Goal: Task Accomplishment & Management: Complete application form

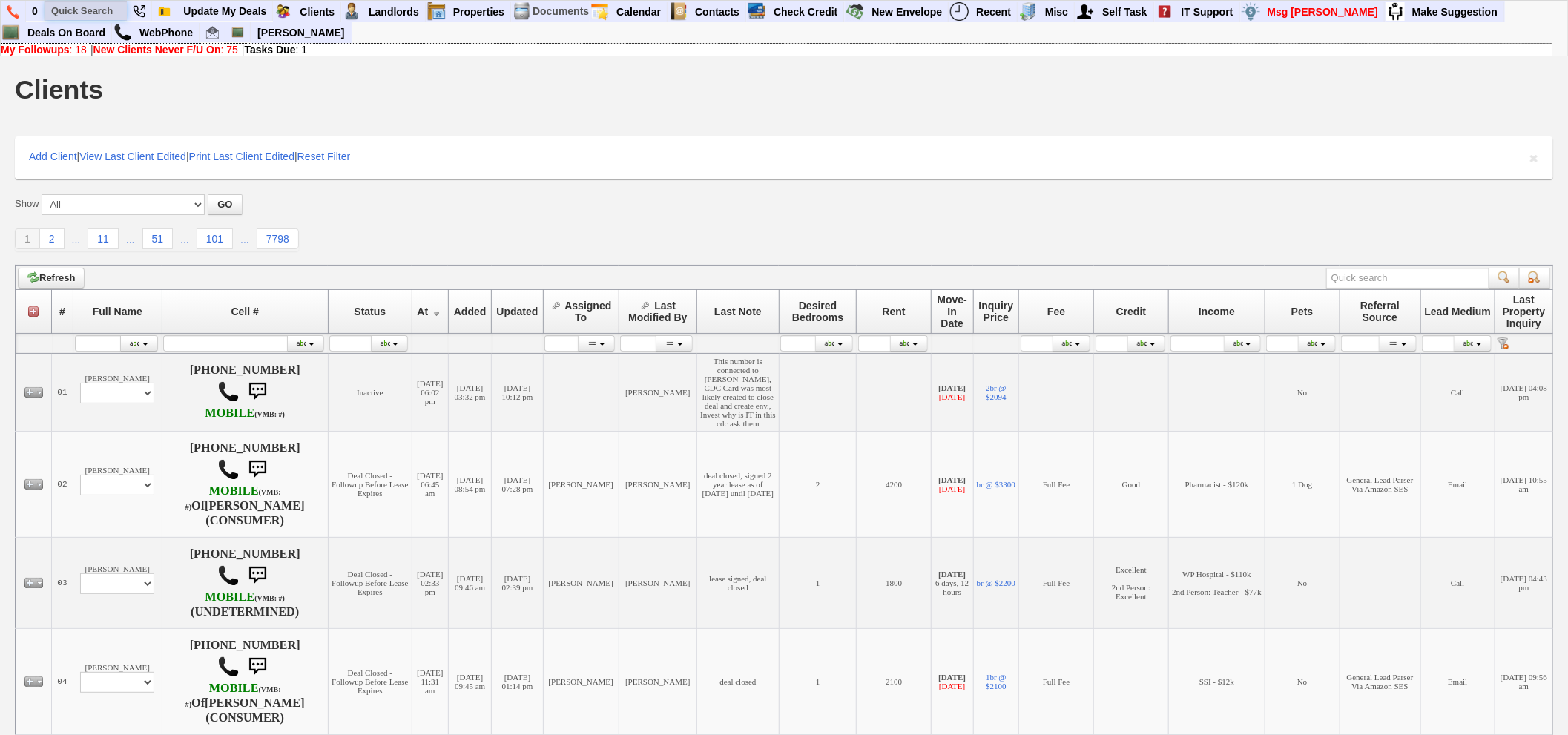
click at [95, 12] on input "text" at bounding box center [86, 11] width 82 height 19
click at [99, 11] on input "gilad" at bounding box center [86, 11] width 82 height 19
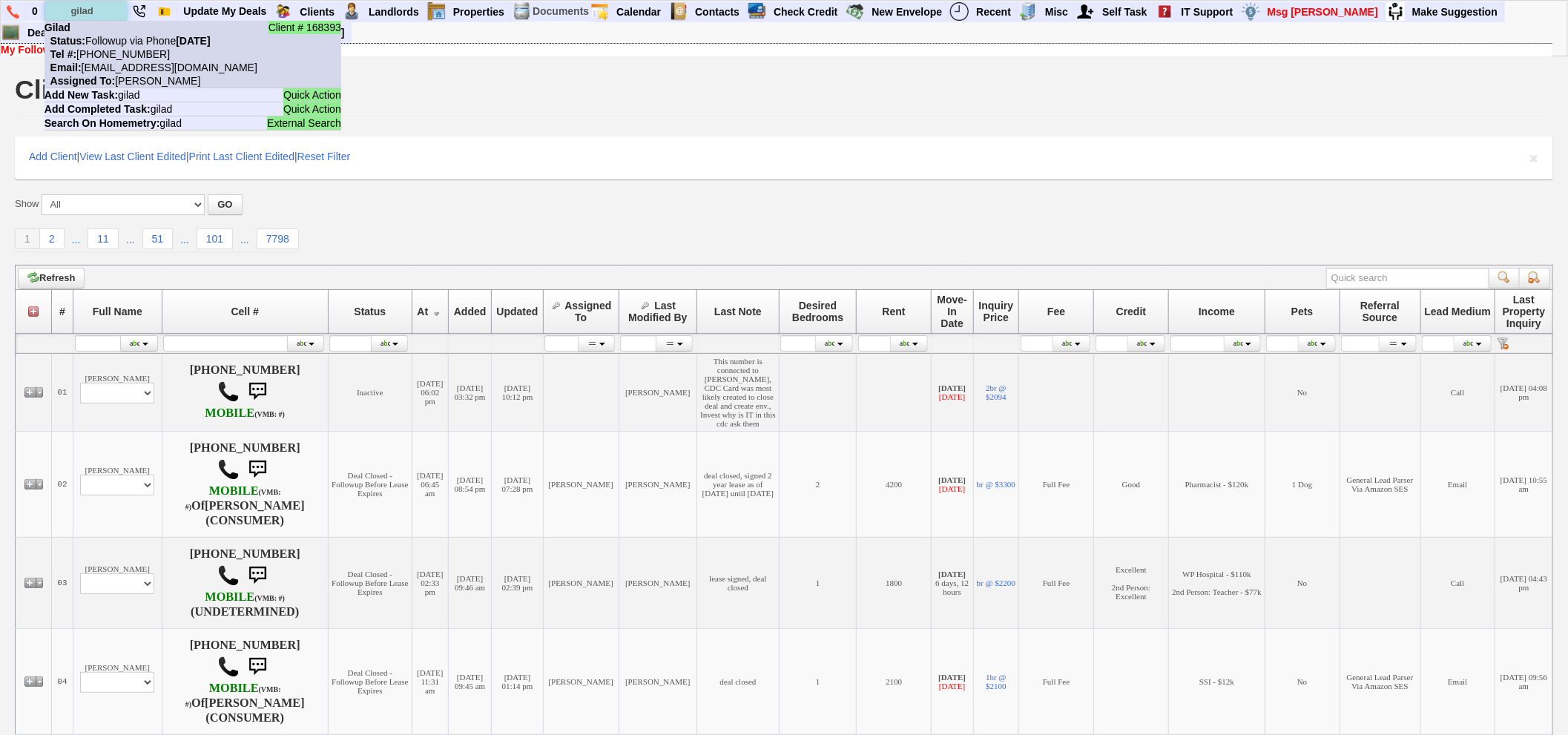
type input "gilad"
click at [115, 24] on li "Client # 168393 Gilad Status: Followup via Phone Wednesday, October 8th, 2025 T…" at bounding box center [192, 54] width 296 height 68
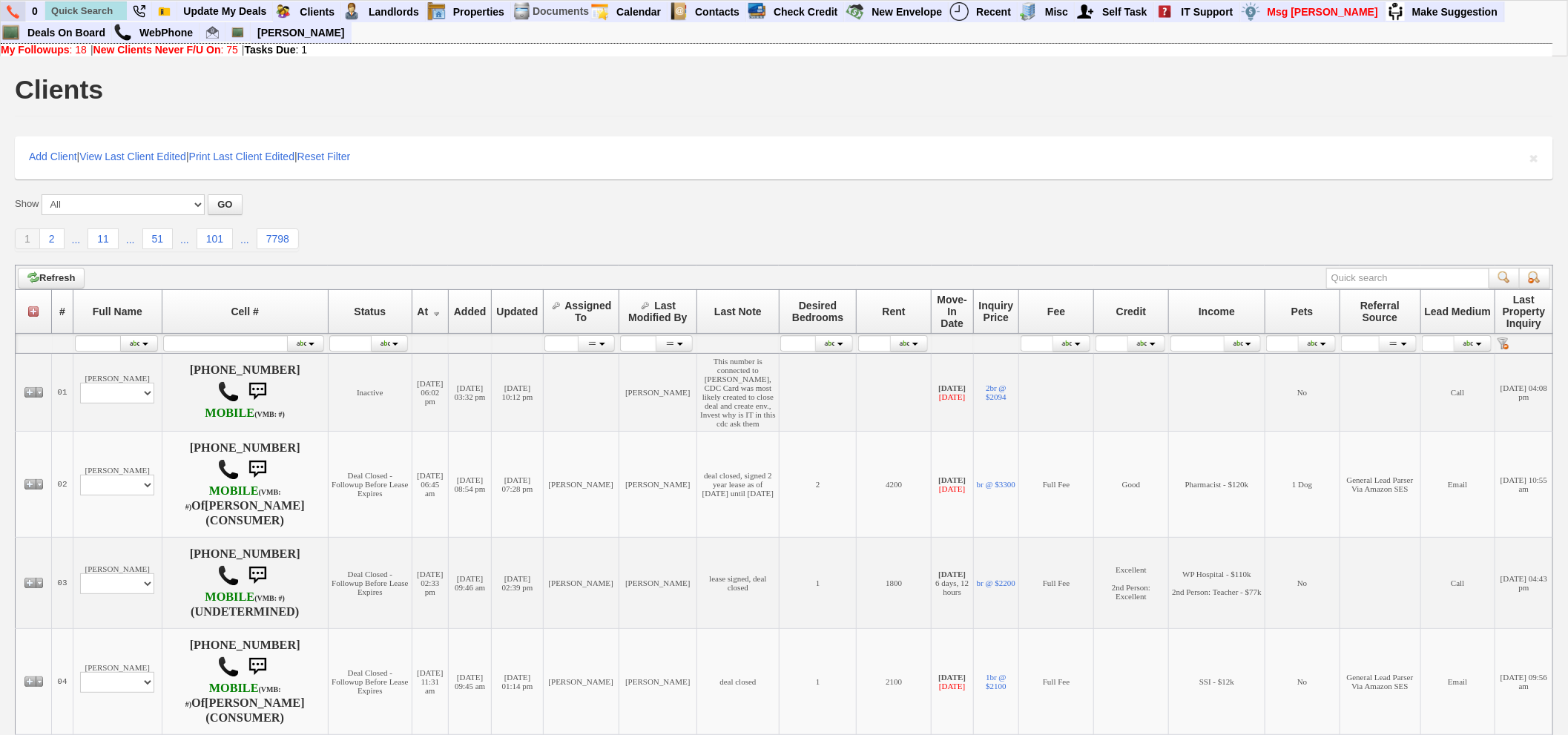
click at [9, 9] on img at bounding box center [13, 12] width 13 height 13
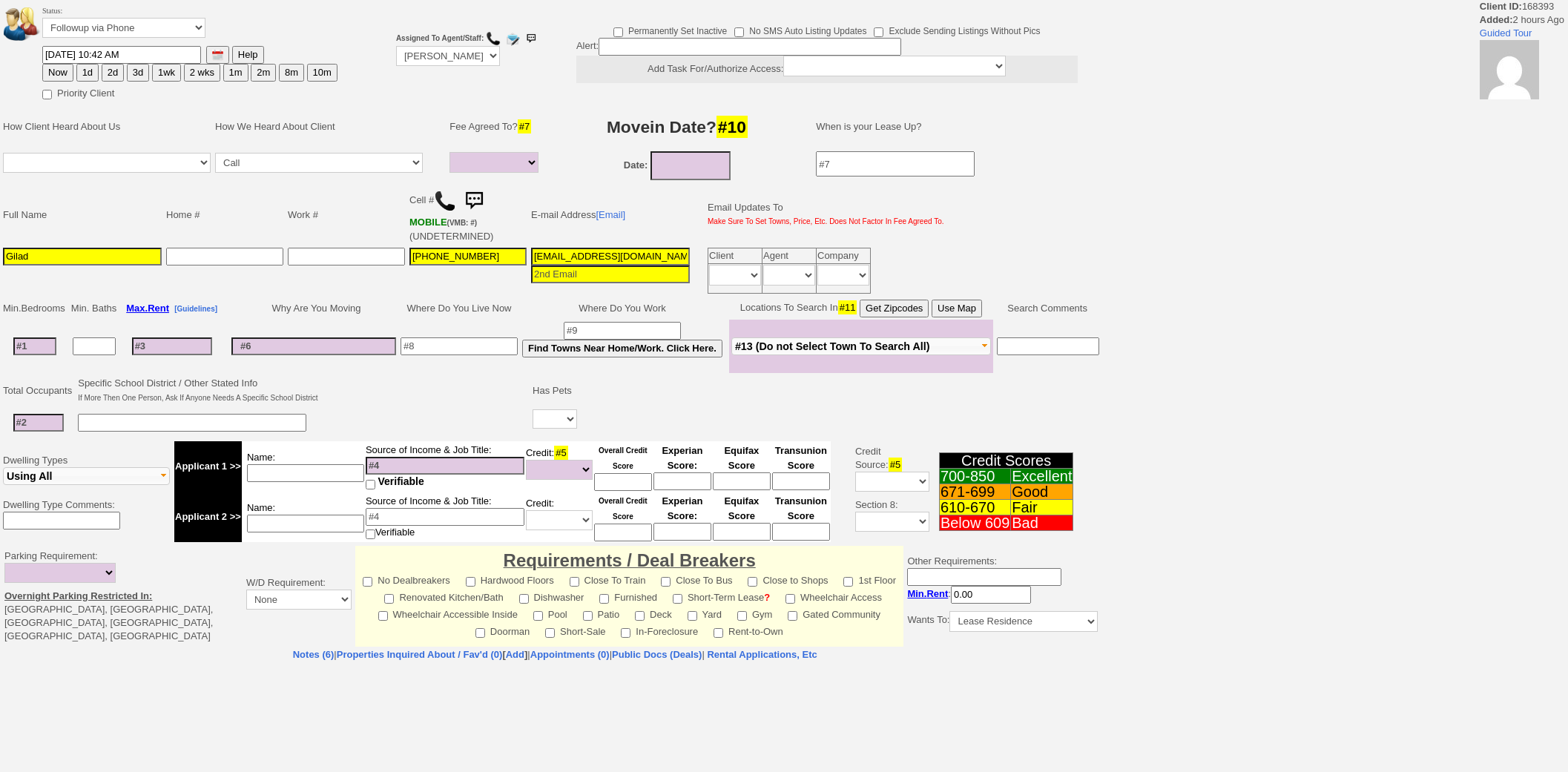
select select
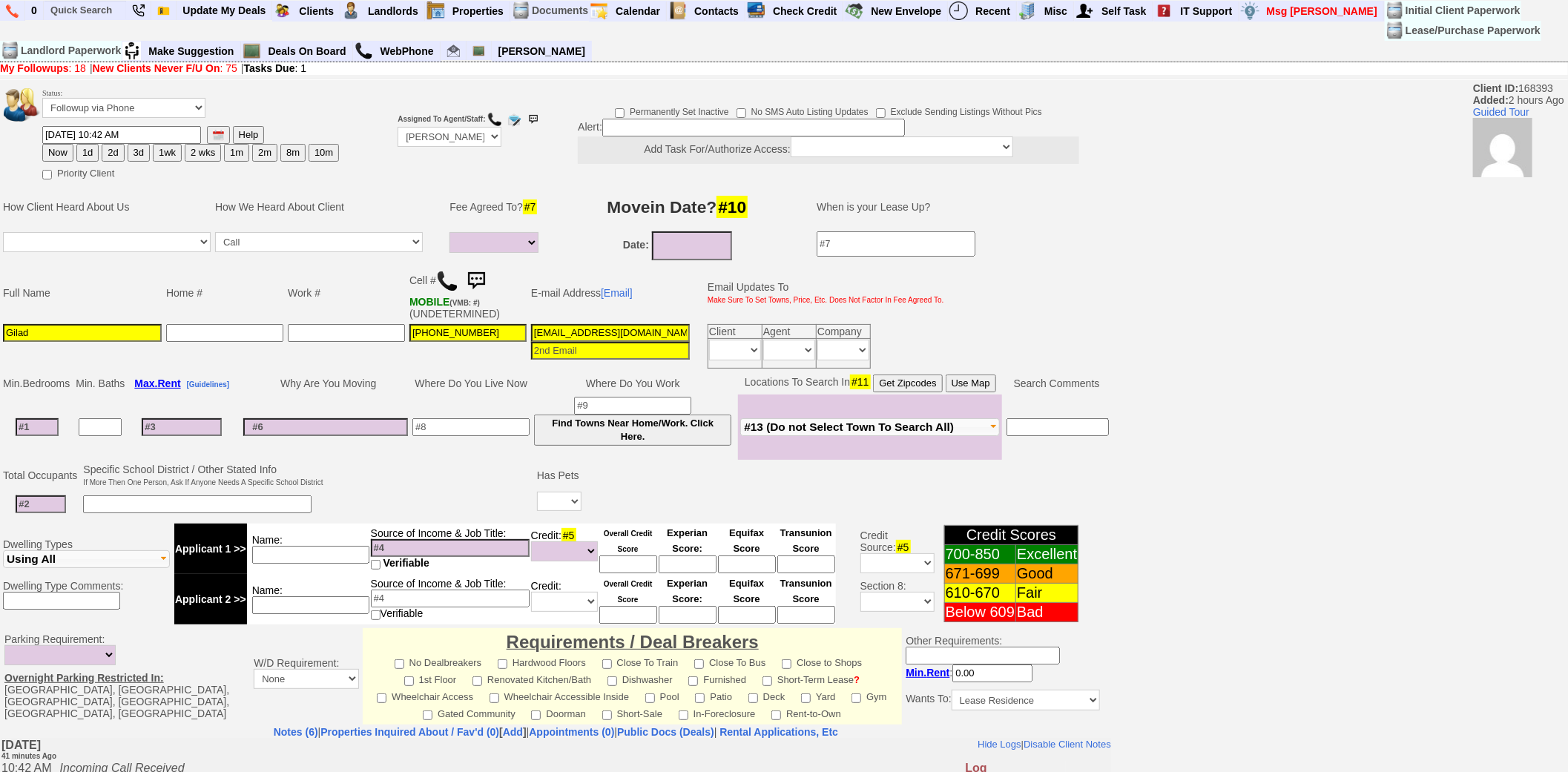
click at [477, 280] on img at bounding box center [476, 281] width 30 height 30
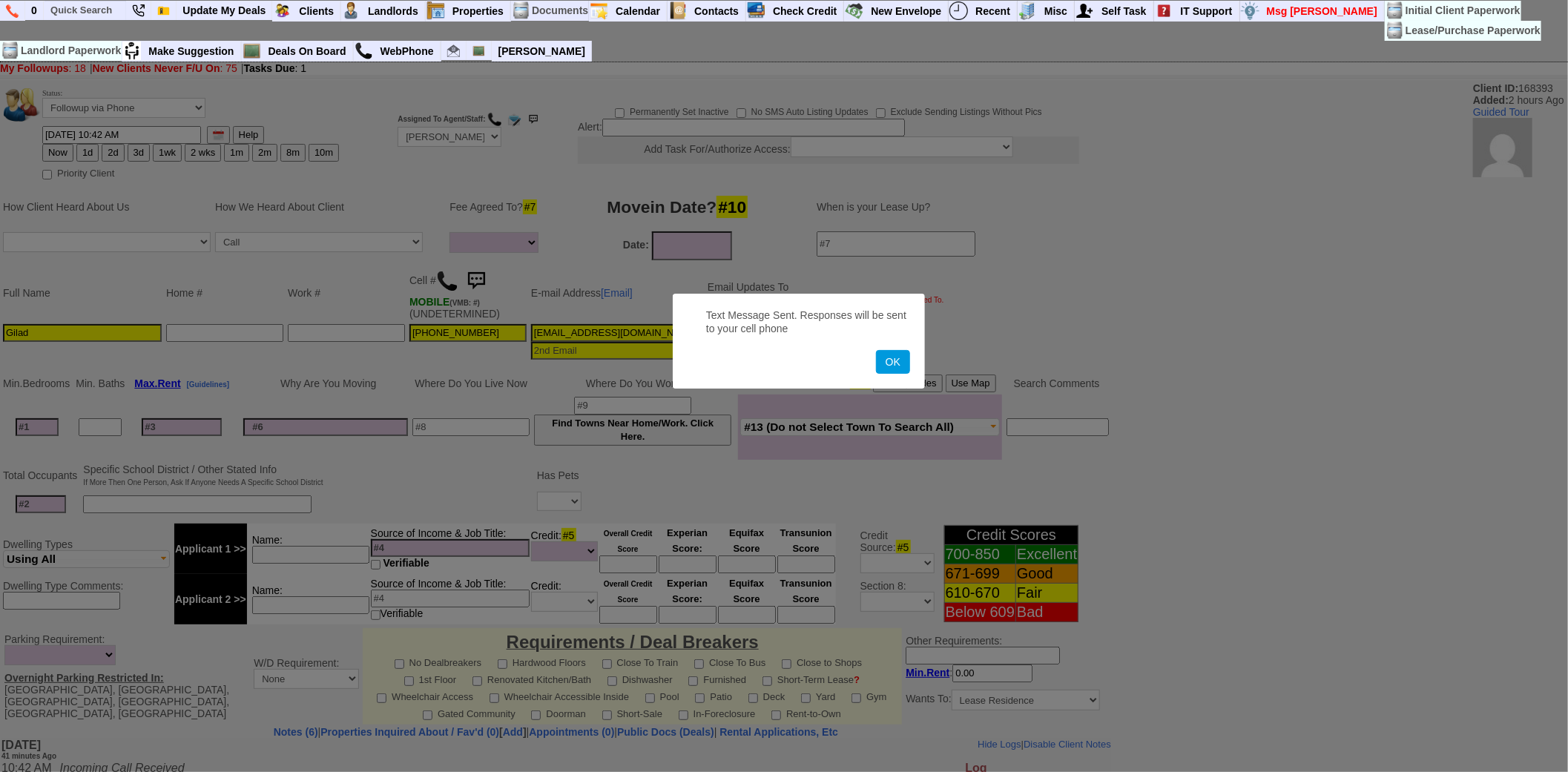
click at [876, 350] on button "OK" at bounding box center [893, 362] width 34 height 24
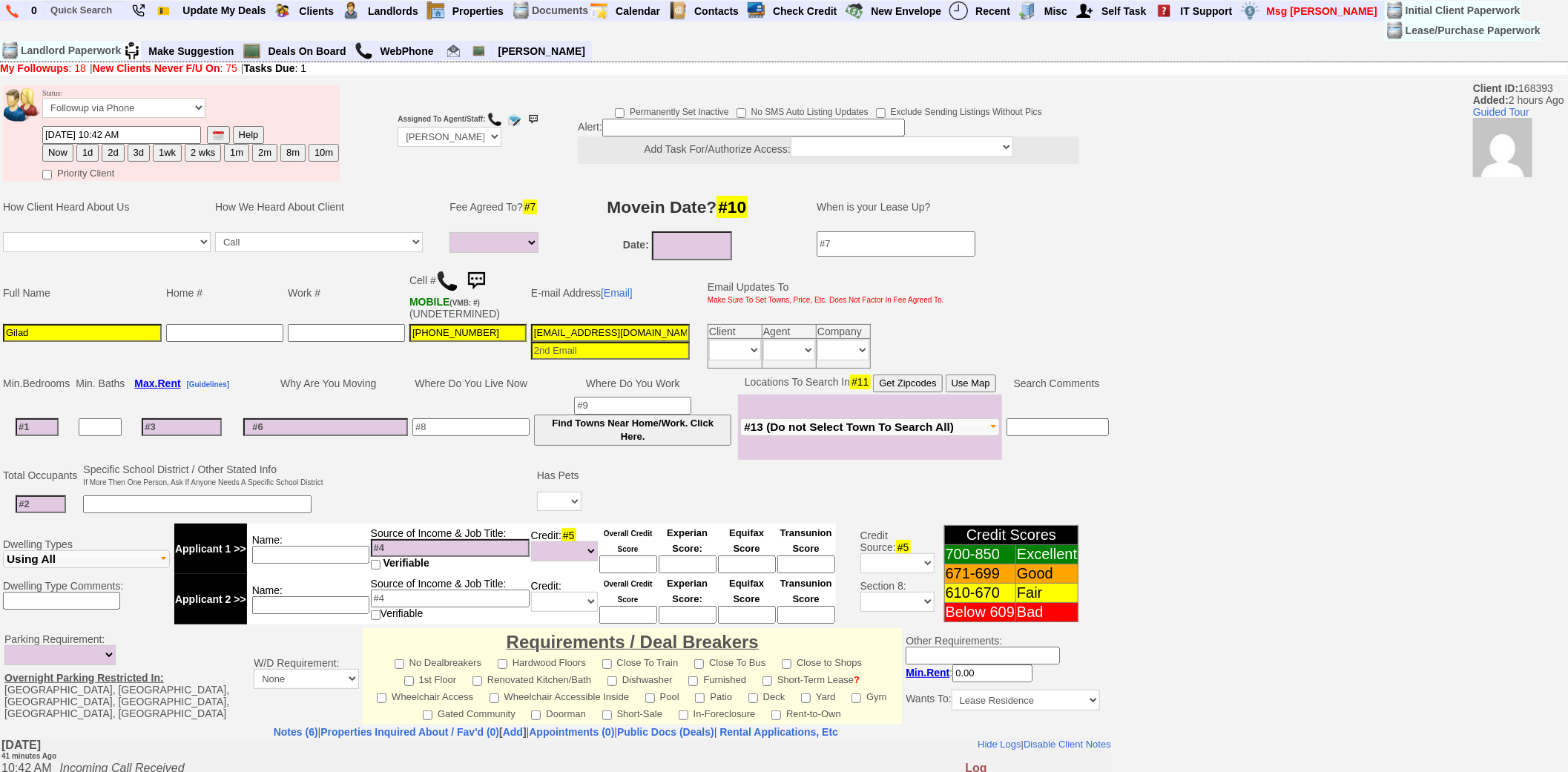
click at [483, 269] on img at bounding box center [476, 281] width 30 height 30
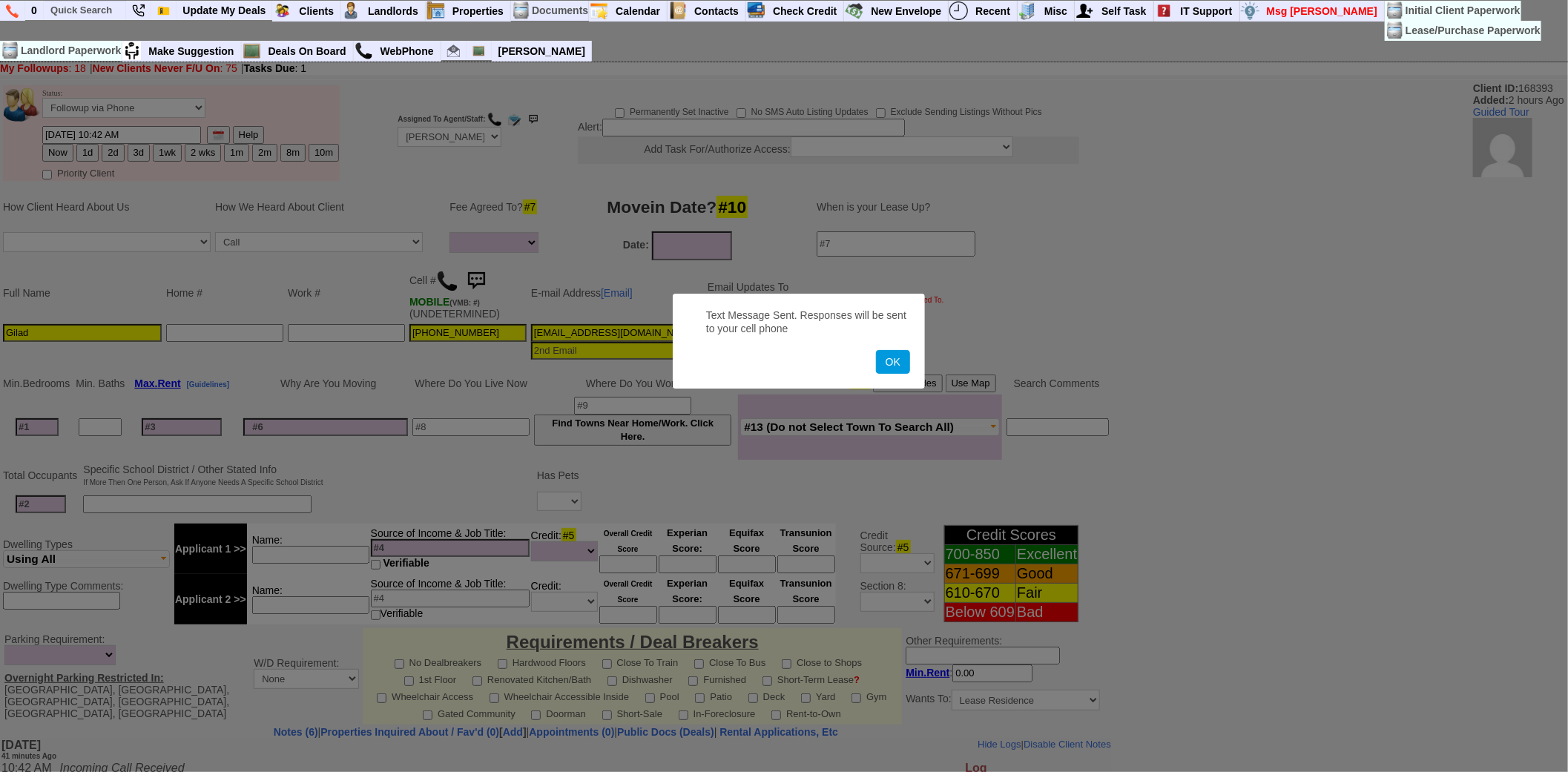
click at [876, 350] on button "OK" at bounding box center [893, 362] width 34 height 24
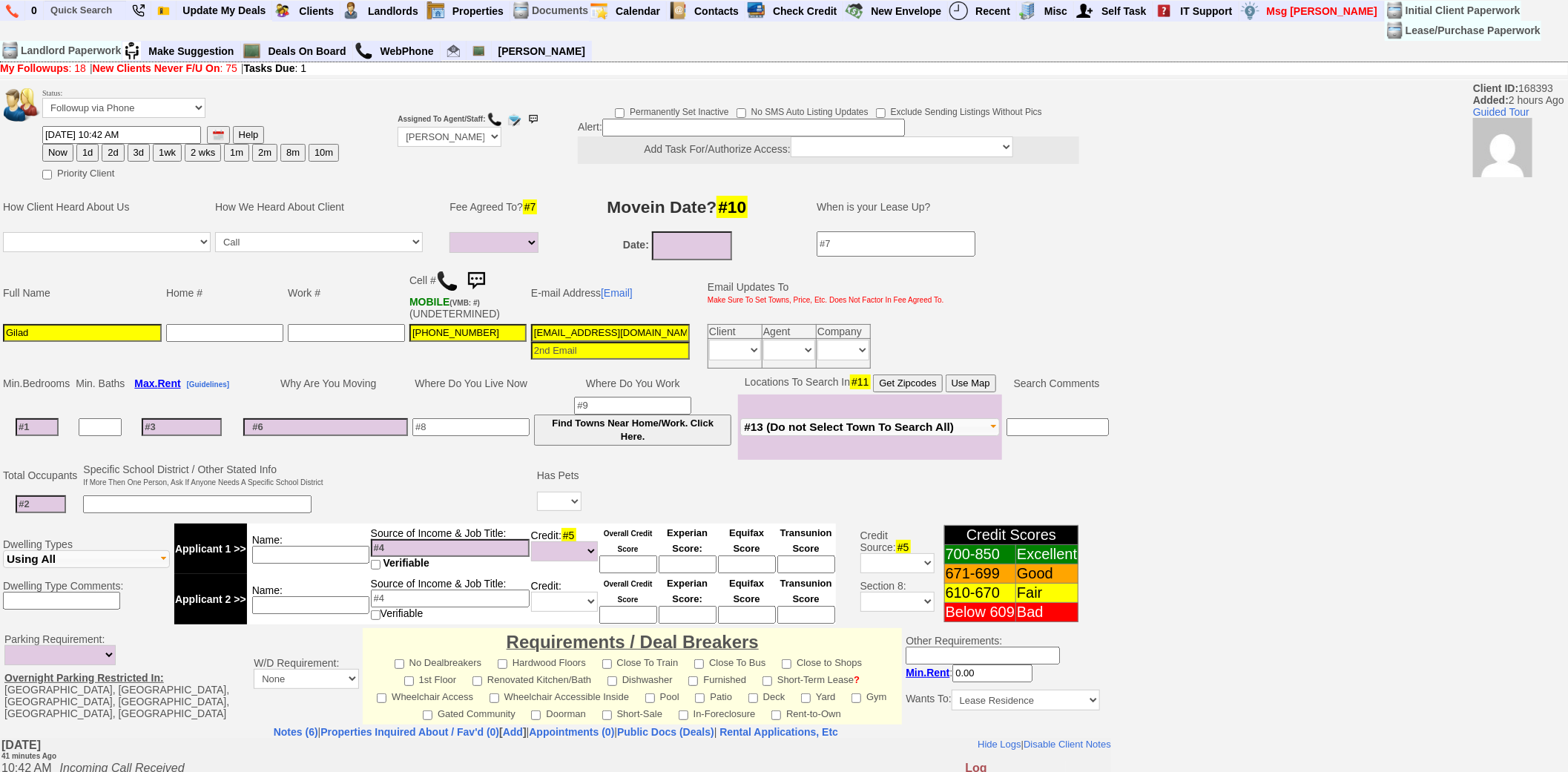
click at [201, 427] on input at bounding box center [182, 427] width 80 height 18
type input "3"
select select
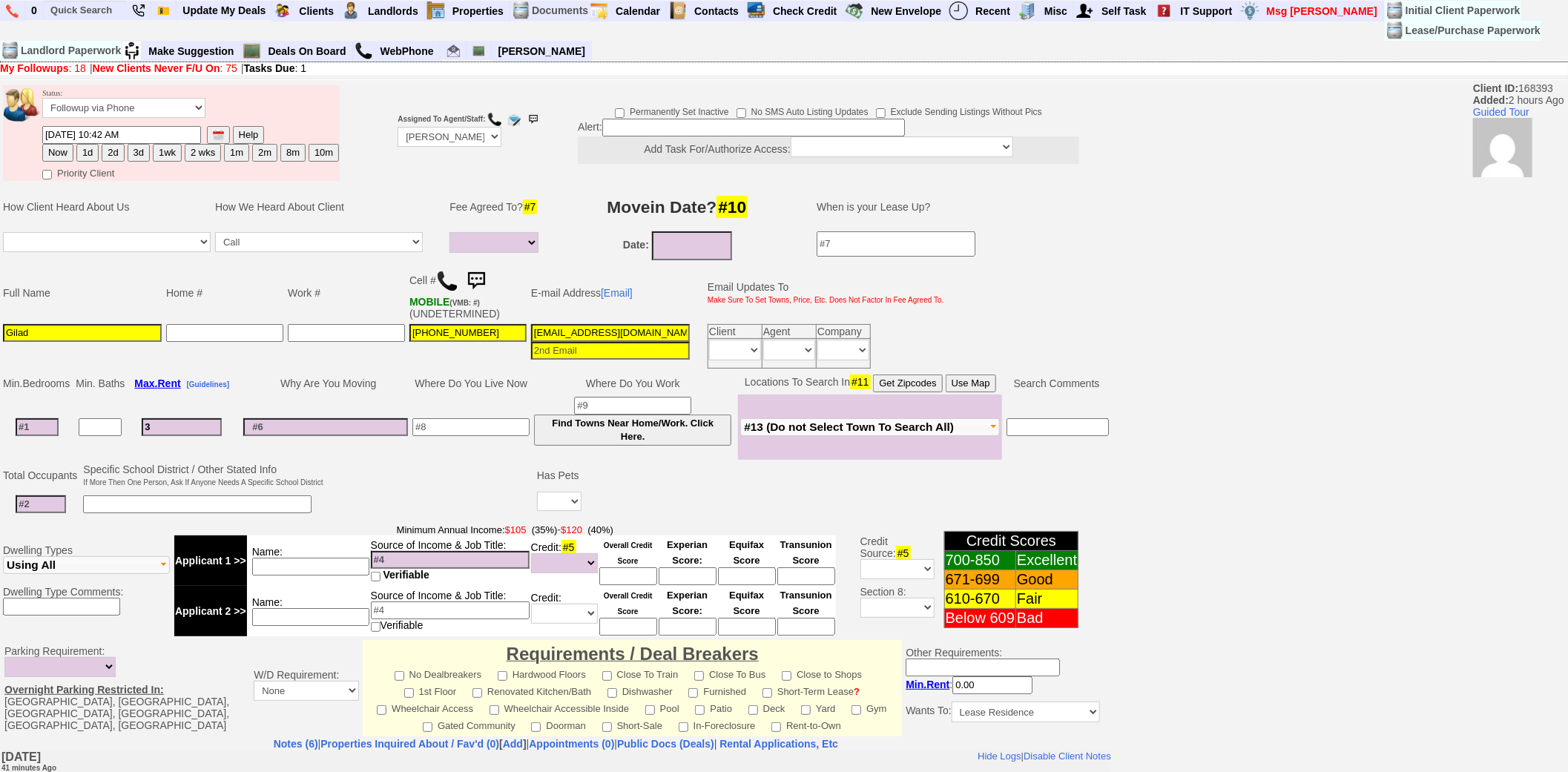
type input "30"
select select
type input "3000"
select select
type input "3000"
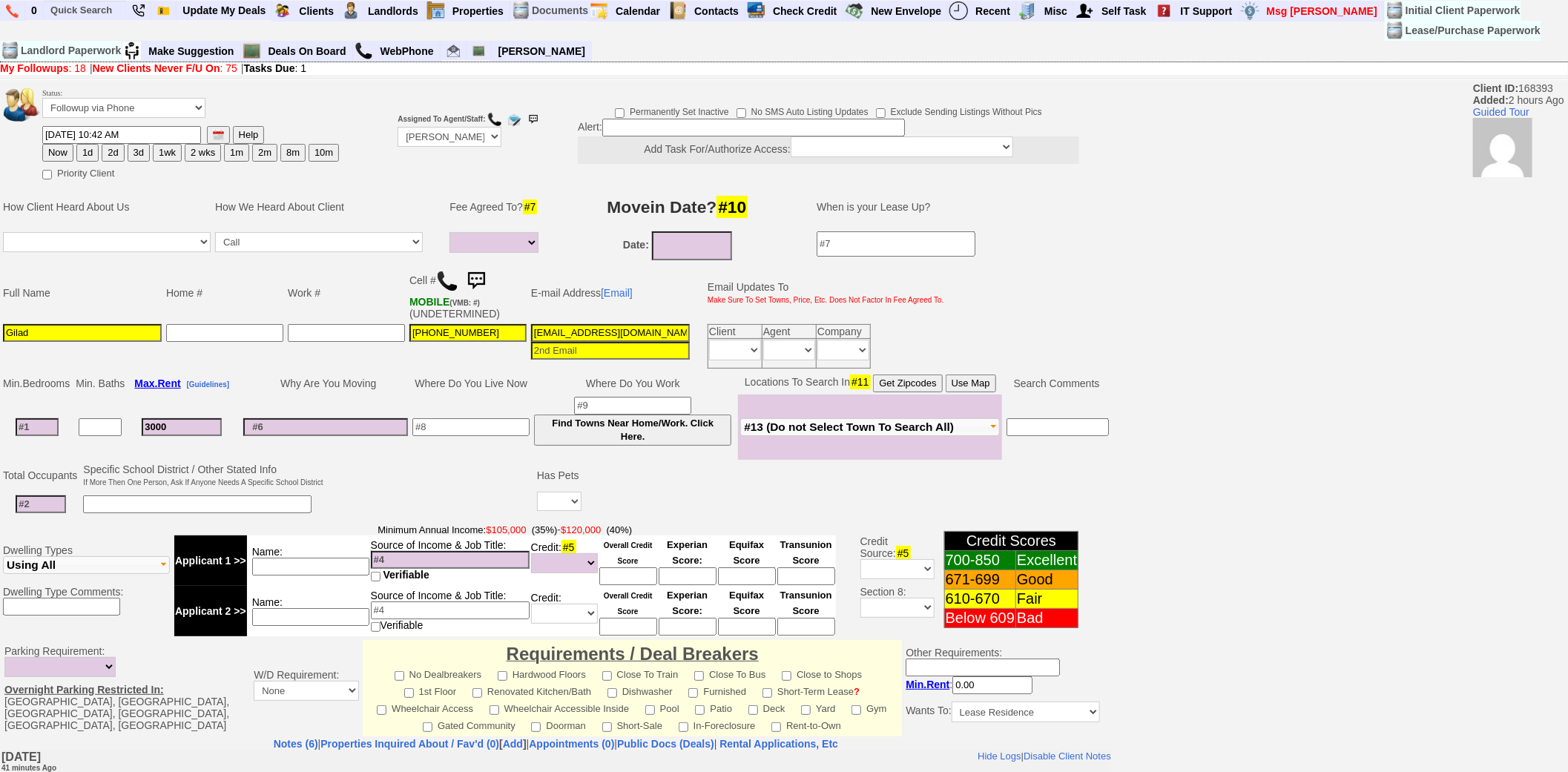
select select
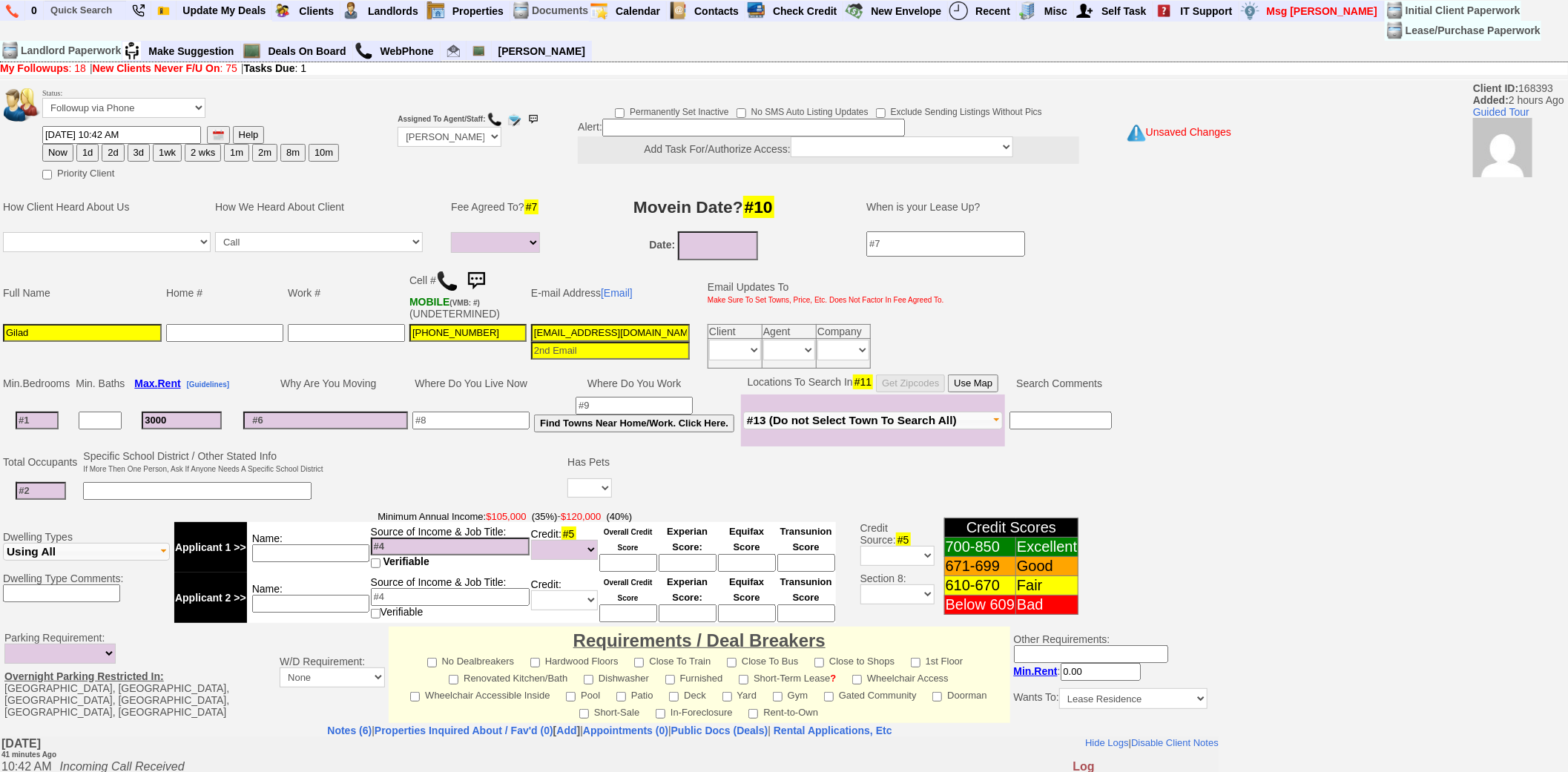
click at [43, 426] on td at bounding box center [37, 421] width 72 height 52
type input "2"
select select
type input "2"
click at [994, 380] on button "Use Map" at bounding box center [973, 383] width 50 height 18
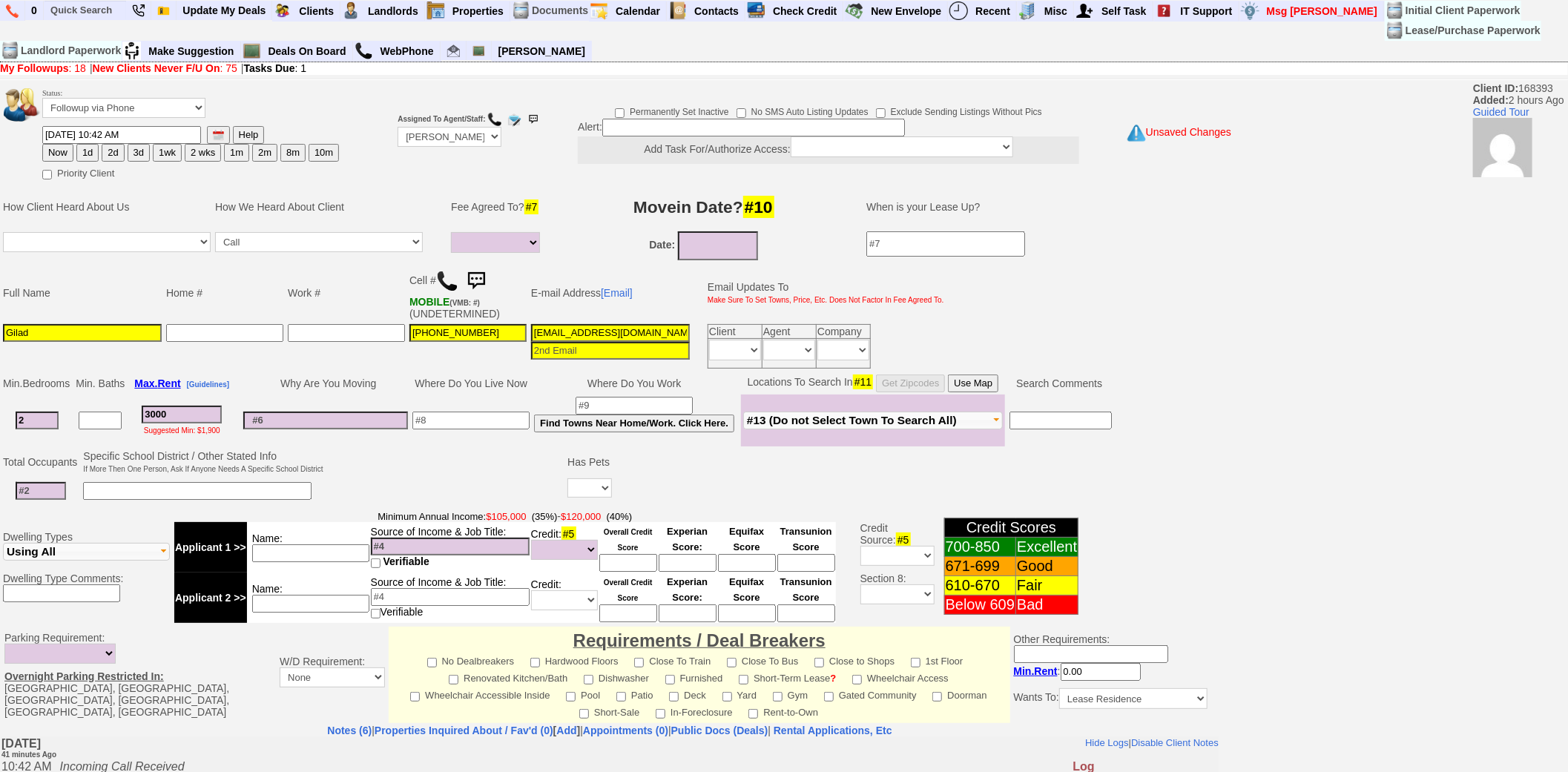
select select
click at [50, 486] on input at bounding box center [41, 491] width 50 height 18
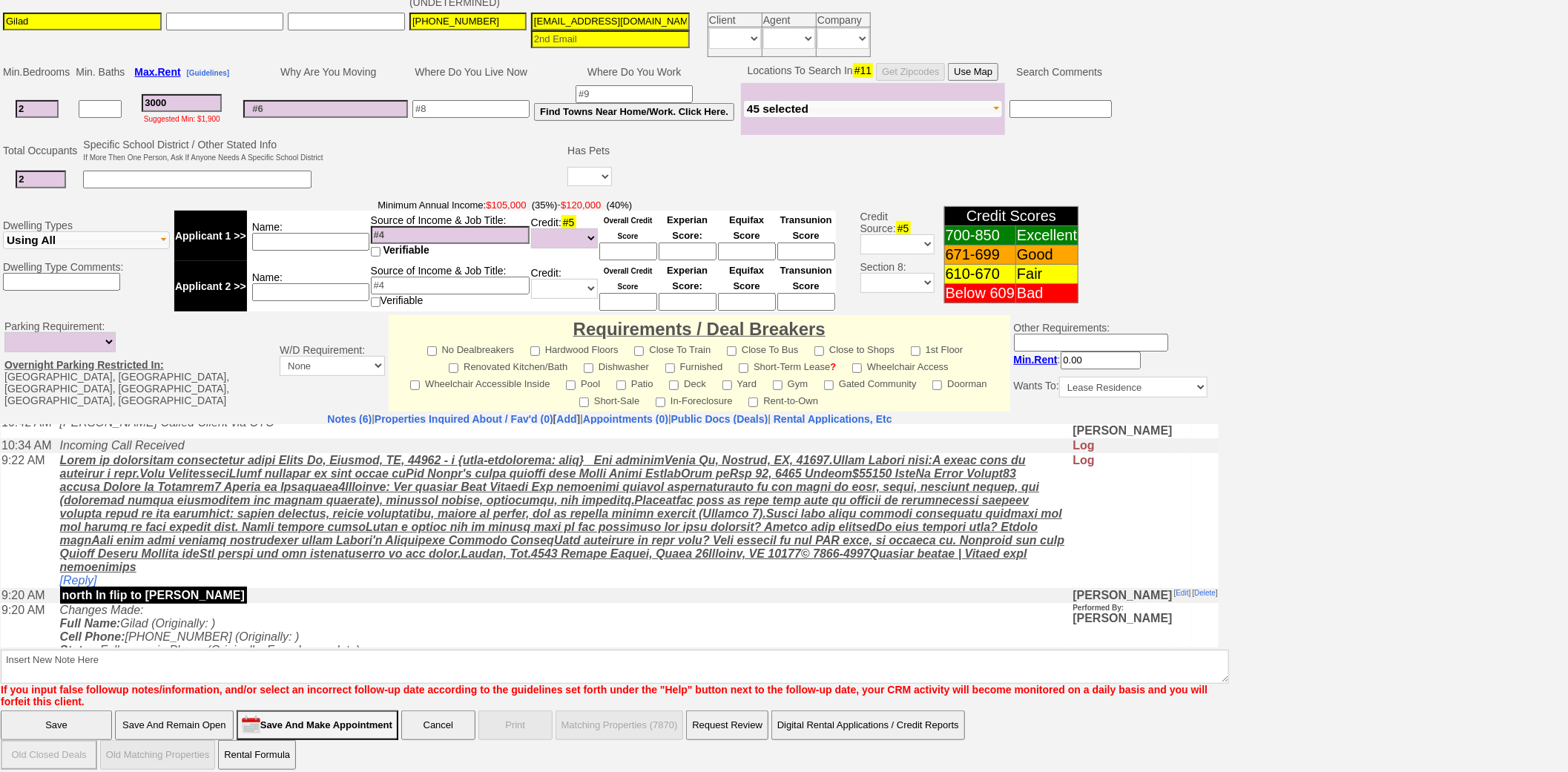
scroll to position [98, 0]
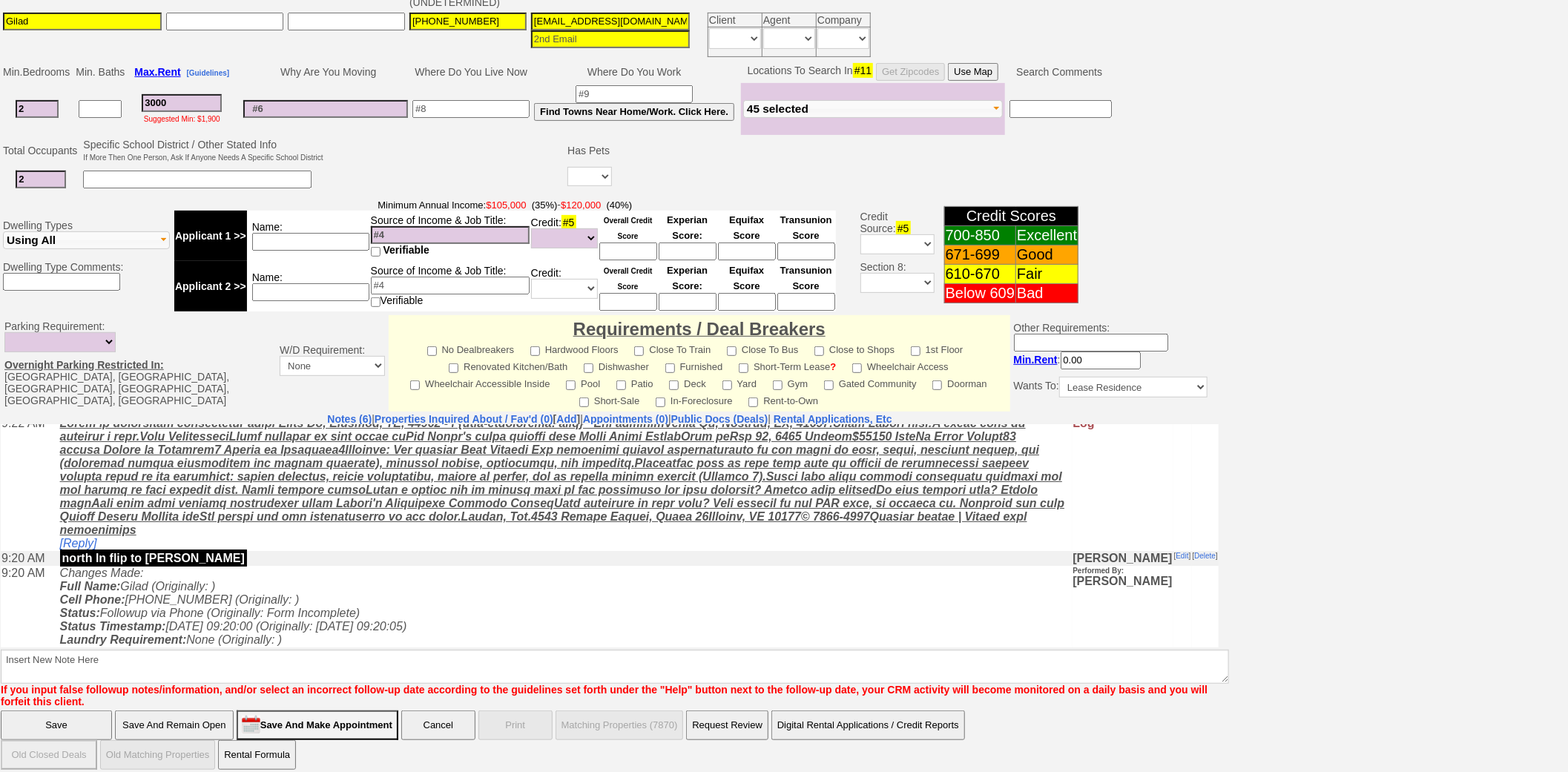
type input "2"
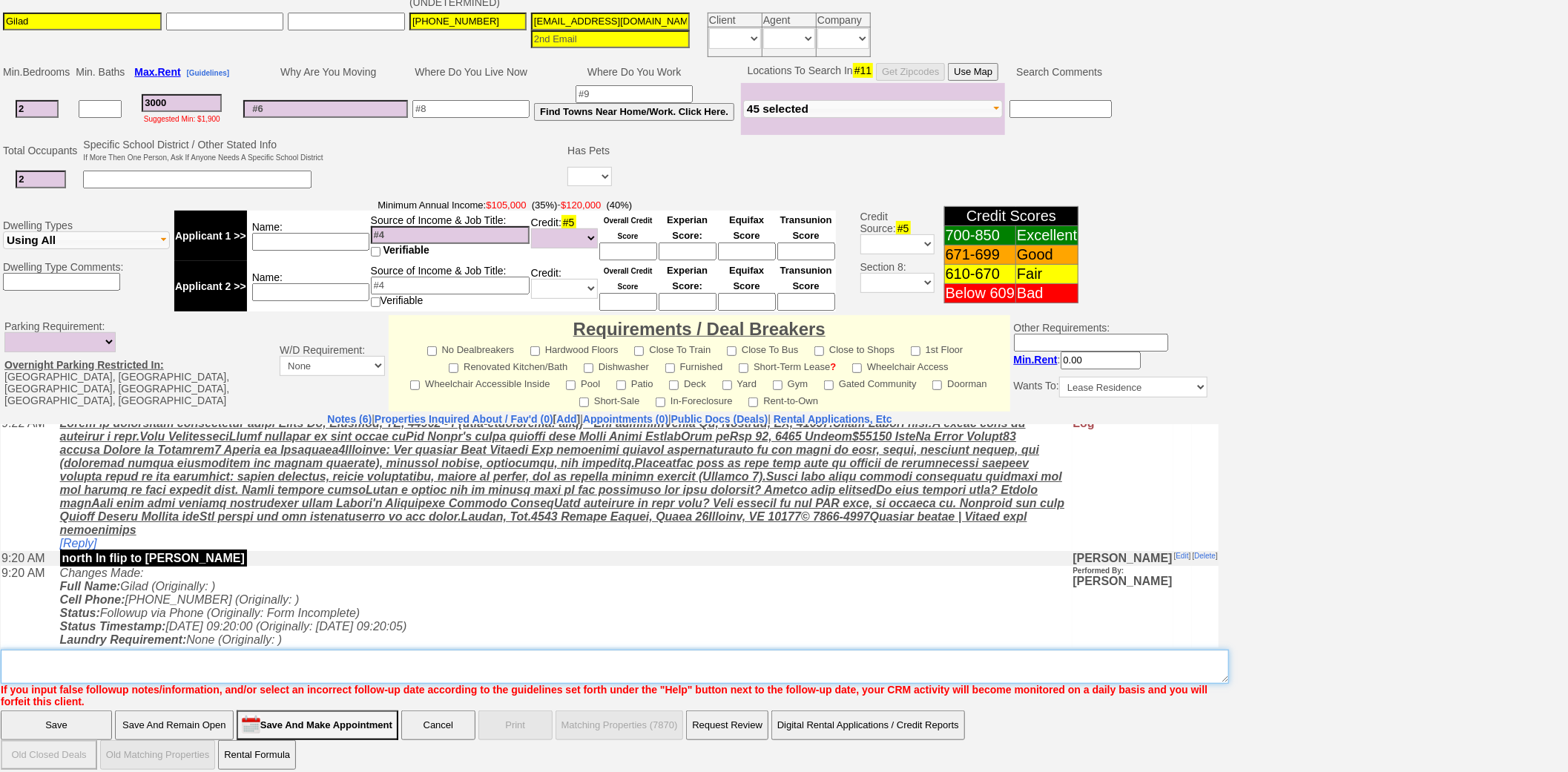
click at [354, 659] on textarea "Insert New Note Here" at bounding box center [615, 666] width 1228 height 34
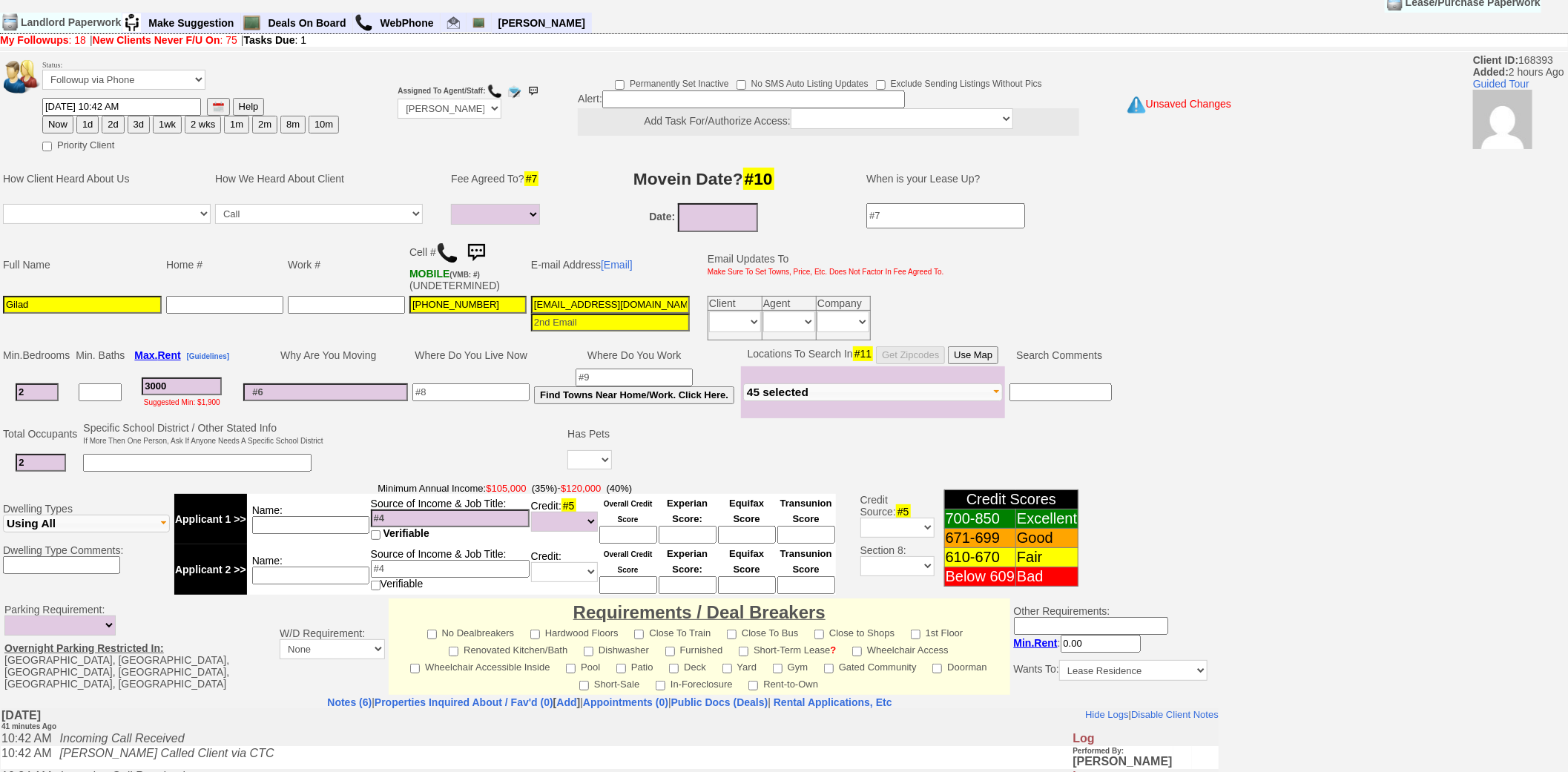
scroll to position [82, 0]
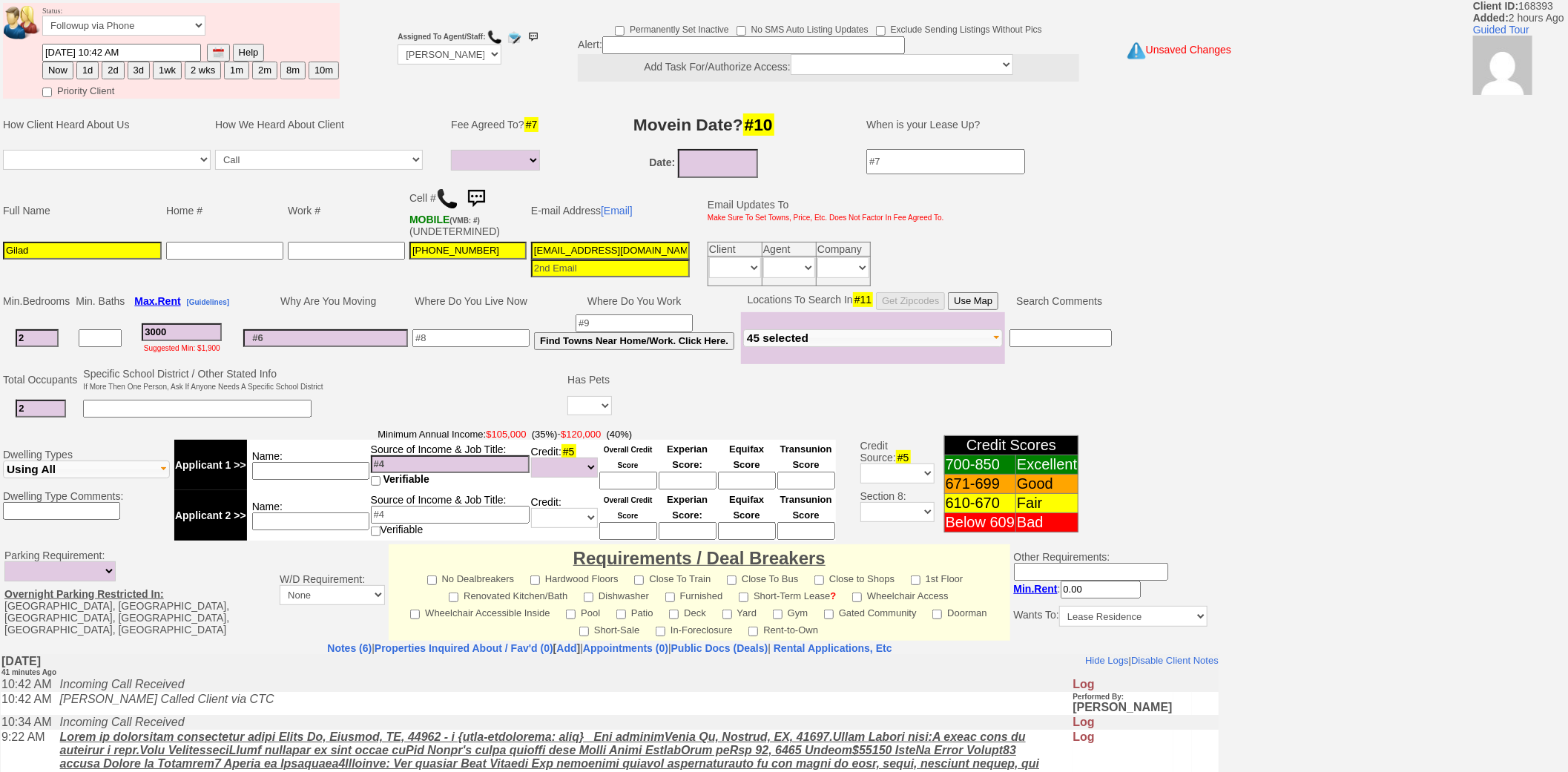
type textarea "confirm info and no pets fu"
click at [58, 72] on button "Now" at bounding box center [58, 70] width 32 height 18
type input "10/08/2025 11:24 AM"
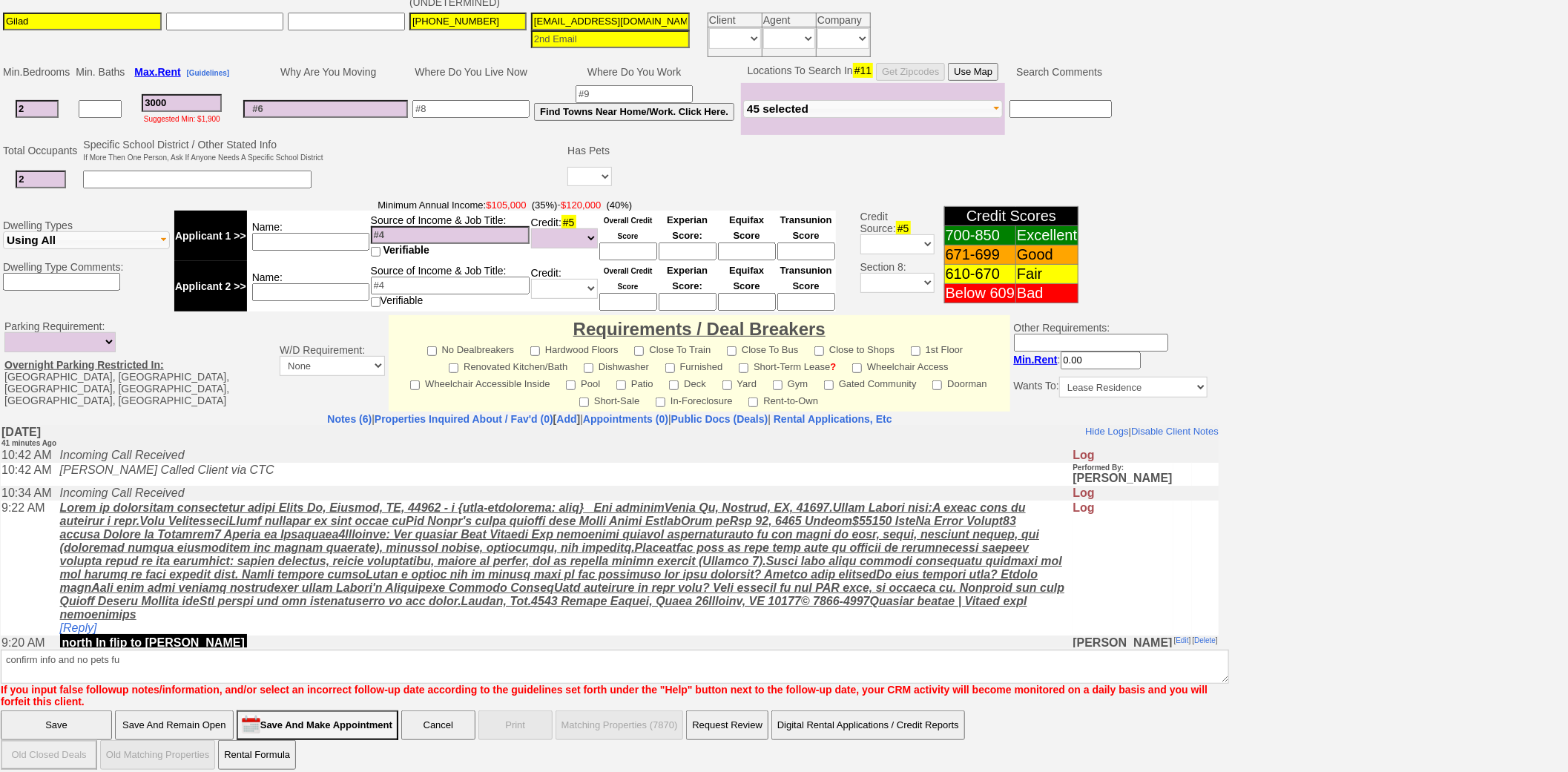
click at [63, 711] on input "Save" at bounding box center [56, 726] width 111 height 30
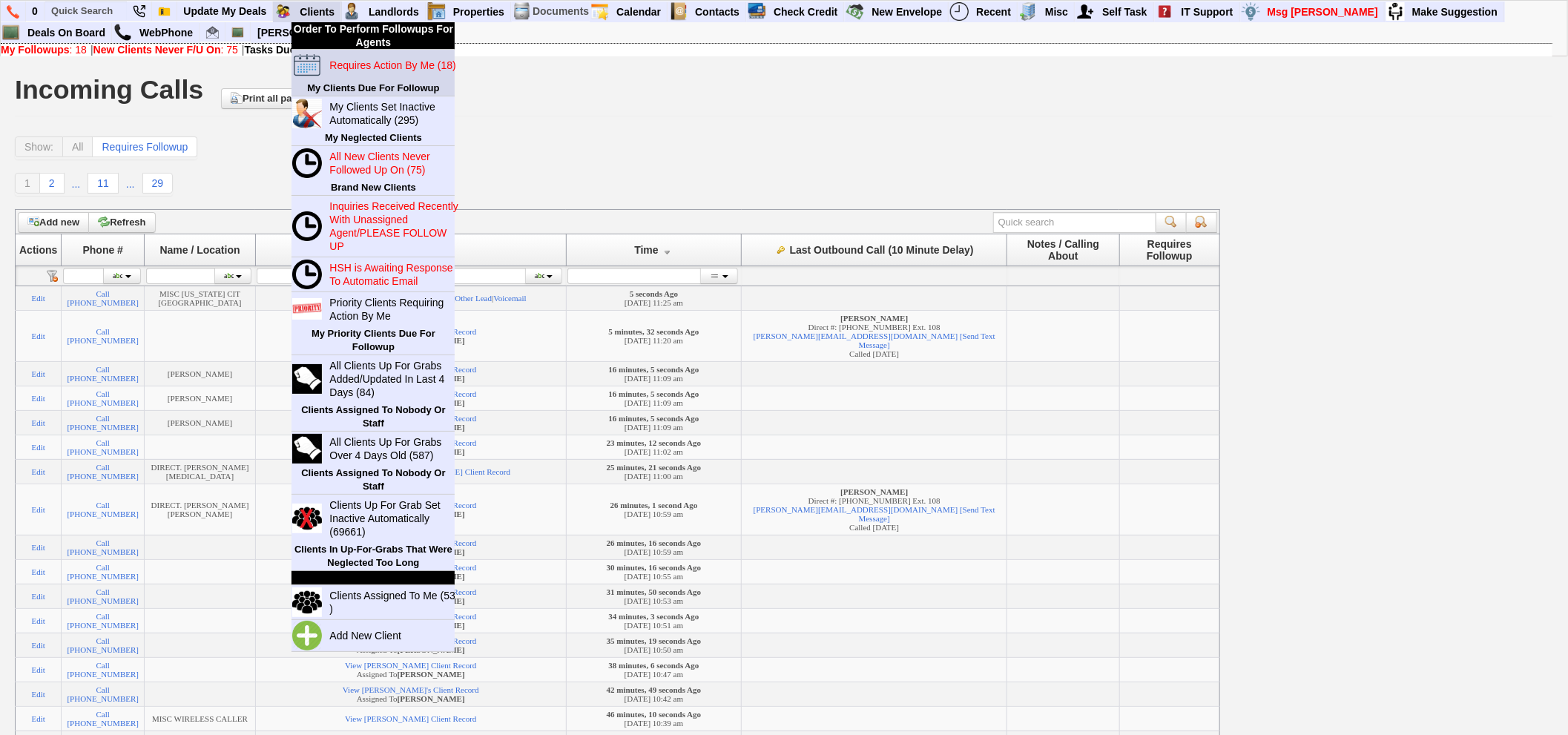
click at [350, 61] on blink "Requires Action By Me (18)" at bounding box center [392, 65] width 126 height 12
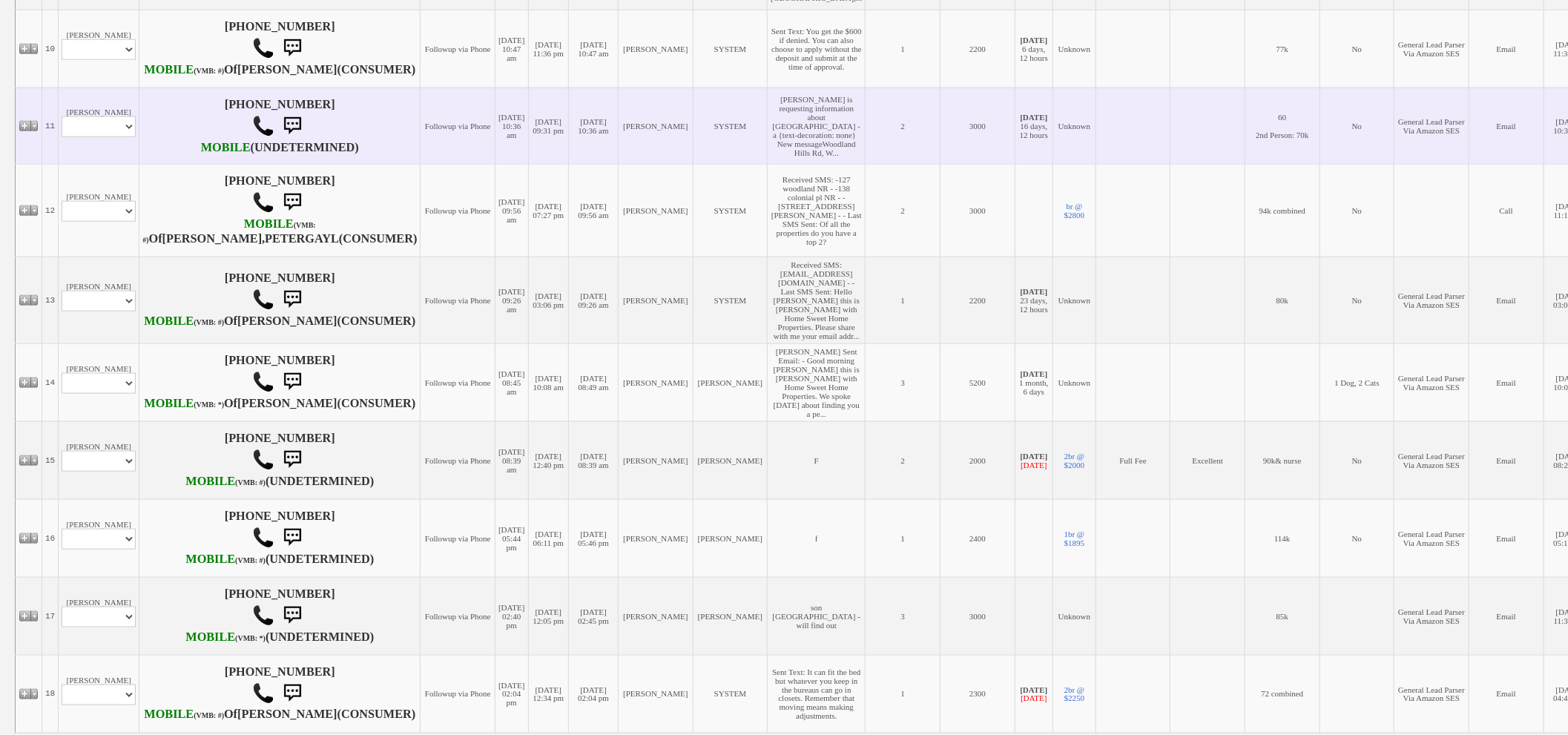
scroll to position [1400, 0]
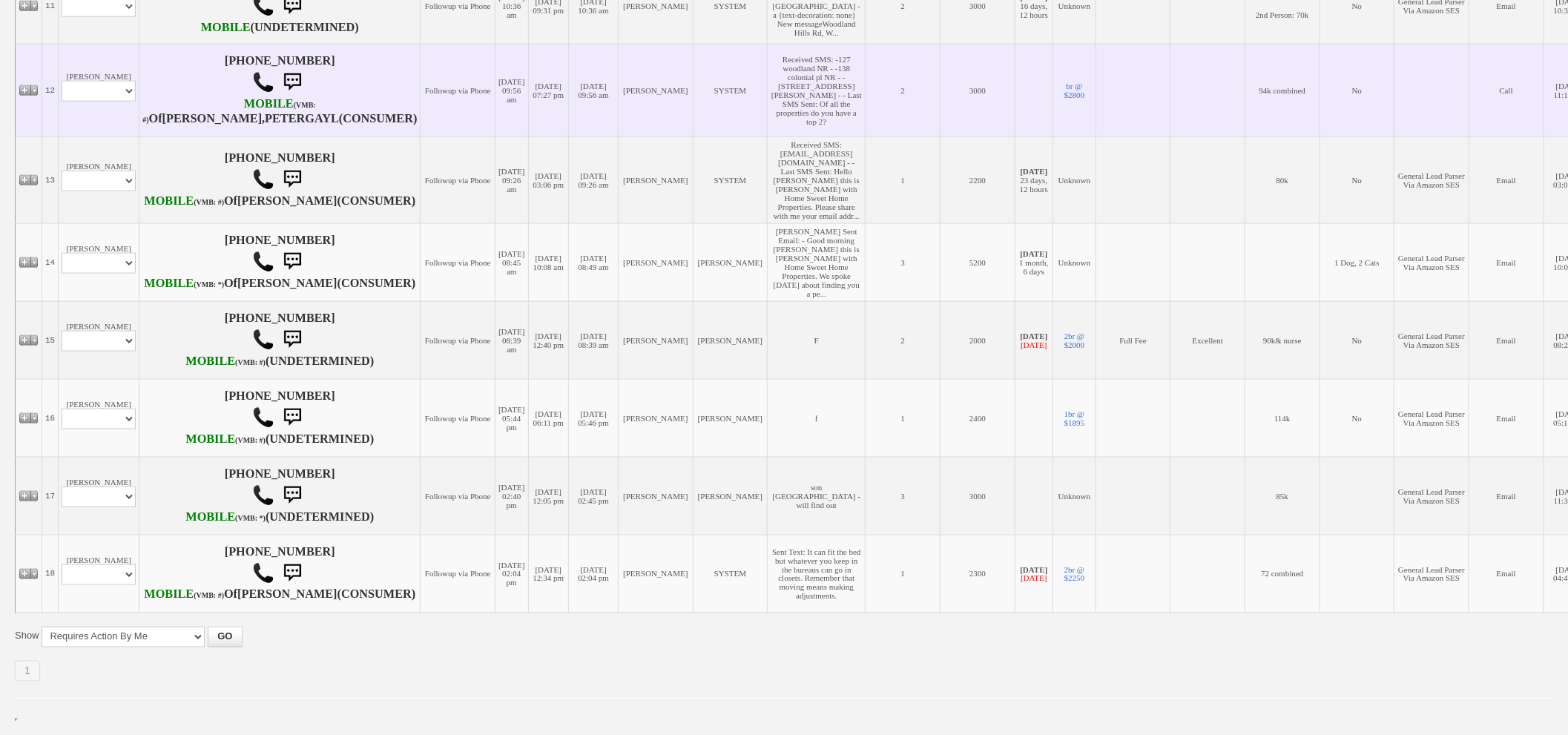
click at [101, 90] on td "Petergayle Riley Profile Edit Print Email Externally (Will Not Be Tracked In CR…" at bounding box center [98, 91] width 81 height 93
click at [107, 102] on select "Profile Edit Print Email Externally (Will Not Be Tracked In CRM) Closed Deals" at bounding box center [98, 91] width 74 height 20
select select "ChangeURL,/crm/custom/edit_client_form.php?redirect=%2Fcrm%2Fclients.php&id=168…"
click at [77, 97] on select "Profile Edit Print Email Externally (Will Not Be Tracked In CRM) Closed Deals" at bounding box center [98, 91] width 74 height 20
select select
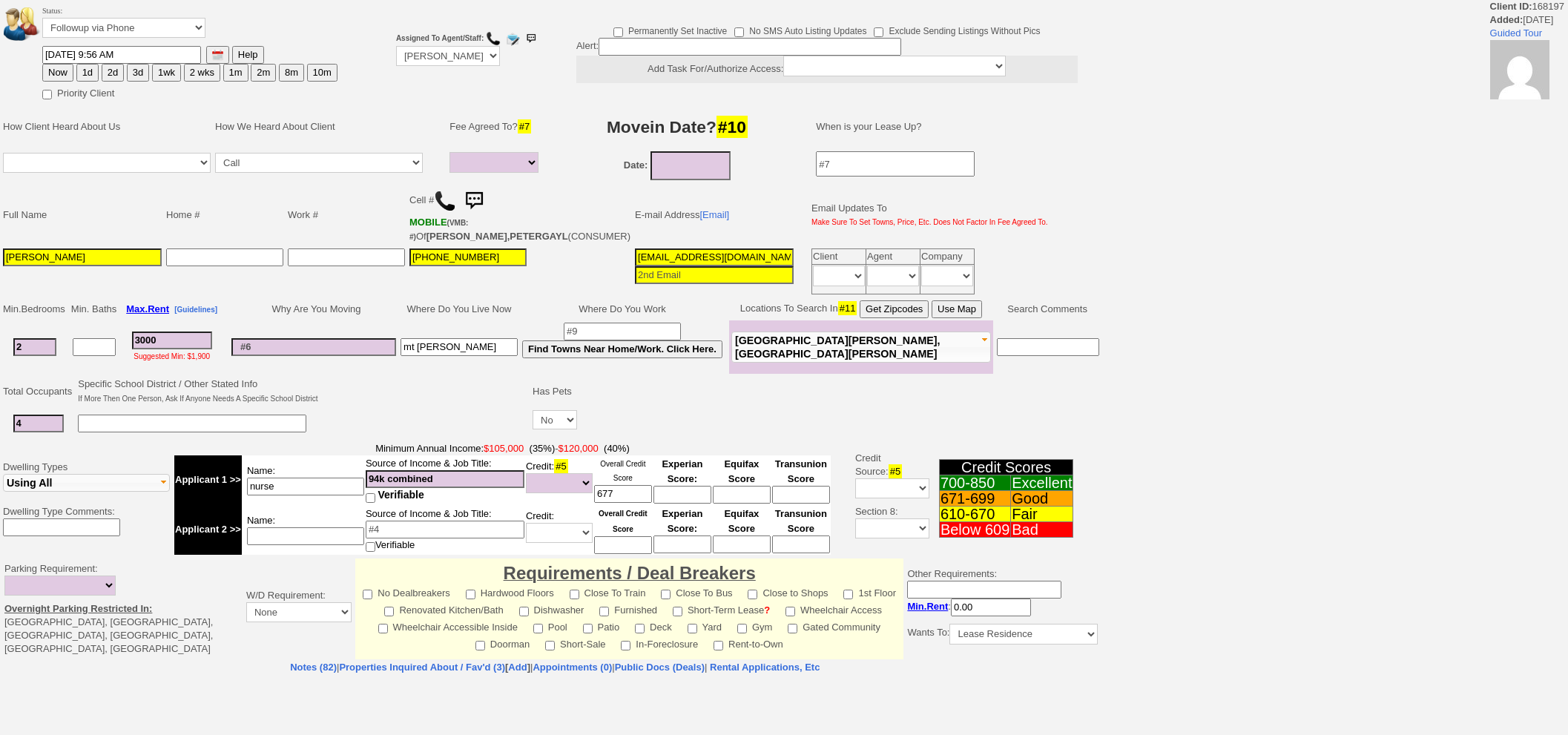
select select
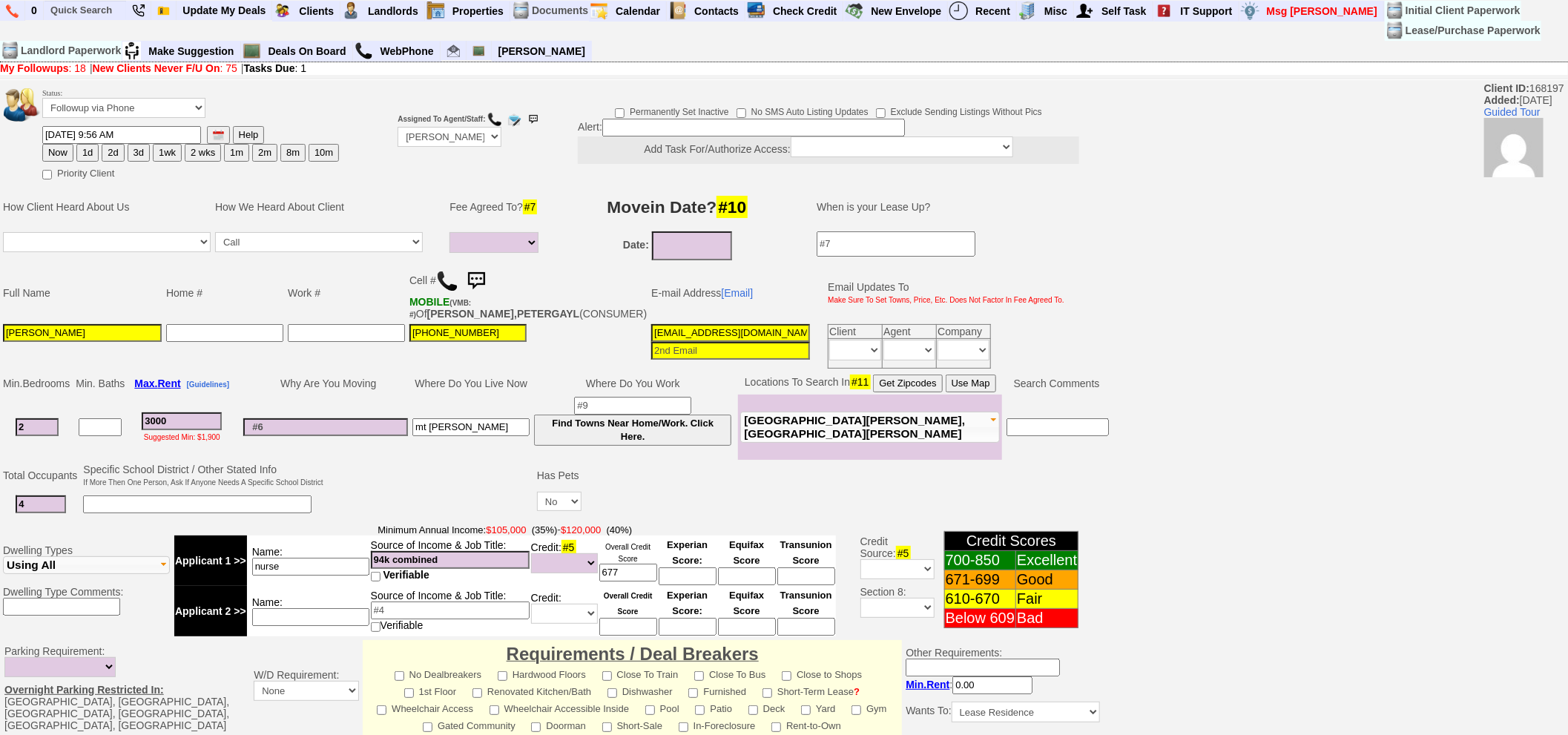
click at [480, 273] on img at bounding box center [476, 281] width 30 height 30
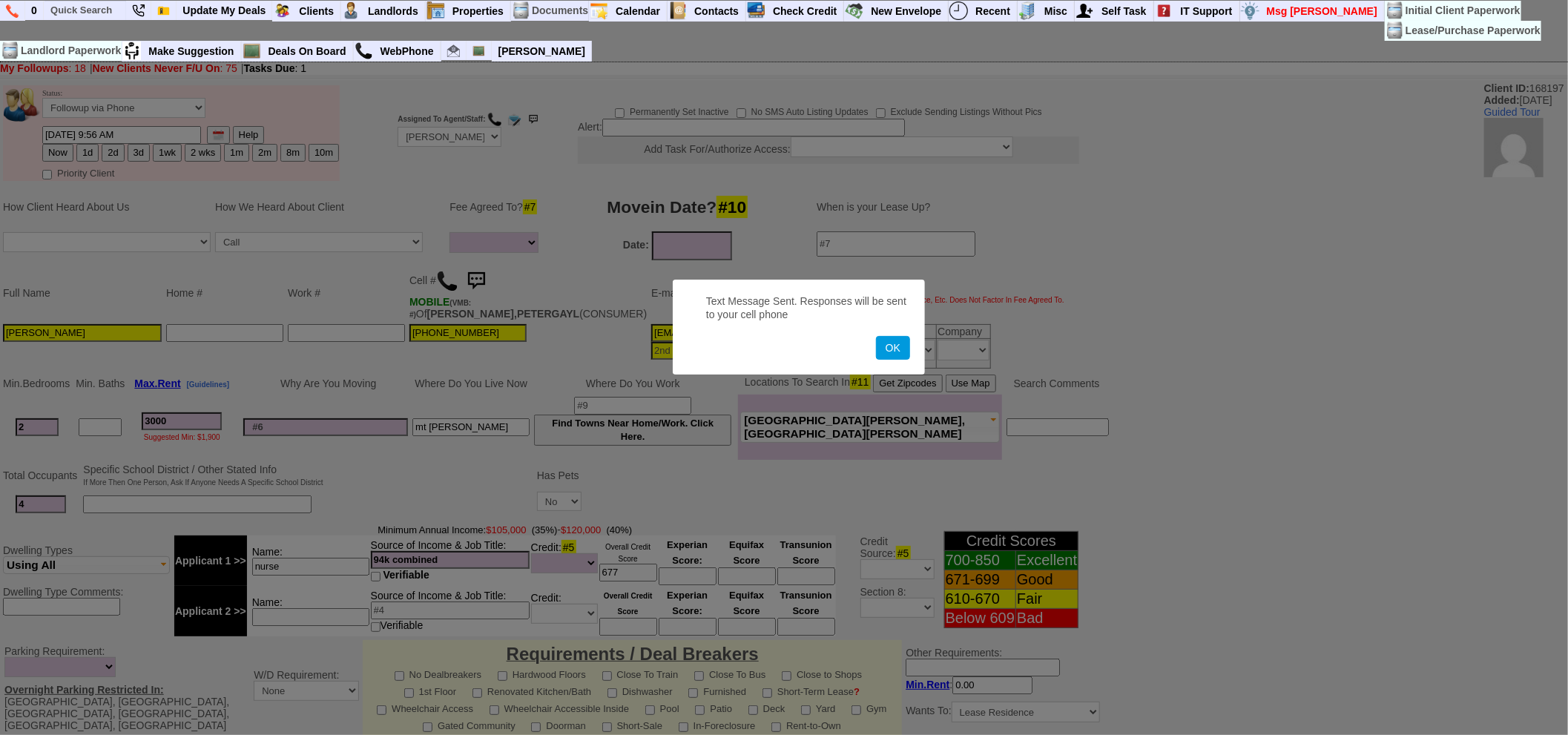
click at [876, 336] on button "OK" at bounding box center [893, 347] width 34 height 24
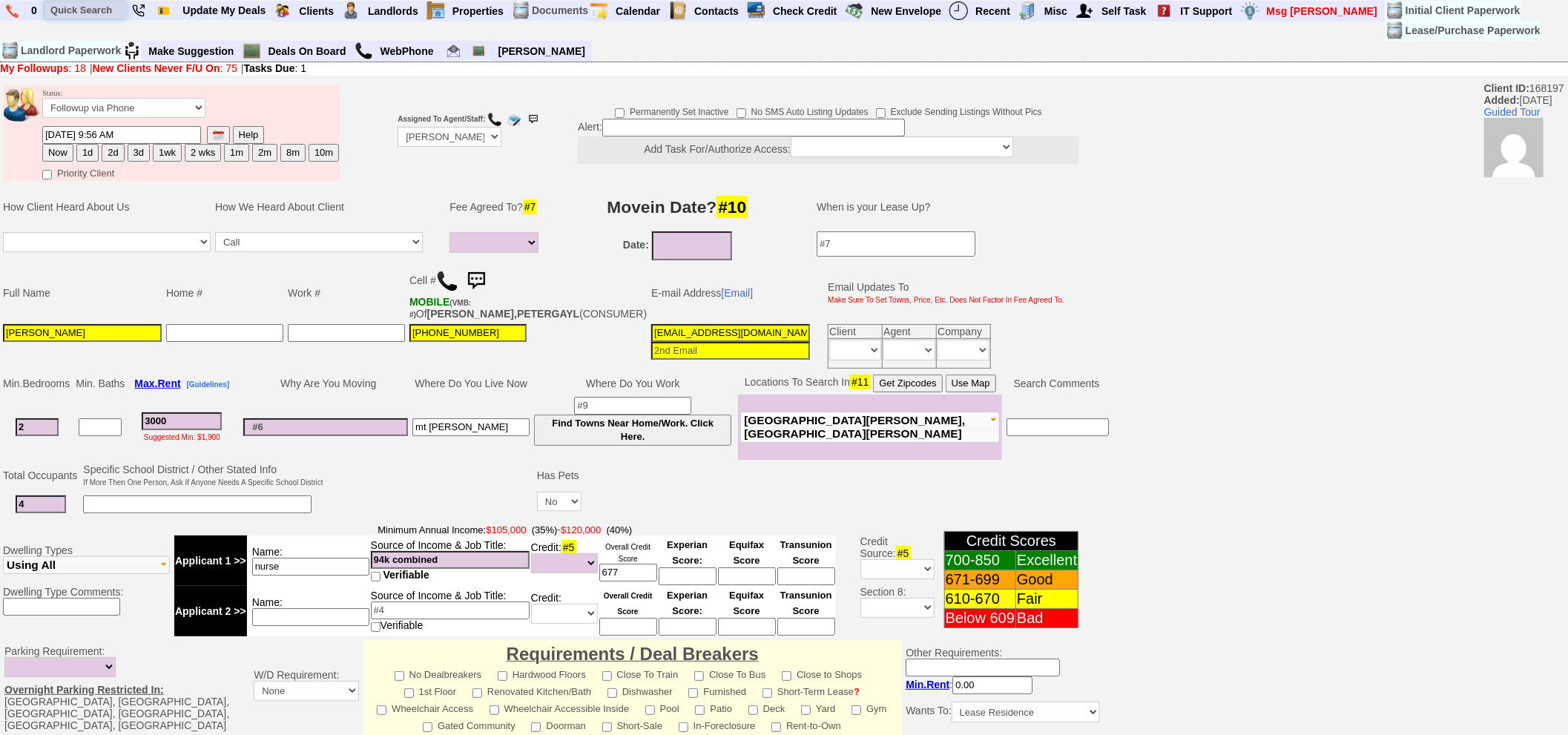
click at [105, 1] on input "text" at bounding box center [85, 10] width 82 height 19
type input "o"
click at [114, 8] on input "purchase st" at bounding box center [85, 10] width 82 height 19
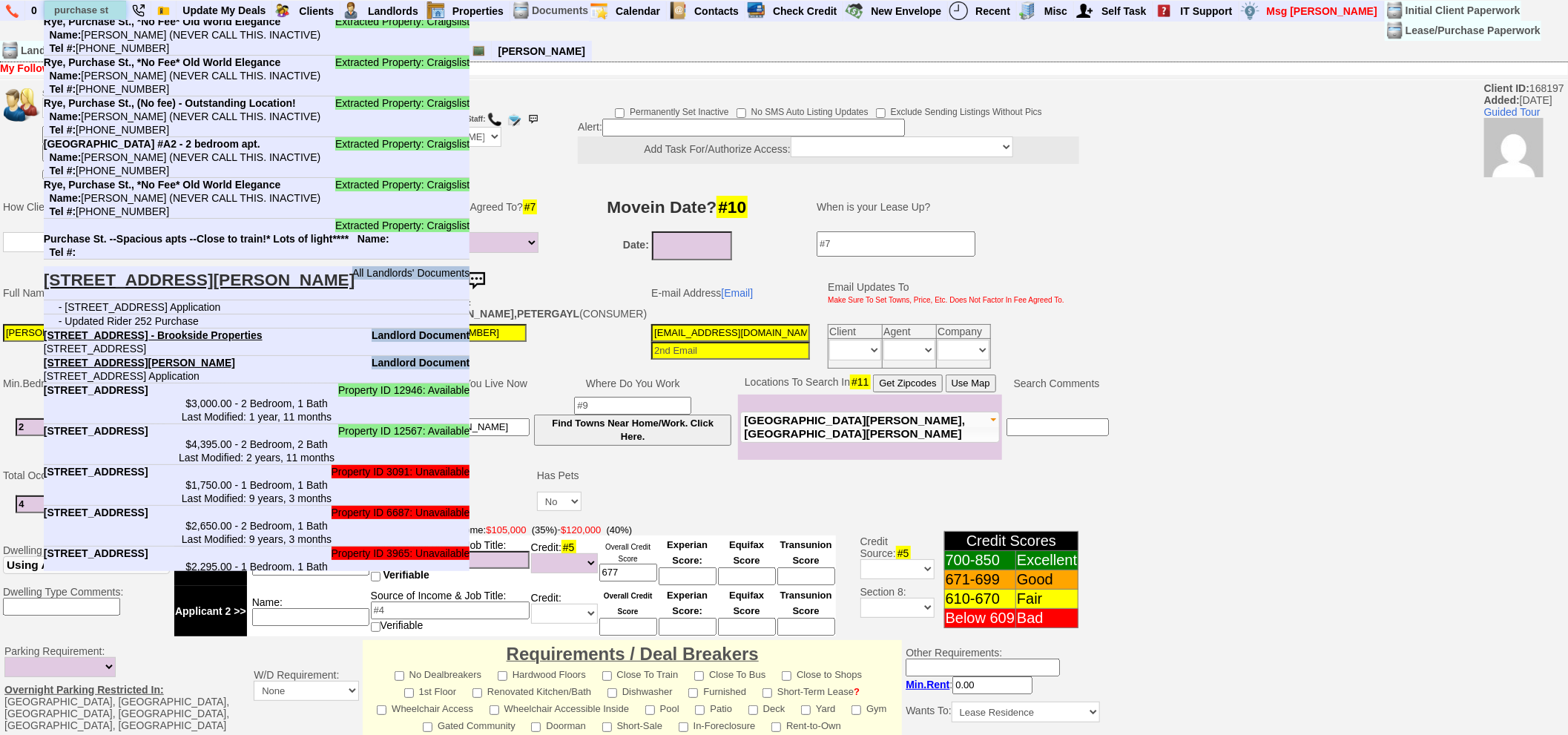
scroll to position [682, 0]
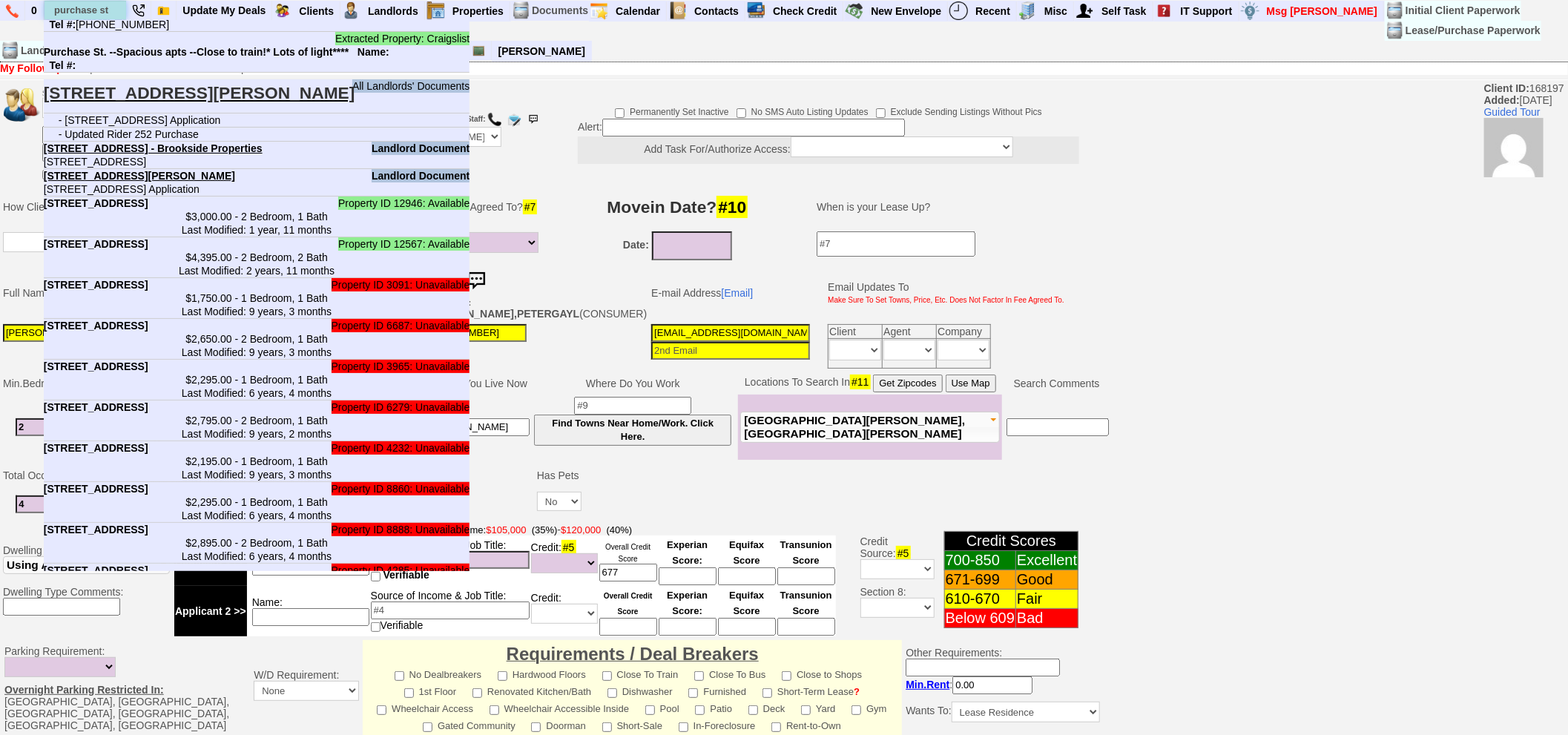
click at [49, 7] on input "purchase st" at bounding box center [85, 10] width 82 height 19
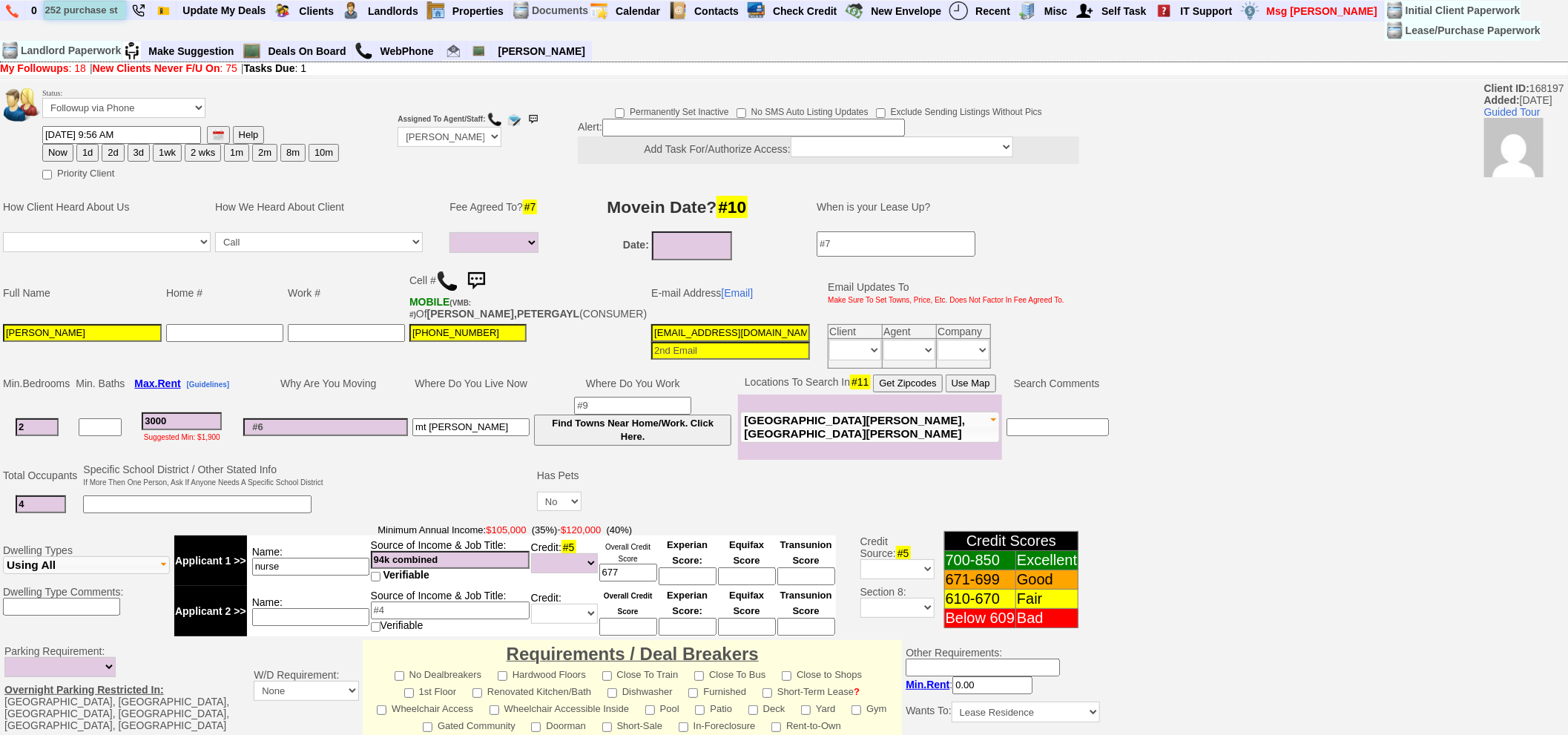
click at [69, 15] on input "252 purchase st" at bounding box center [85, 10] width 82 height 19
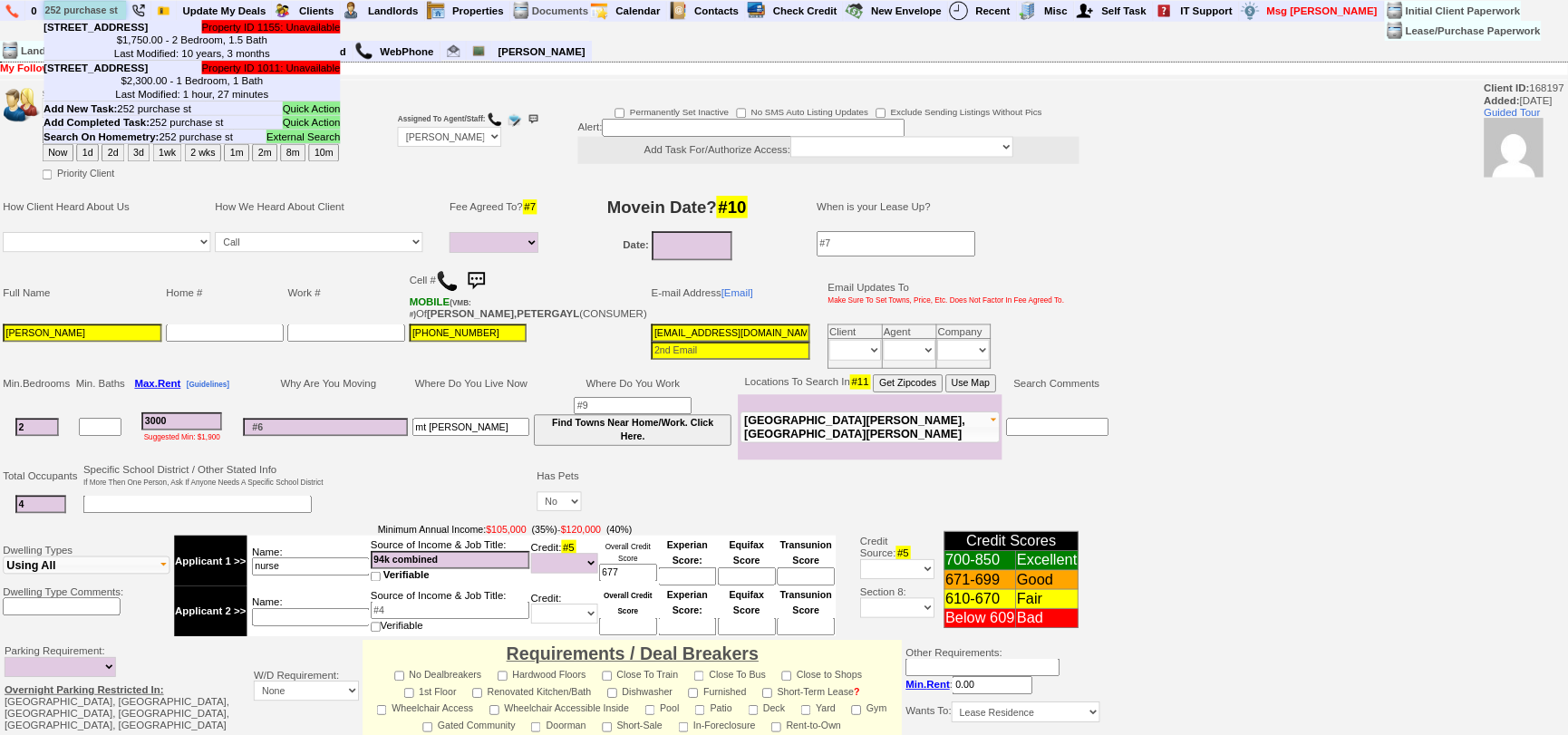
scroll to position [0, 0]
type input "252 purchase st"
click at [167, 90] on b "252 Purchase St - Unit #3 - Floor: 1st in Rye, NY" at bounding box center [118, 82] width 128 height 14
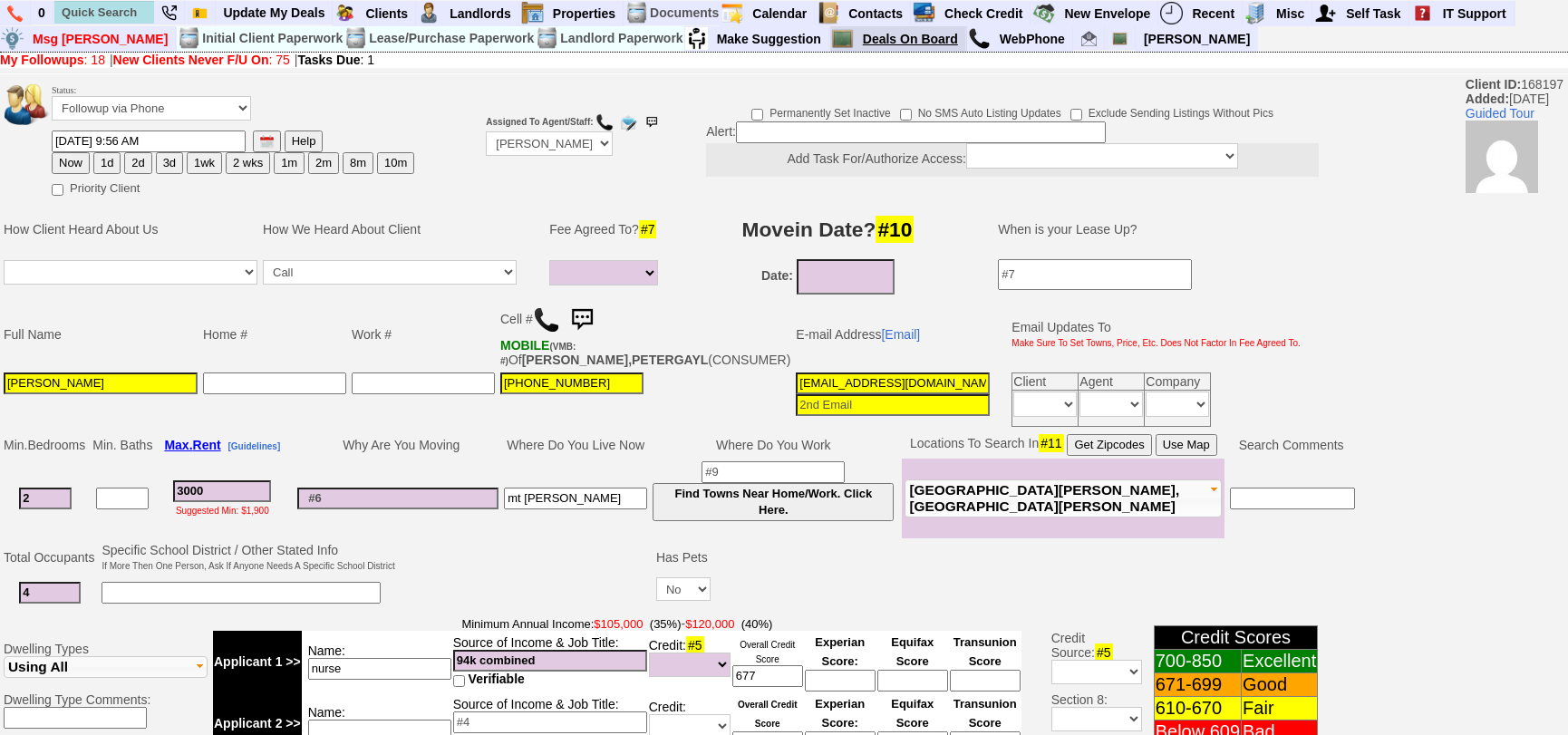
click at [856, 35] on link "Deals On Board" at bounding box center [911, 39] width 111 height 23
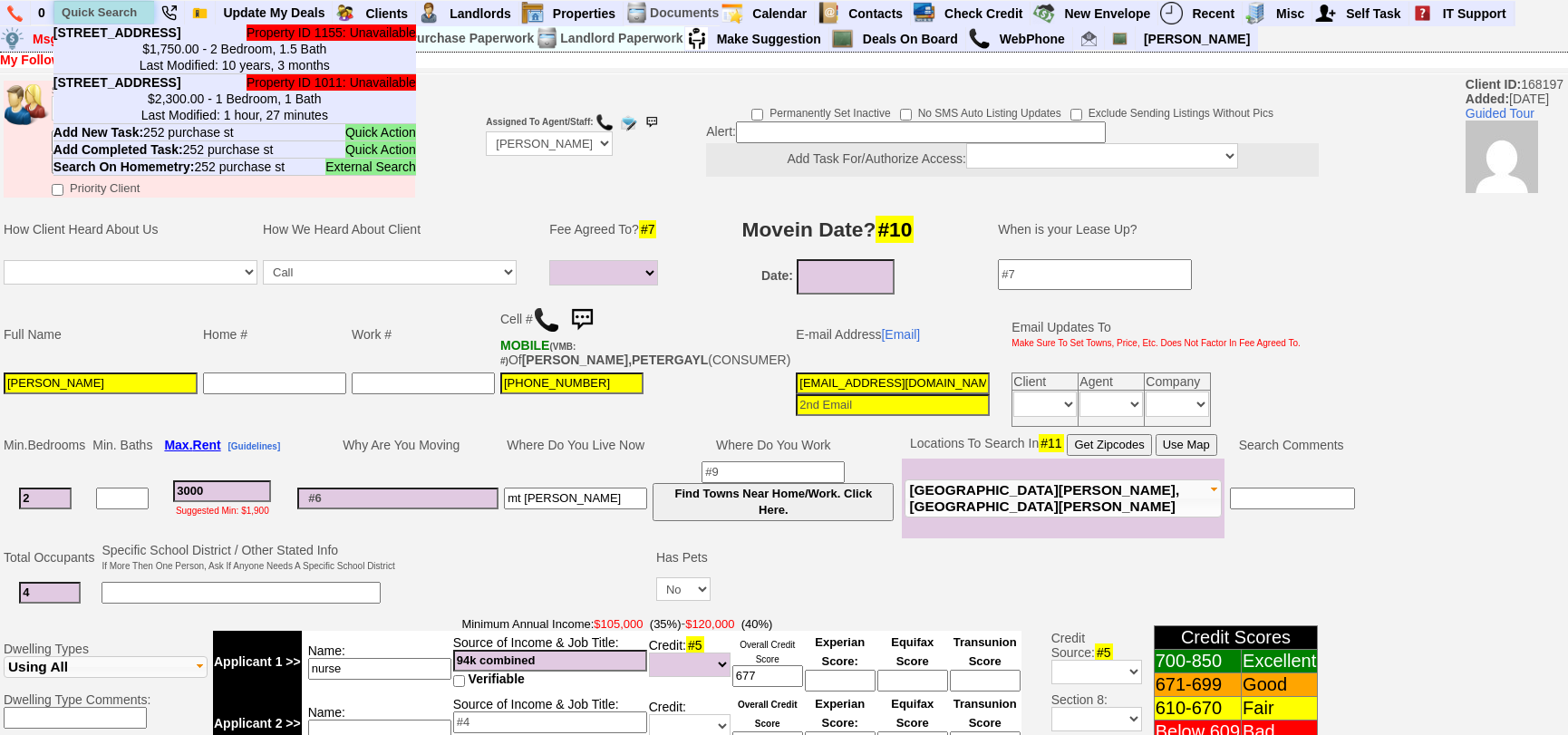
click at [129, 7] on input "text" at bounding box center [104, 13] width 100 height 23
click at [78, 21] on input "text" at bounding box center [104, 13] width 100 height 23
paste input "3475011575"
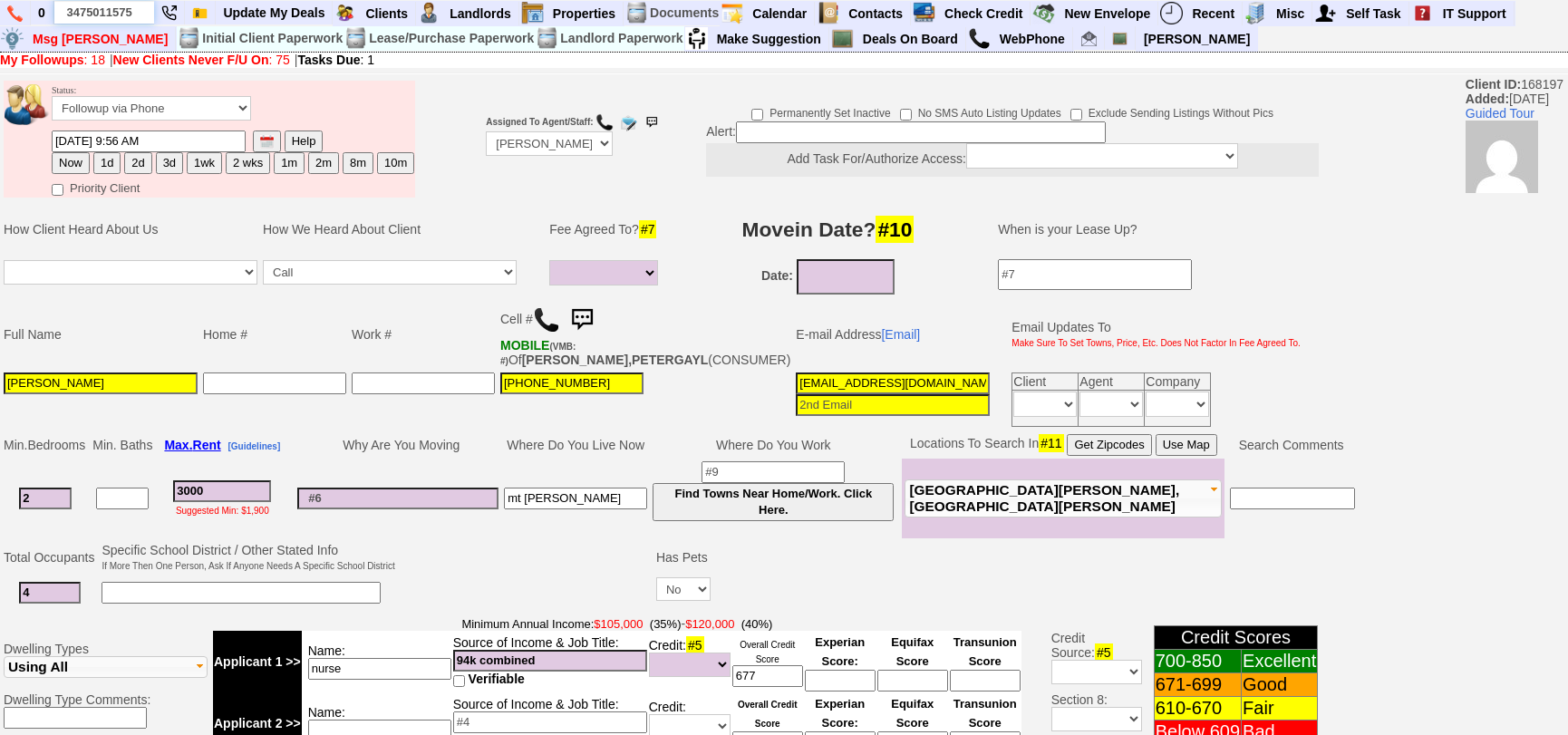
scroll to position [0, 4]
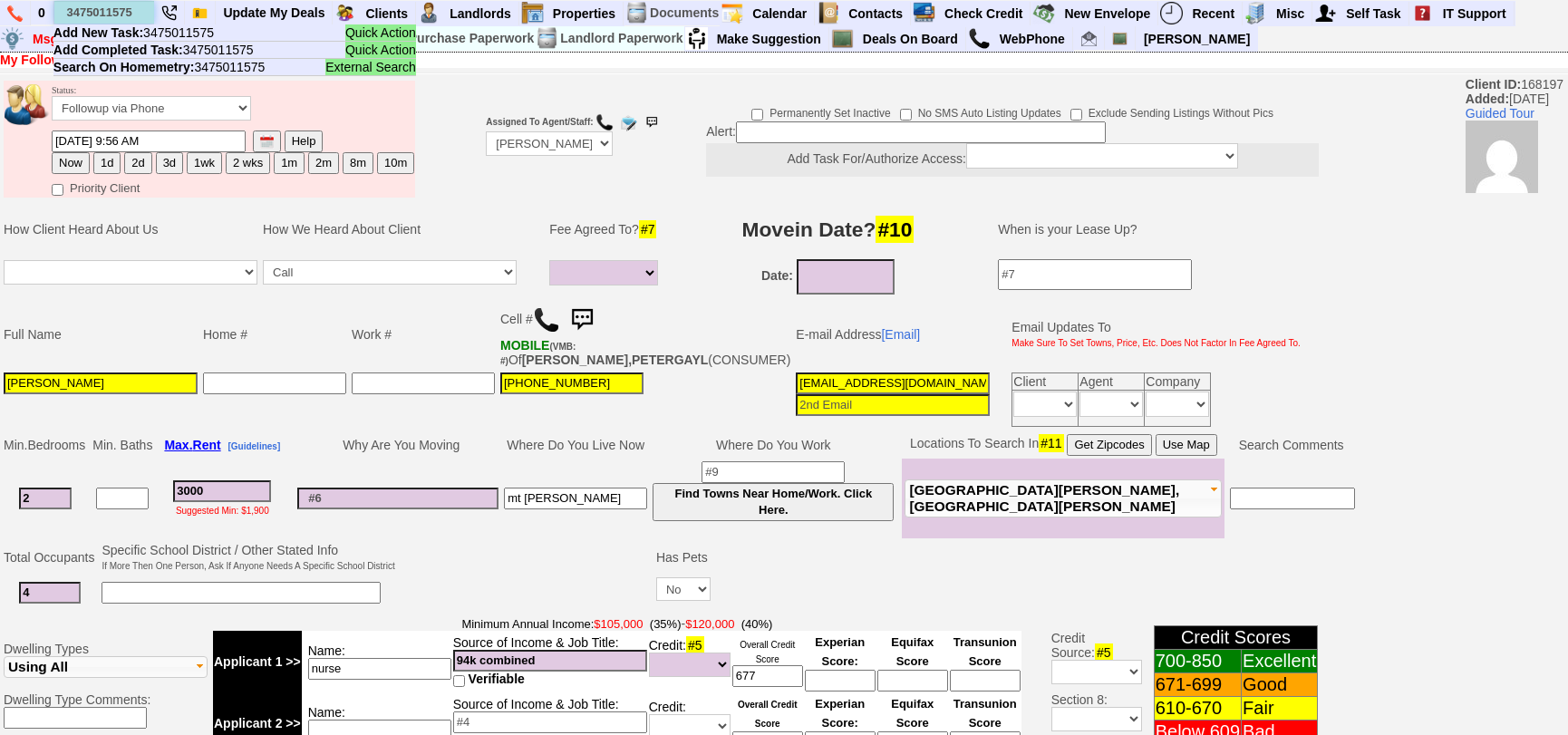
click at [79, 8] on input "3475011575" at bounding box center [104, 13] width 100 height 23
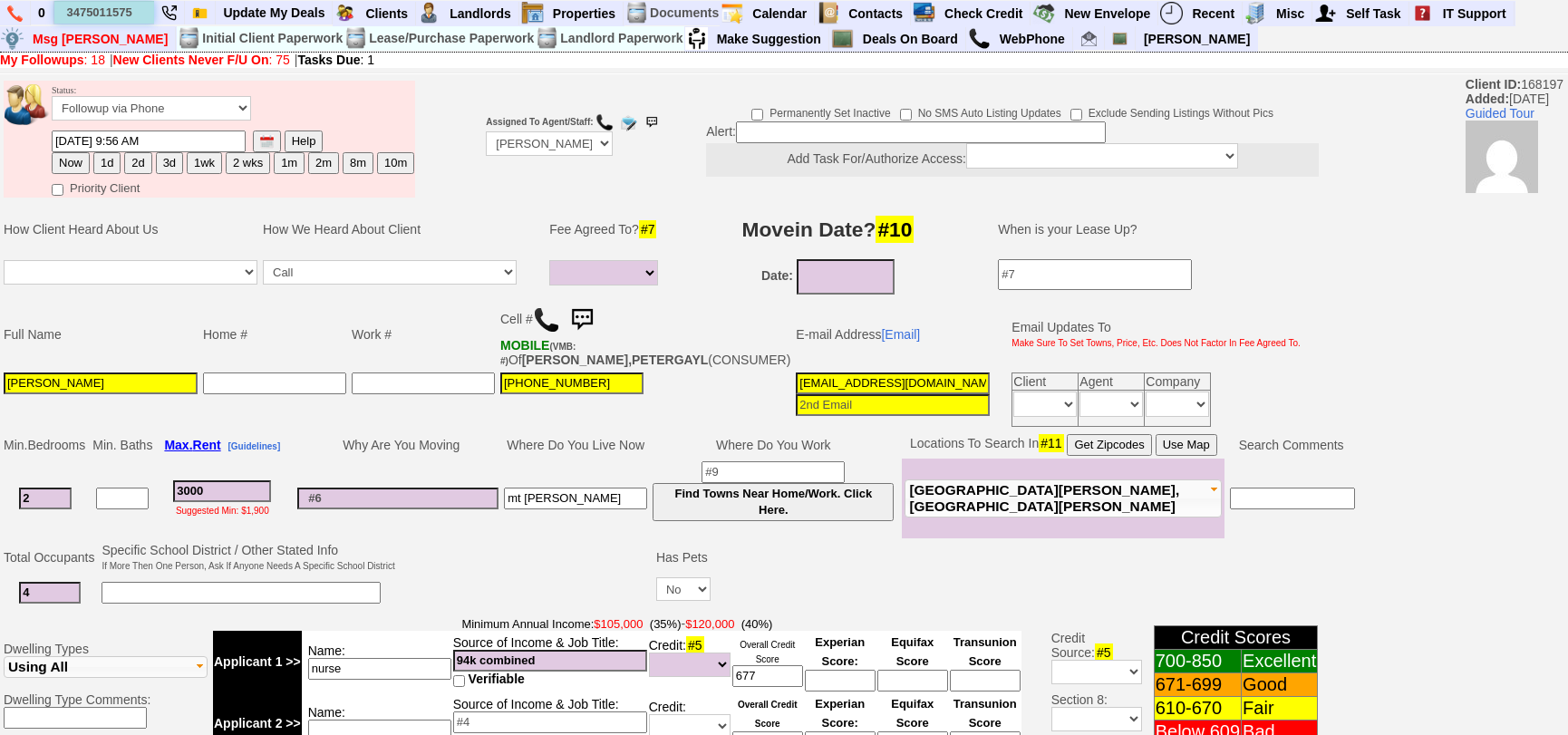
scroll to position [0, 0]
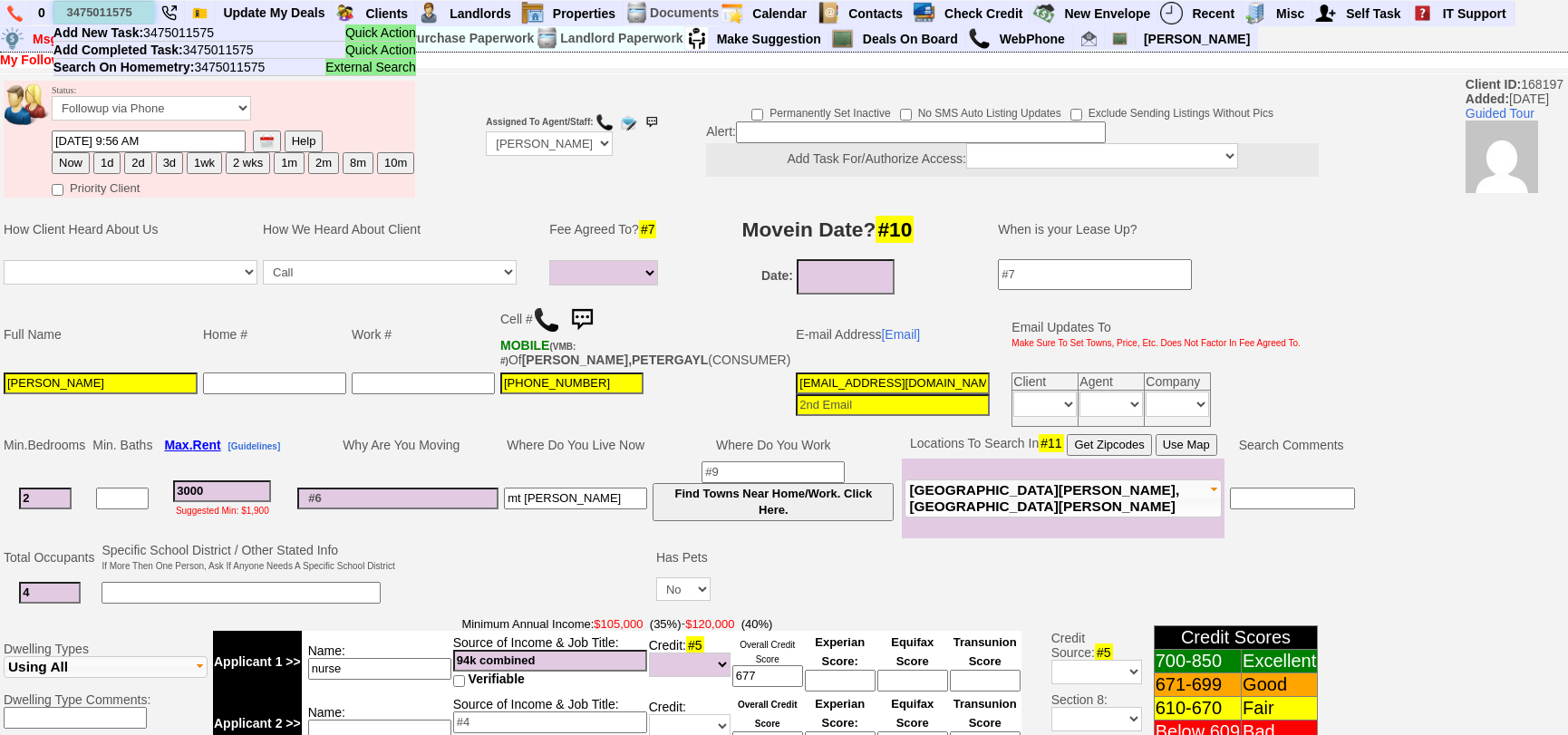
click at [138, 12] on input "3475011575" at bounding box center [104, 13] width 100 height 23
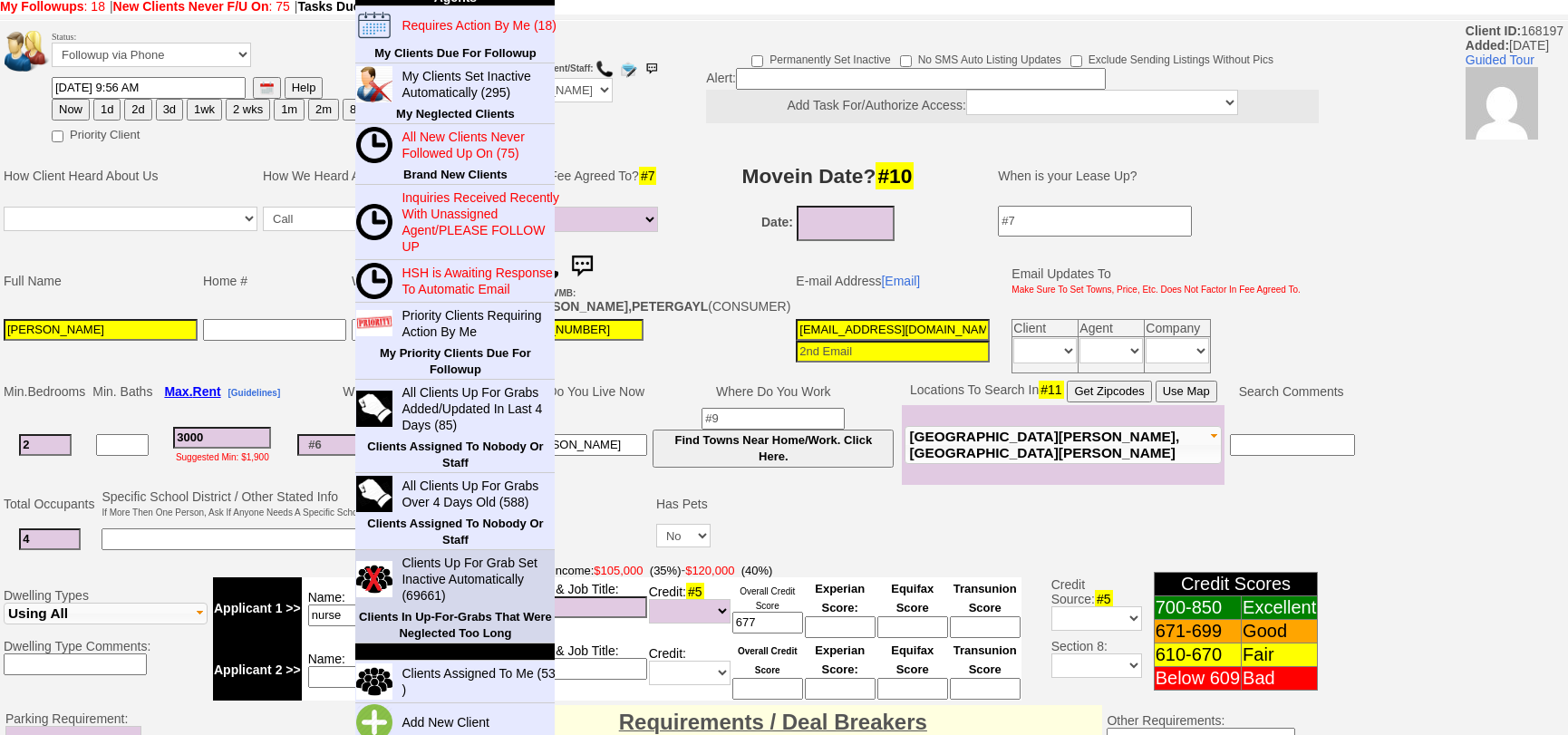
scroll to position [82, 0]
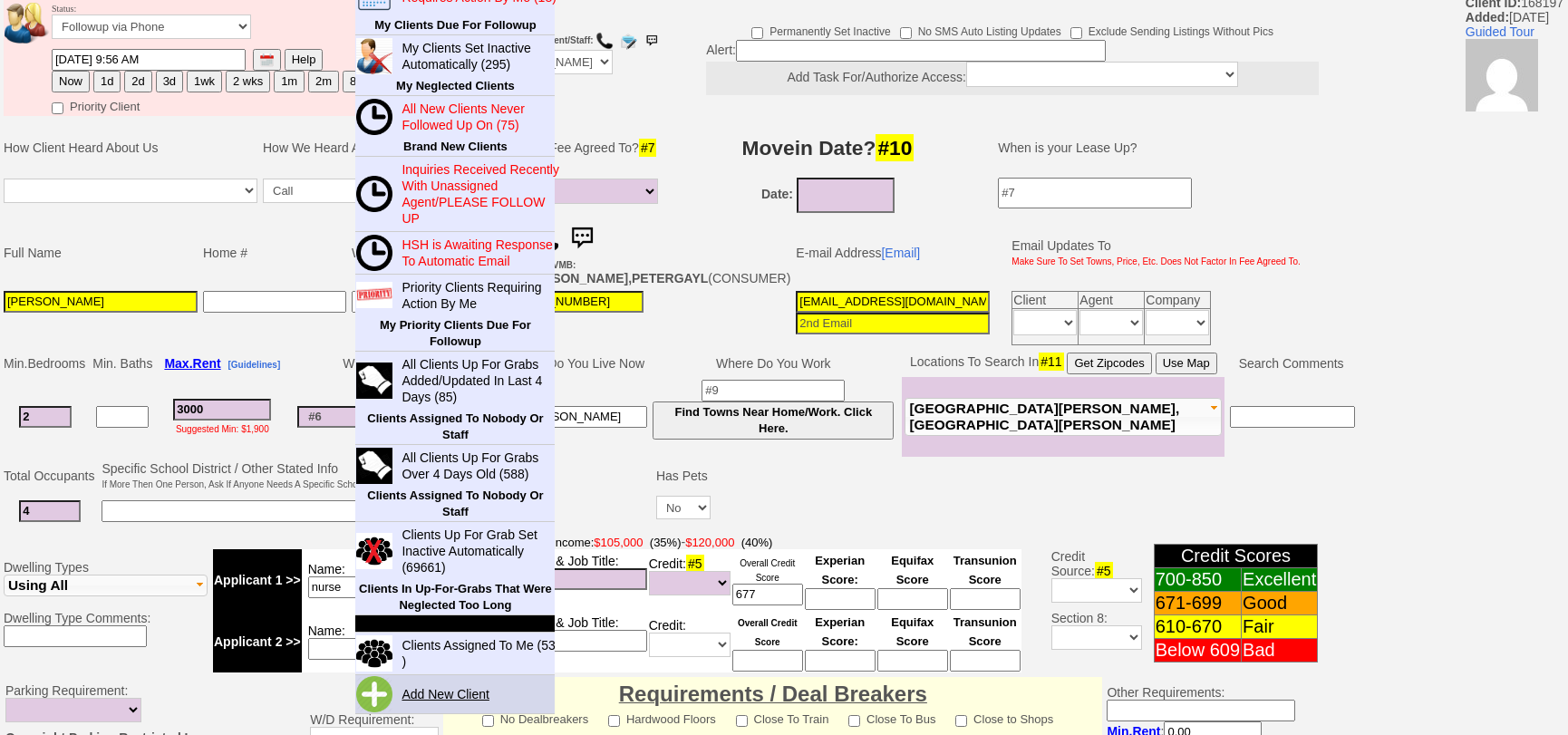
type input "3475011575"
click at [404, 703] on link "Add New Client" at bounding box center [452, 695] width 117 height 23
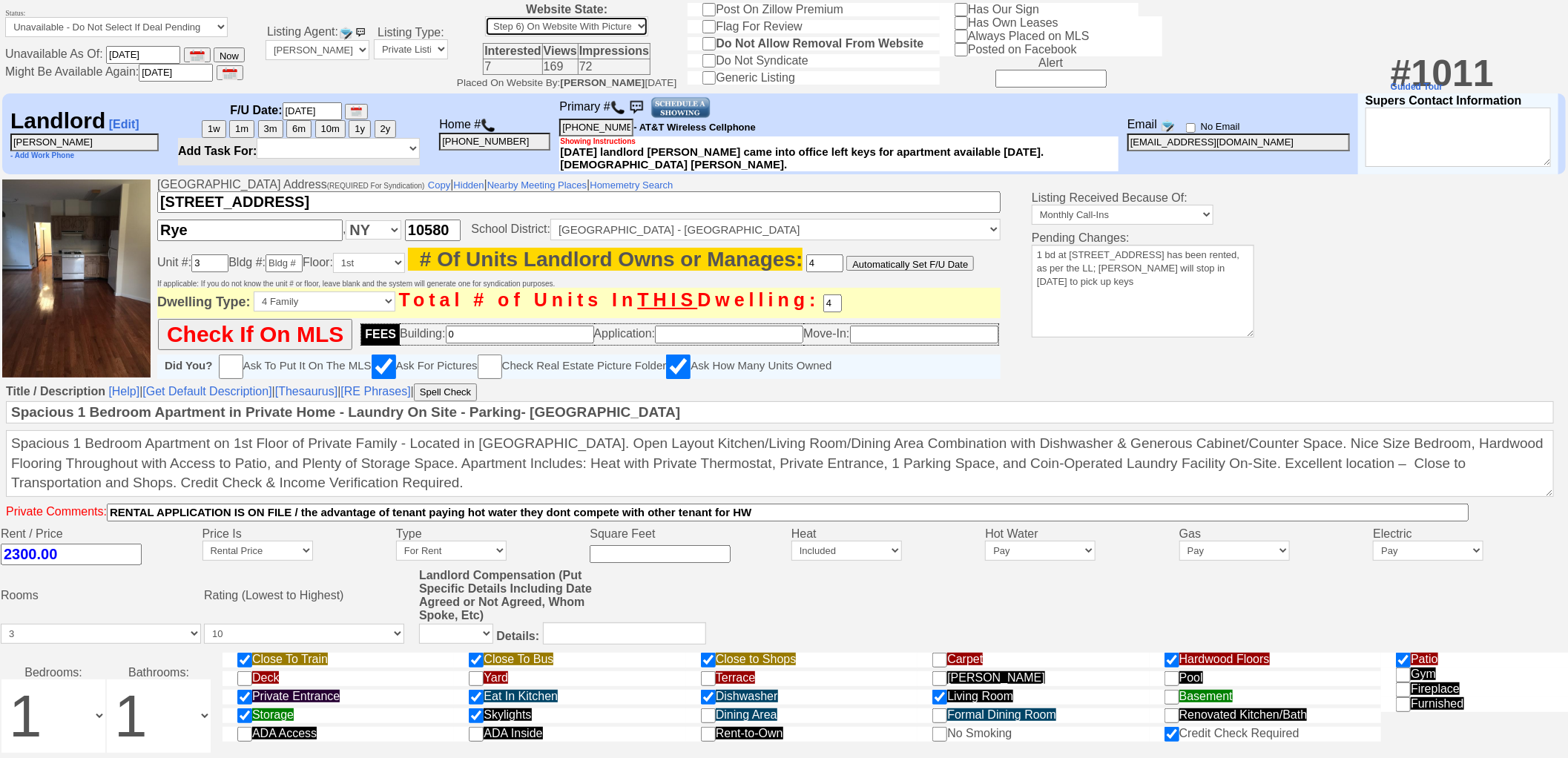
click at [619, 32] on select "Step 1) Requires Initial Approval For Marketing Step 2) Initial Approval Receiv…" at bounding box center [567, 26] width 163 height 20
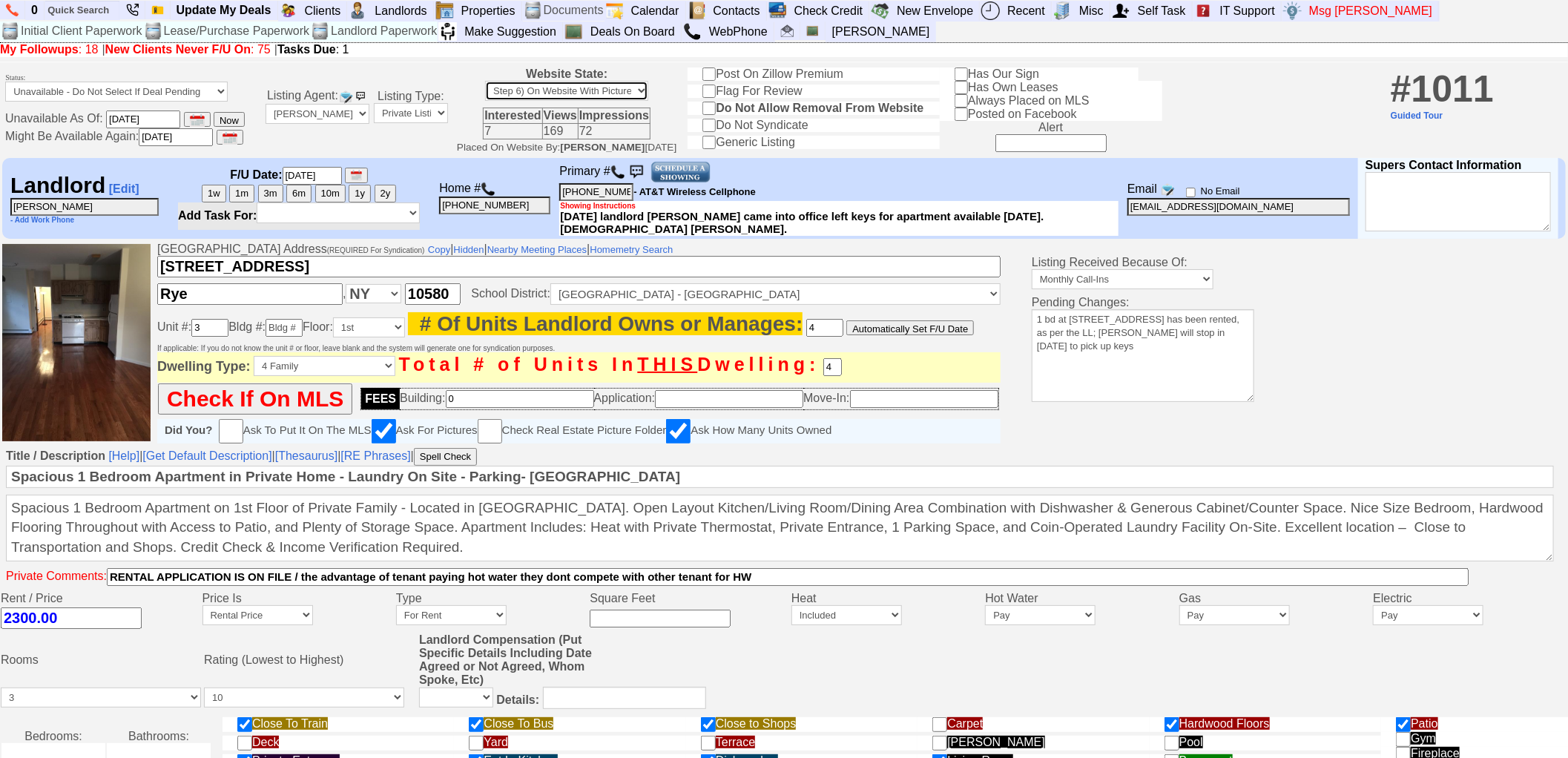
select select "Step 7) Delete From Website"
click at [496, 101] on select "Step 1) Requires Initial Approval For Marketing Step 2) Initial Approval Receiv…" at bounding box center [567, 91] width 163 height 20
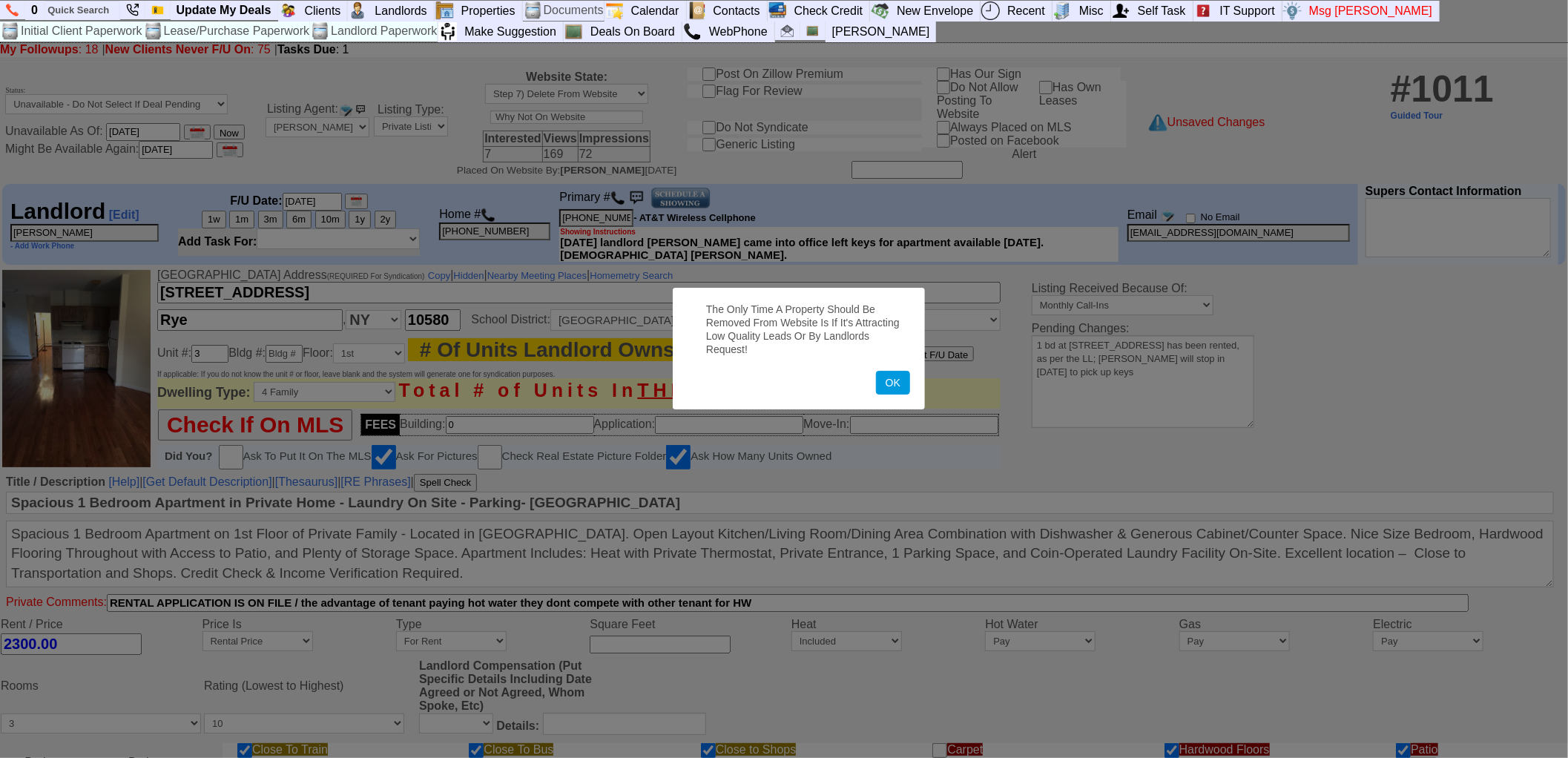
scroll to position [518, 0]
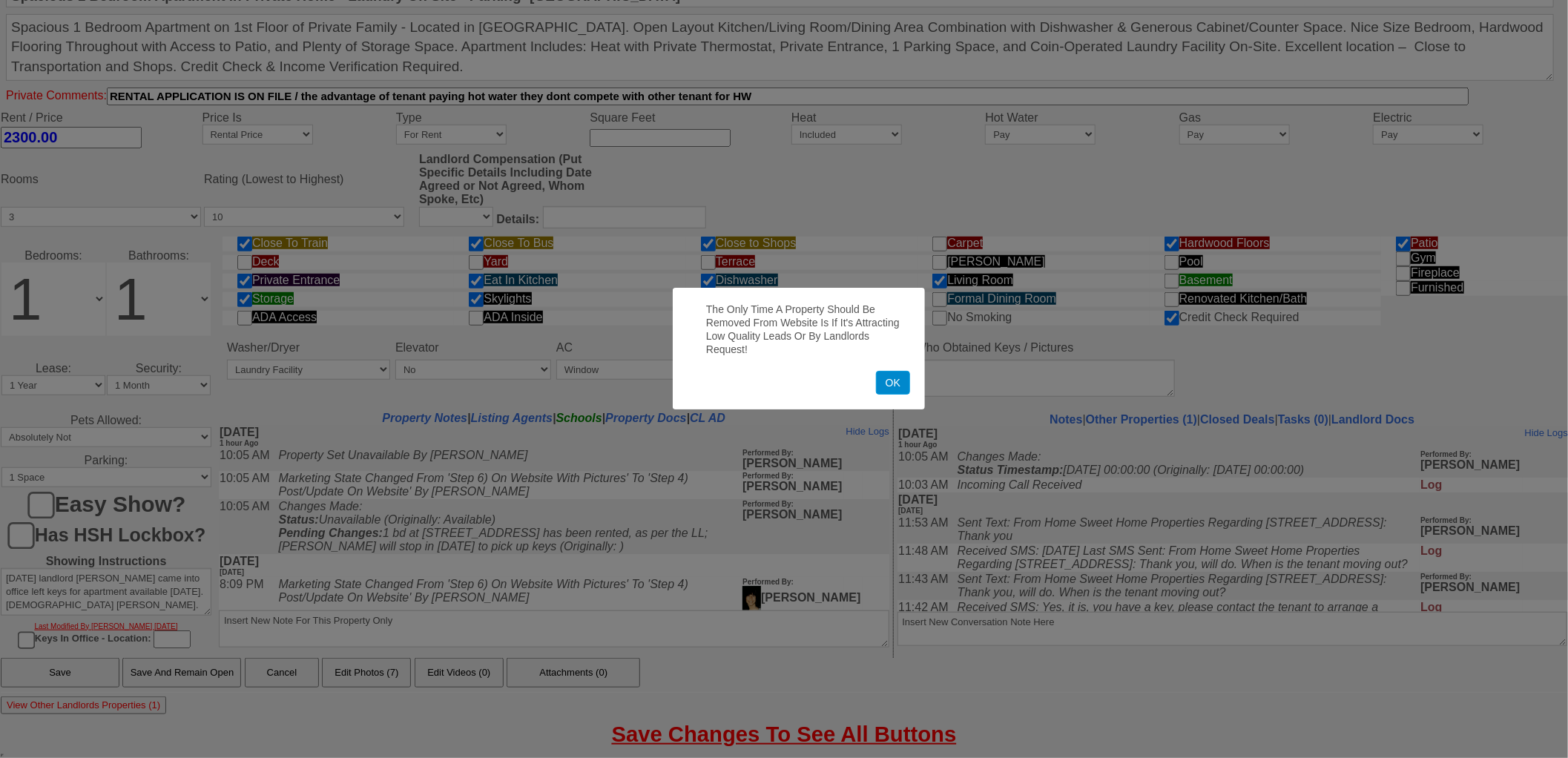
click at [894, 385] on button "OK" at bounding box center [893, 383] width 34 height 24
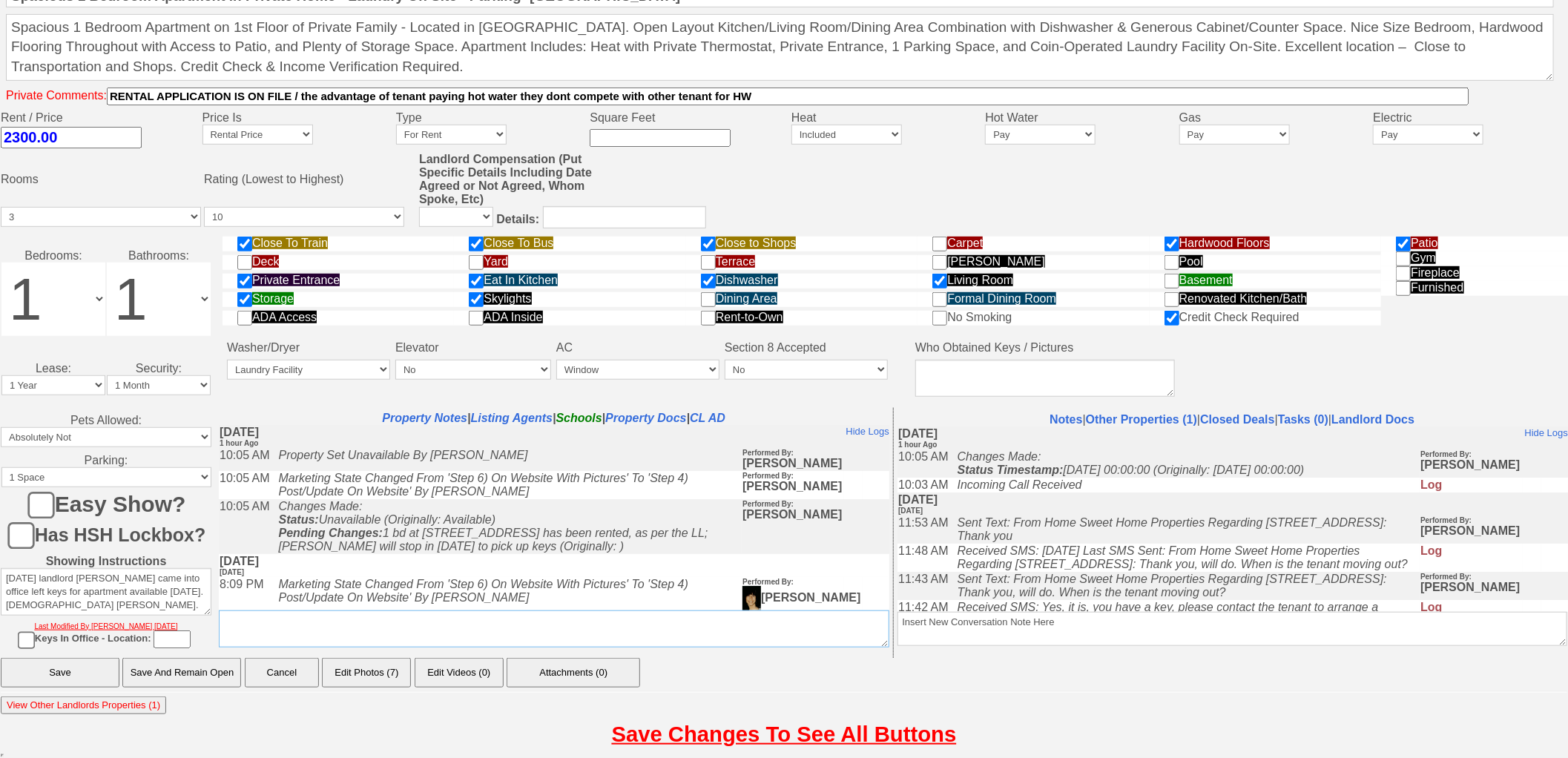
click at [423, 630] on textarea "Insert New Note For This Property Only" at bounding box center [554, 629] width 671 height 37
type textarea "NO LONGER AVAIL DELETE FROM WEBSITE 10/8 JORGE"
click at [205, 670] on input "Save And Remain Open" at bounding box center [181, 673] width 119 height 30
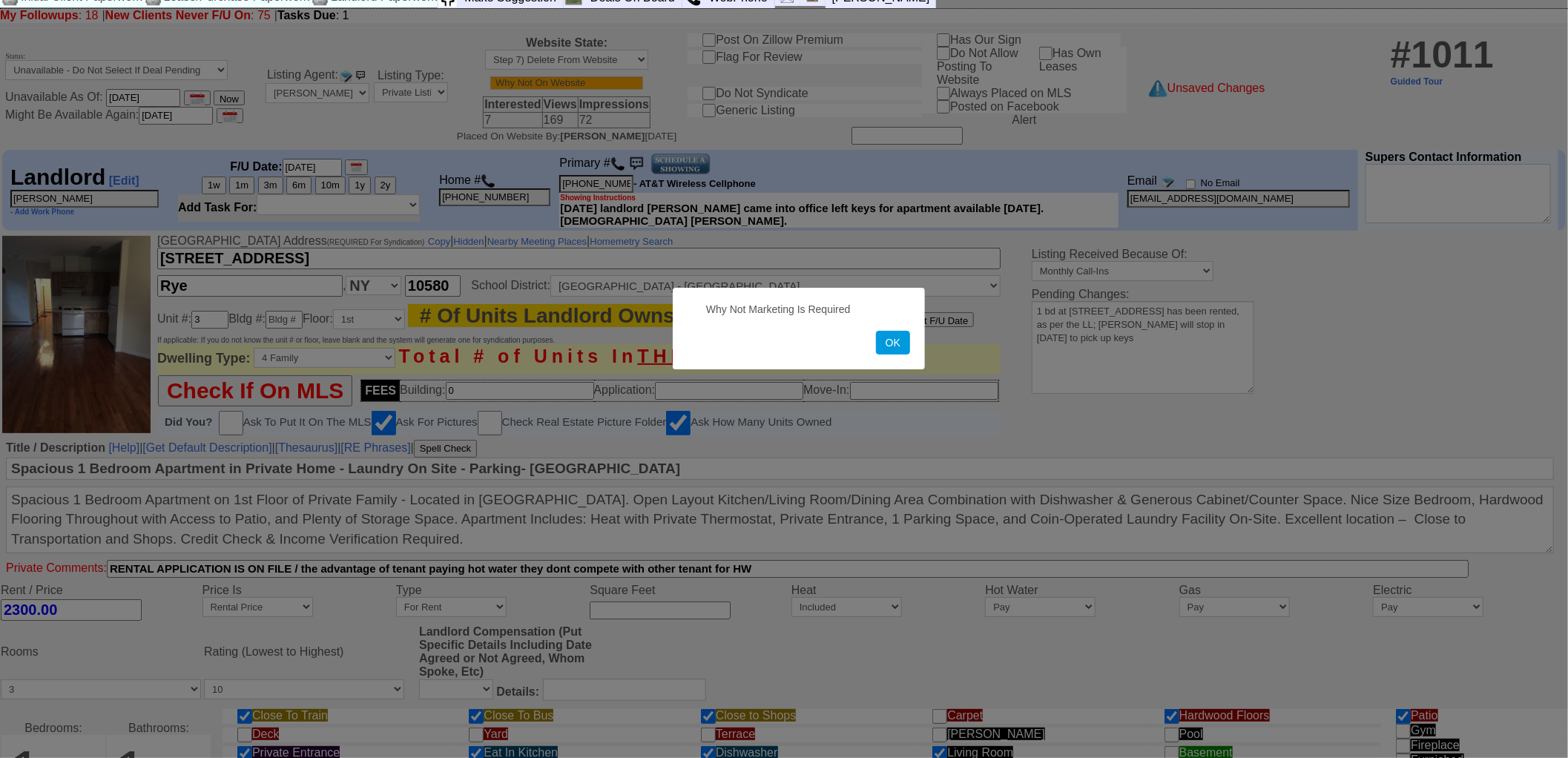
scroll to position [0, 0]
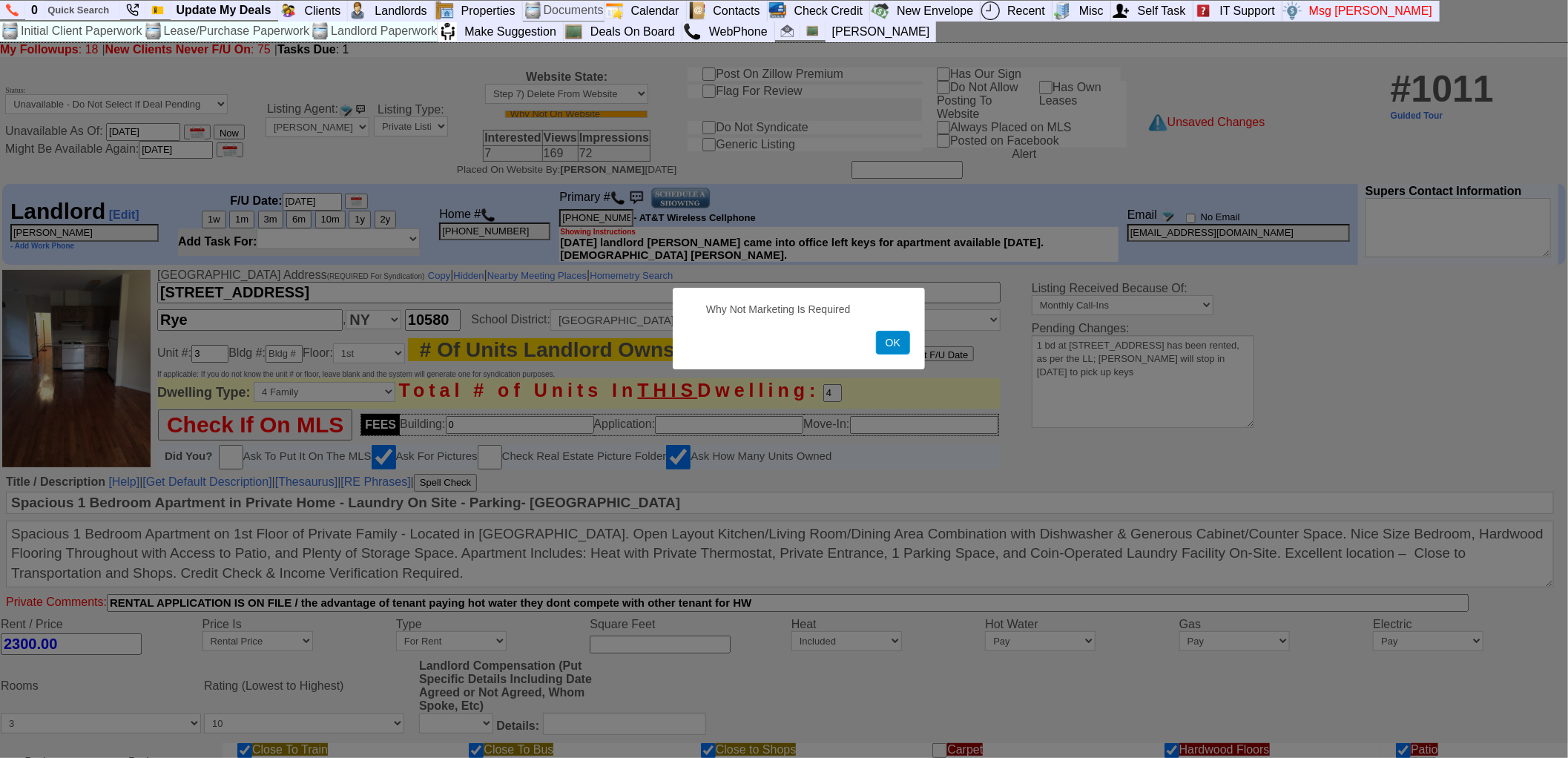
click at [895, 348] on button "OK" at bounding box center [893, 343] width 34 height 24
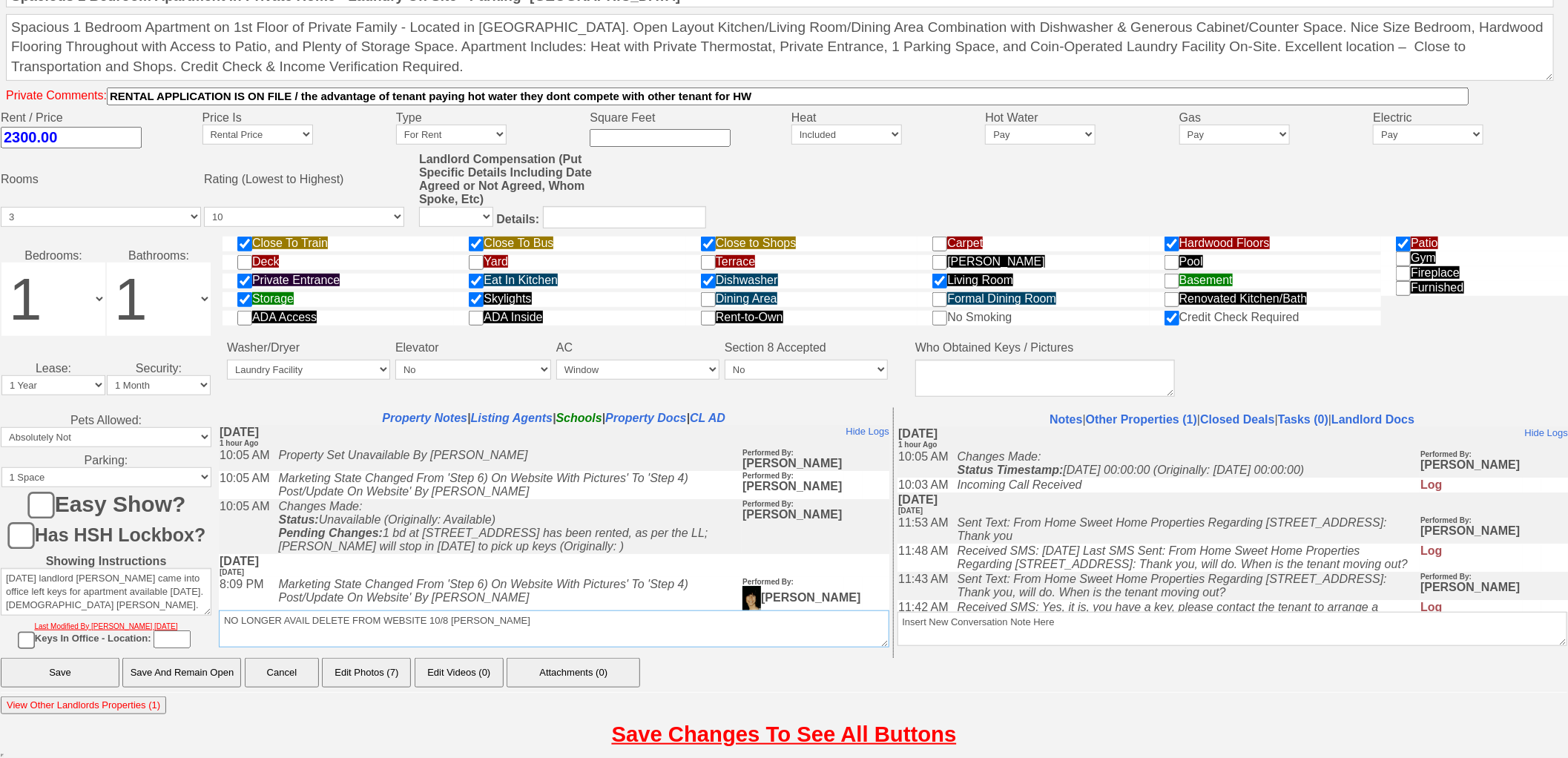
drag, startPoint x: 87, startPoint y: 184, endPoint x: 206, endPoint y: 612, distance: 444.2
click at [206, 612] on tr "Pets Allowed: None Cats Small Dogs Cats and Small Dogs Pets Allowed Maybe Extra…" at bounding box center [784, 533] width 1566 height 250
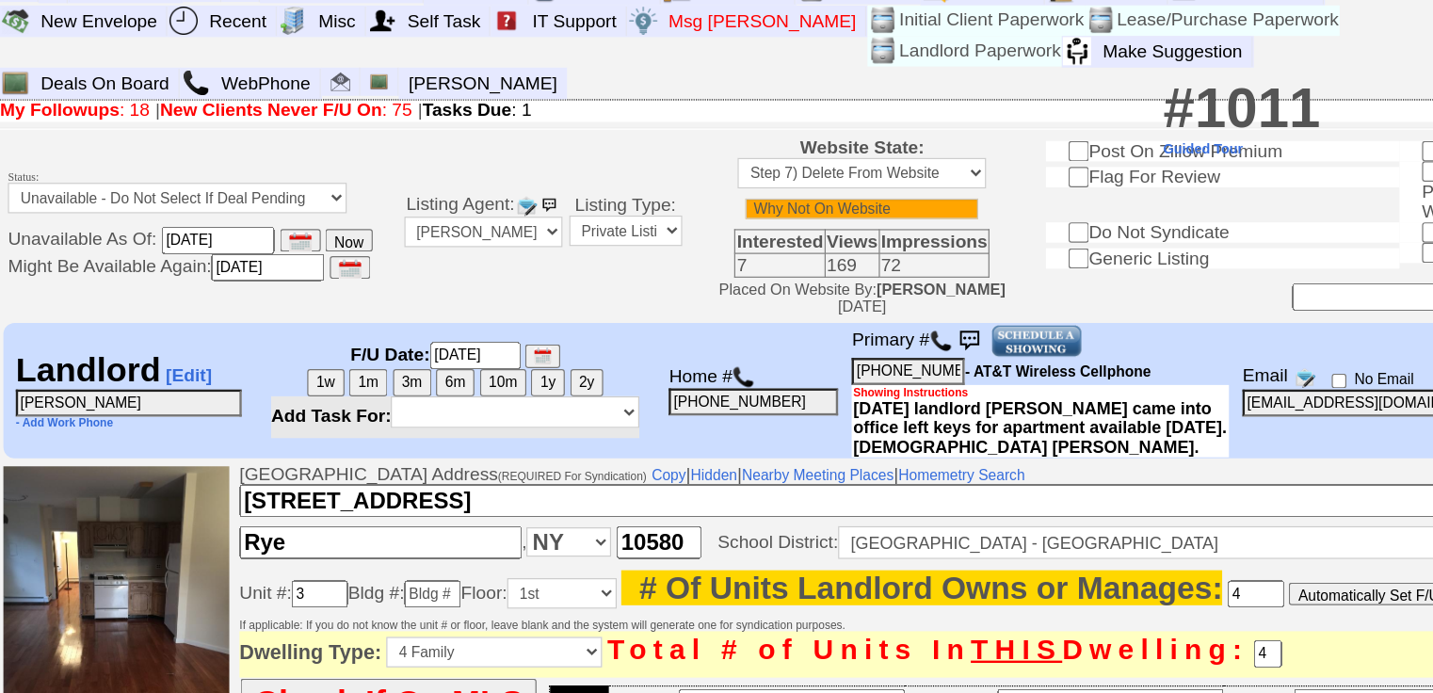
scroll to position [23, 0]
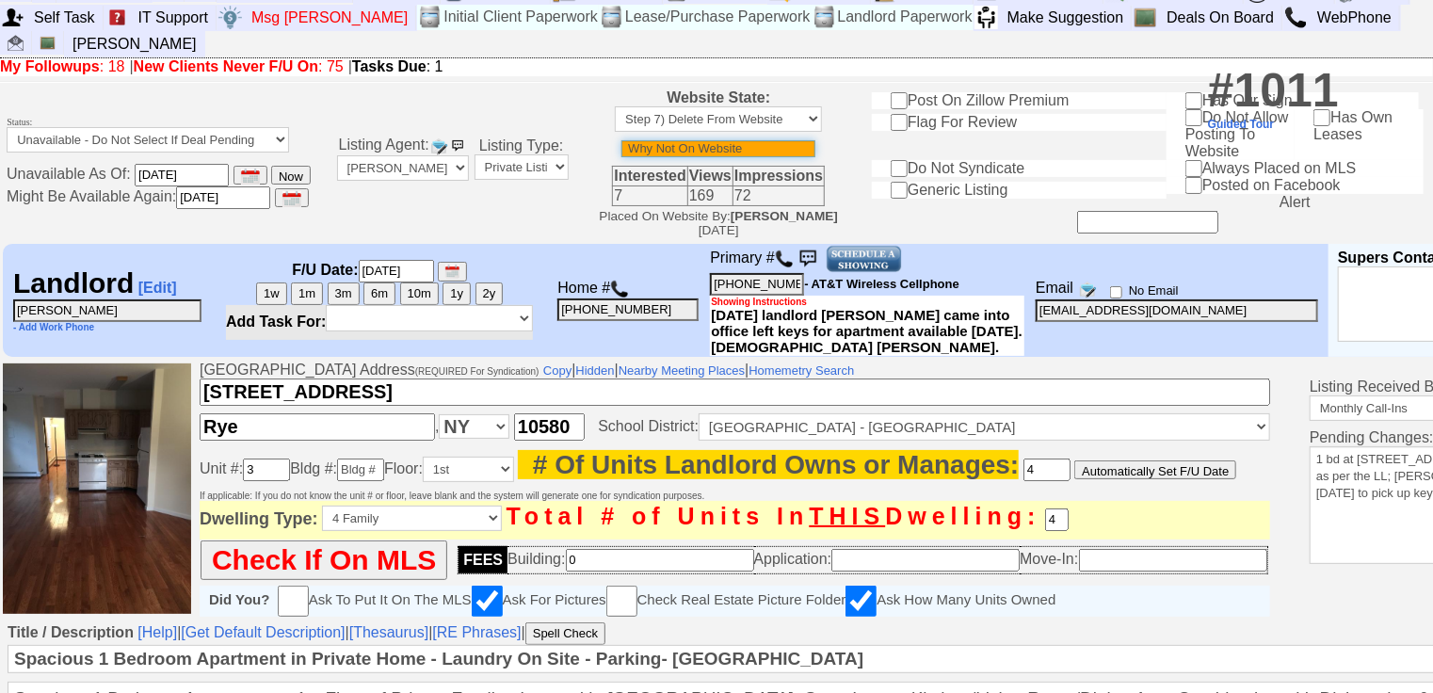
click at [713, 140] on input "text" at bounding box center [718, 148] width 194 height 17
paste input "NO LONGER AVAIL"
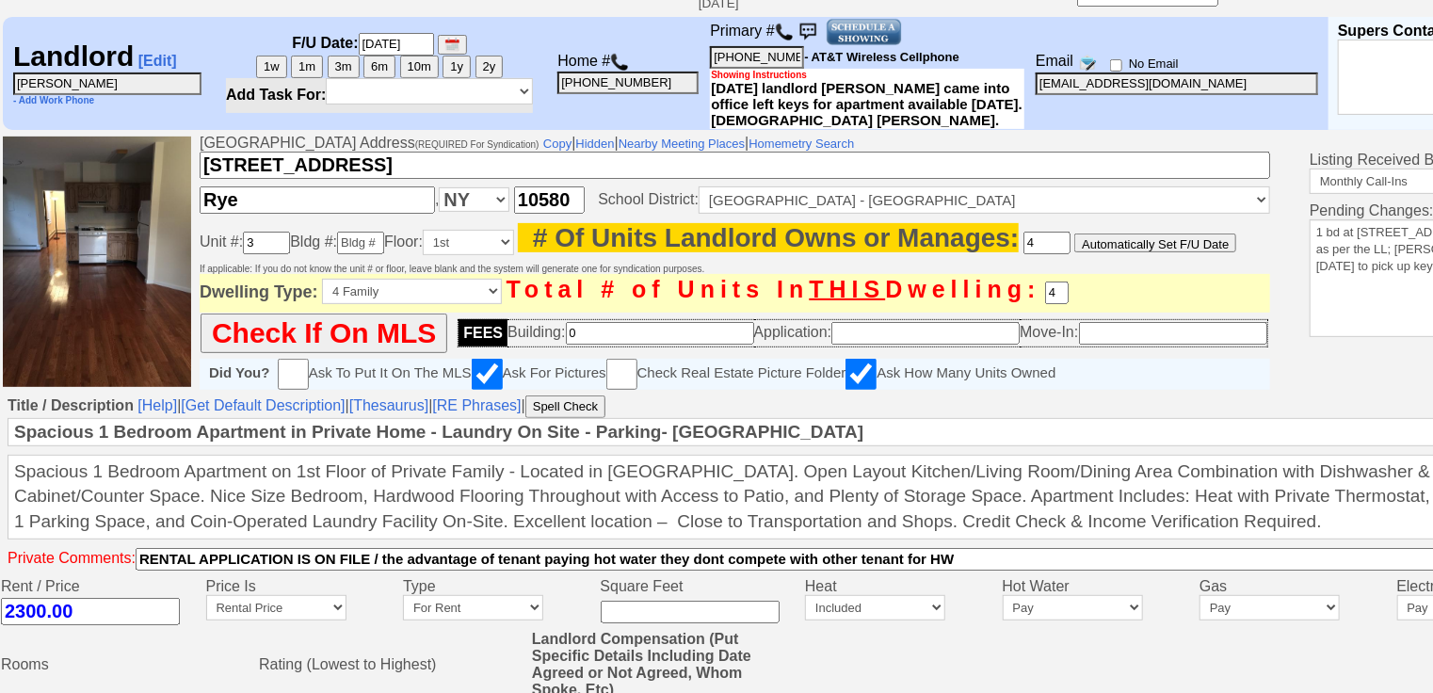
scroll to position [944, 0]
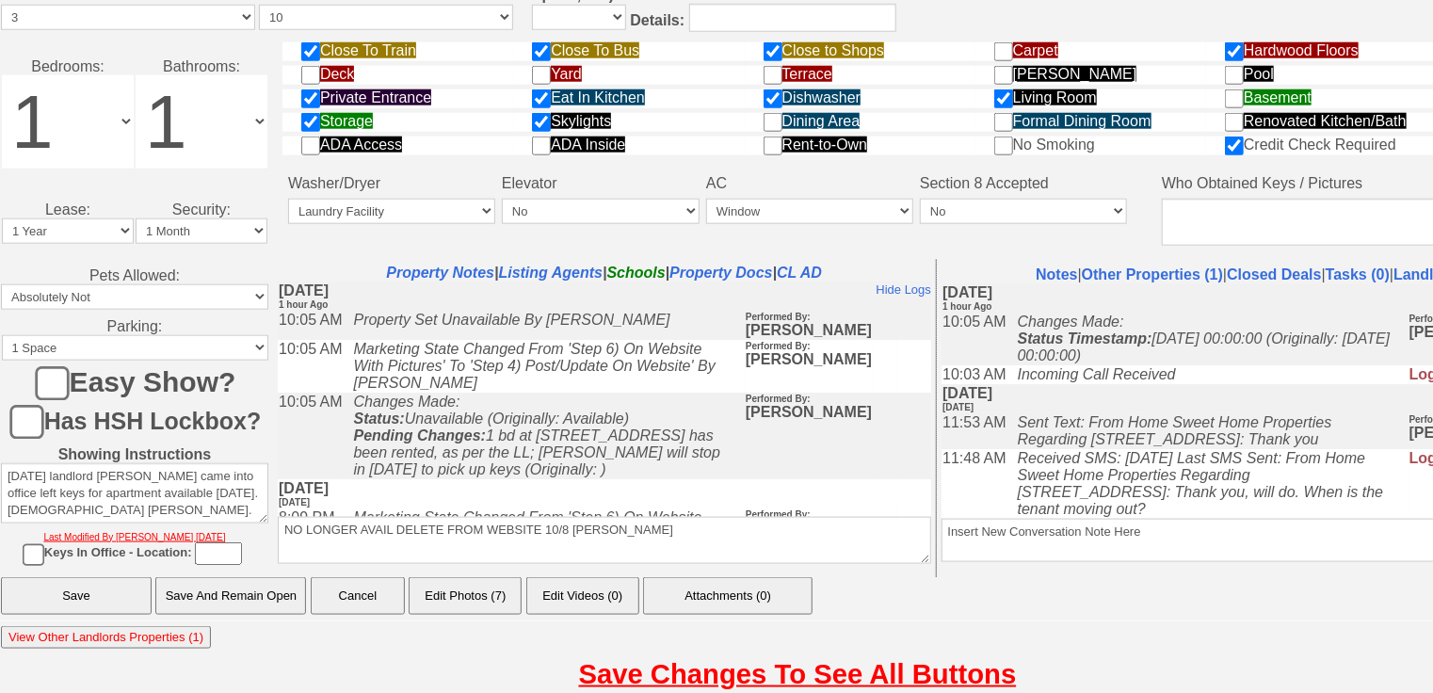
type input "NO LONGER AVAIL"
click at [187, 597] on input "Save And Remain Open" at bounding box center [230, 596] width 151 height 38
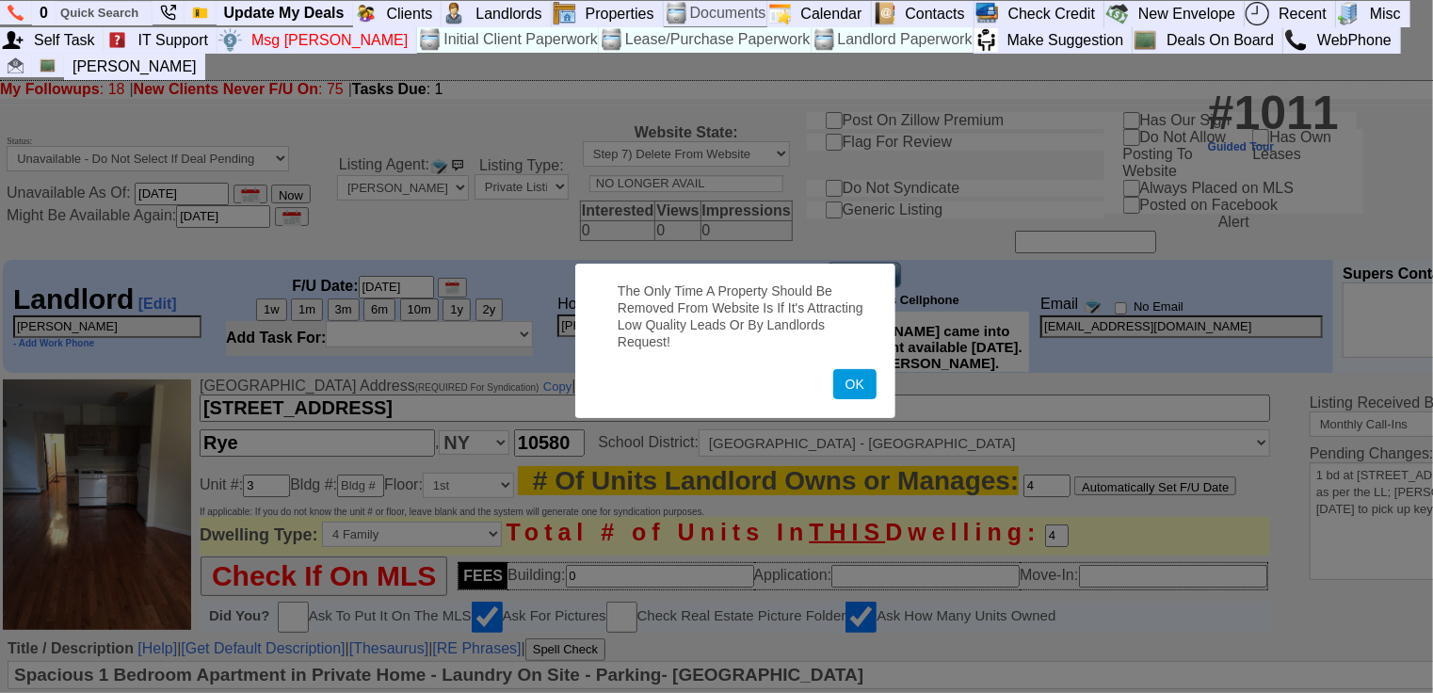
click button "OK" at bounding box center [854, 384] width 43 height 30
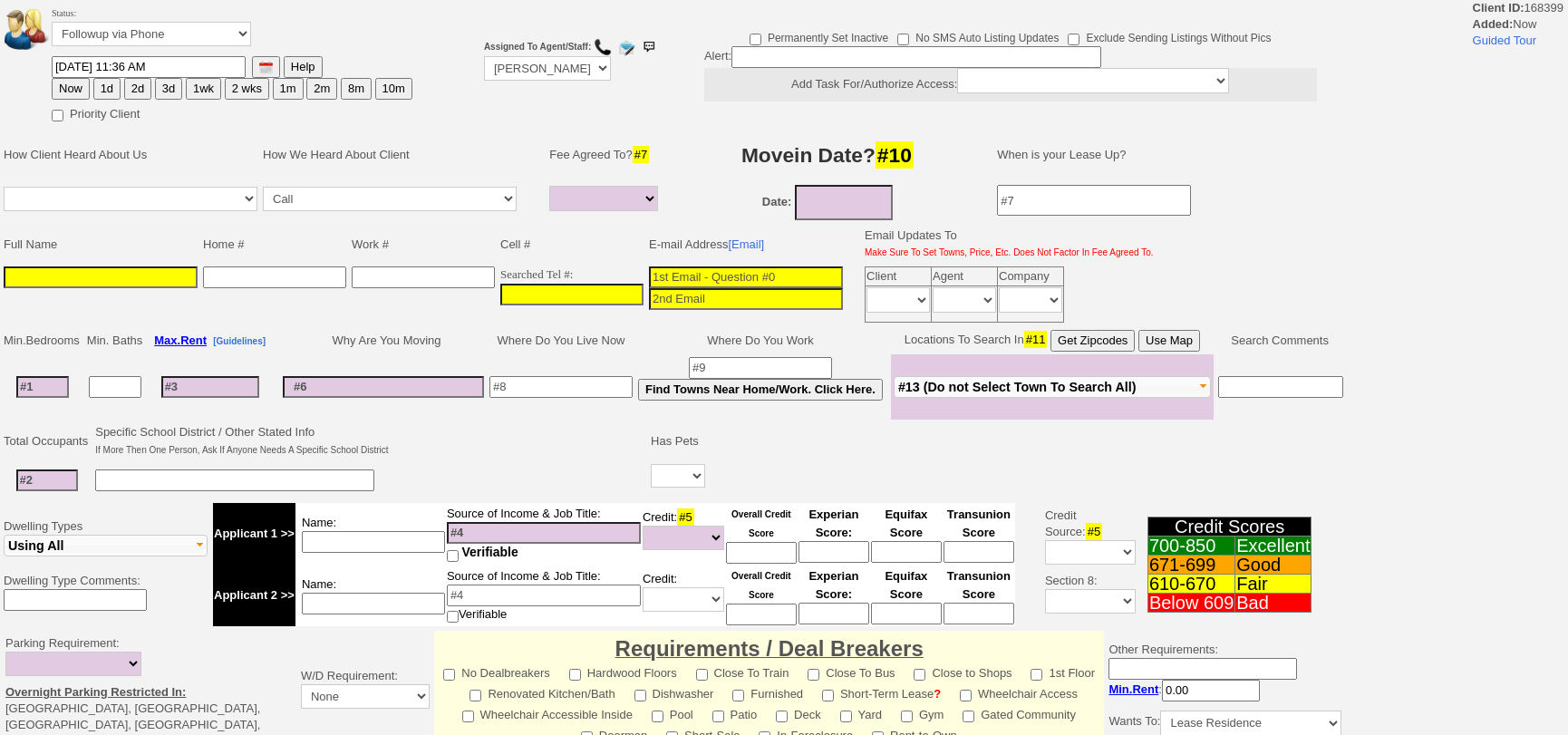
select select
click at [578, 286] on input "___-___-____" at bounding box center [572, 295] width 144 height 22
paste input "347-501-1575"
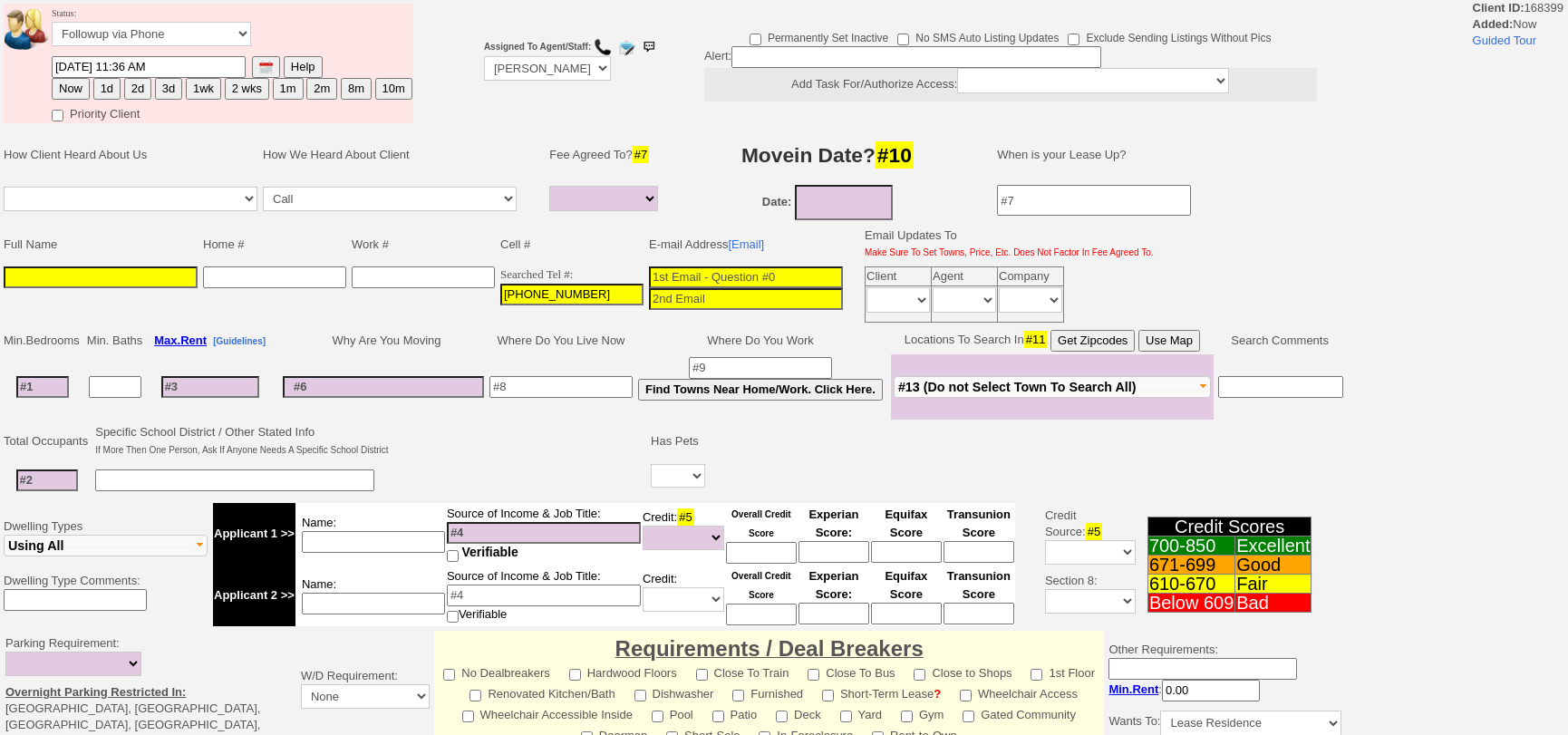
type input "347-501-1575"
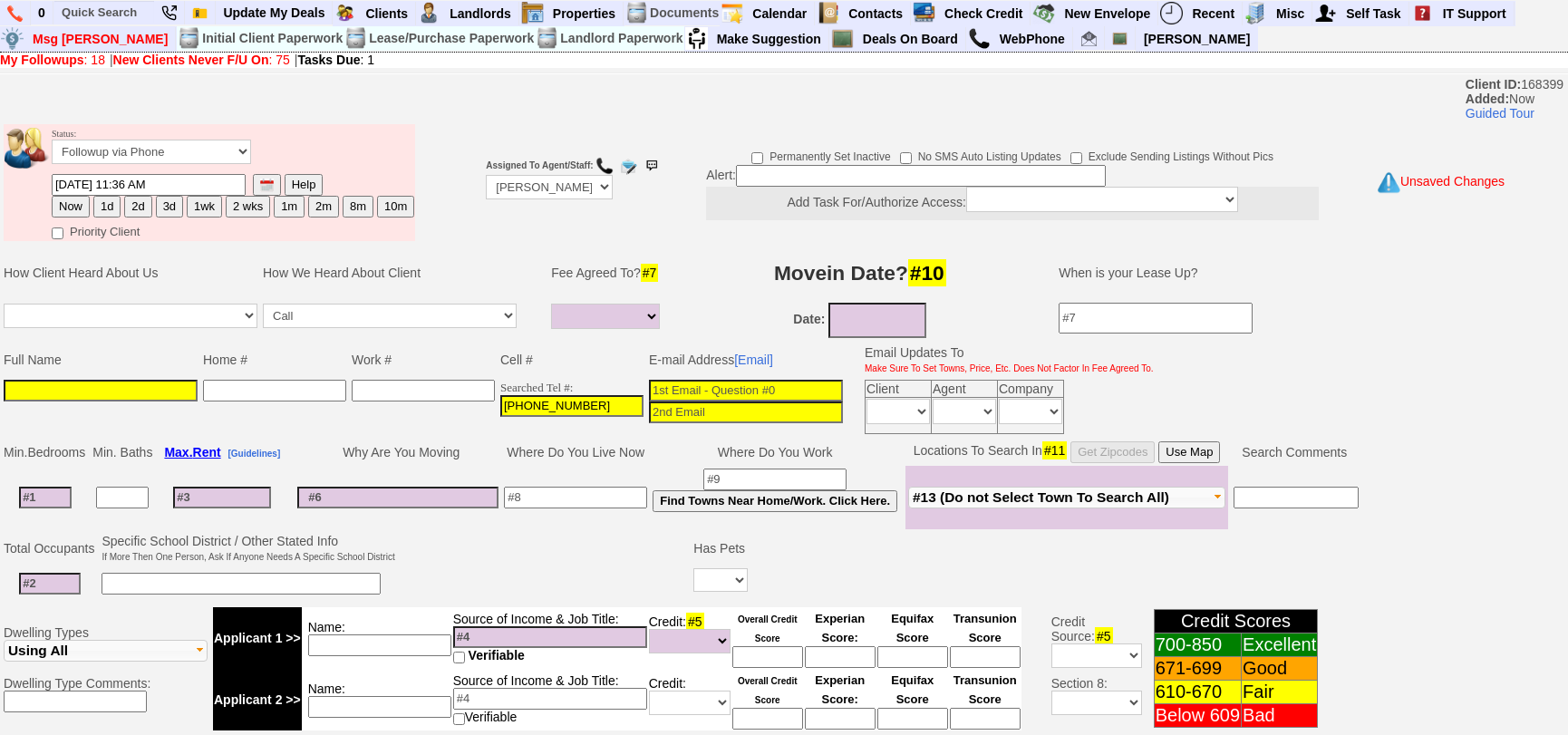
click at [687, 381] on input at bounding box center [745, 390] width 194 height 22
paste input "yari0321@yahoo.com"
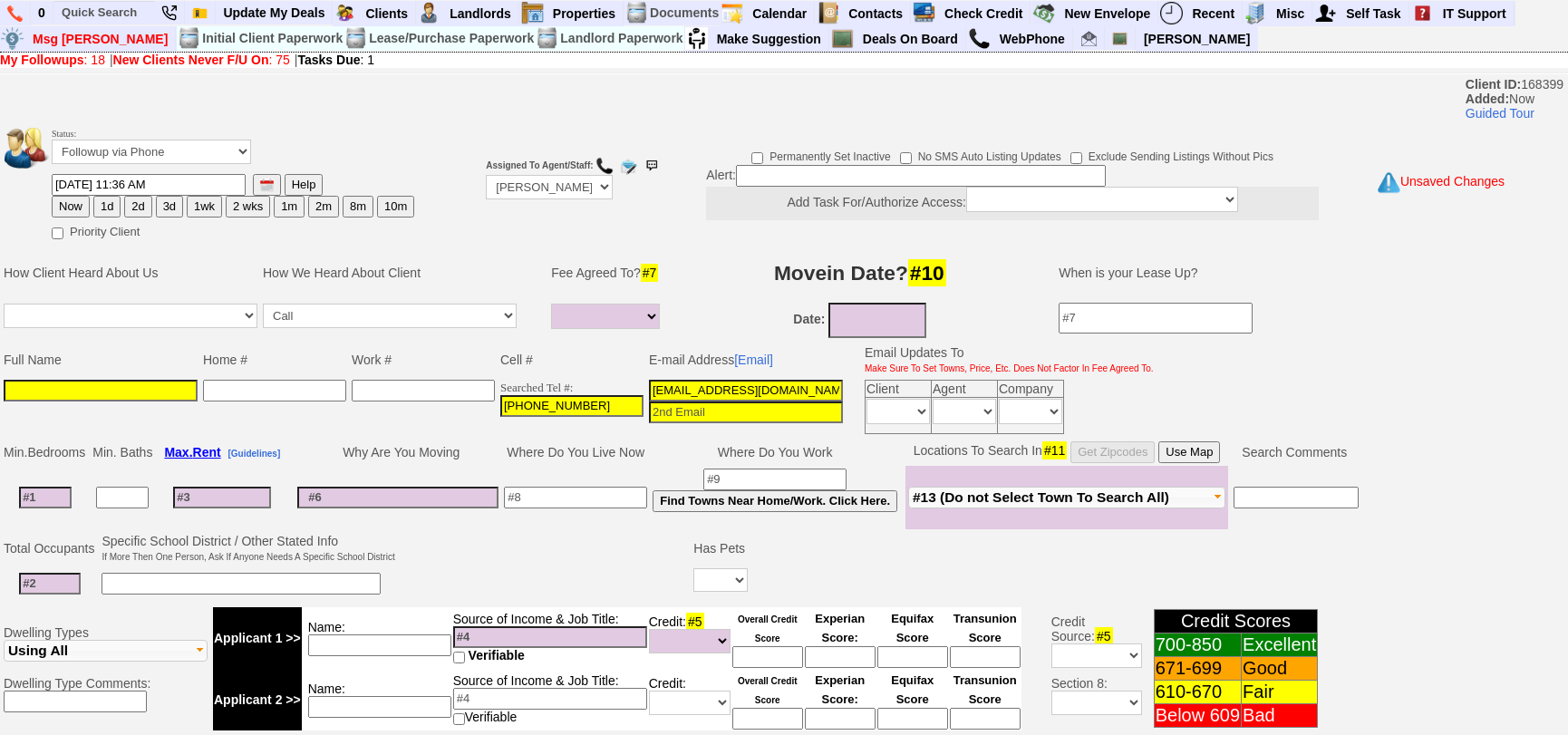
type input "yari0321@yahoo.com"
paste input "Yarissa Almonte"
click at [137, 392] on input at bounding box center [100, 390] width 194 height 22
type input "Yarissa Almonte"
click at [102, 206] on button "1d" at bounding box center [107, 206] width 27 height 22
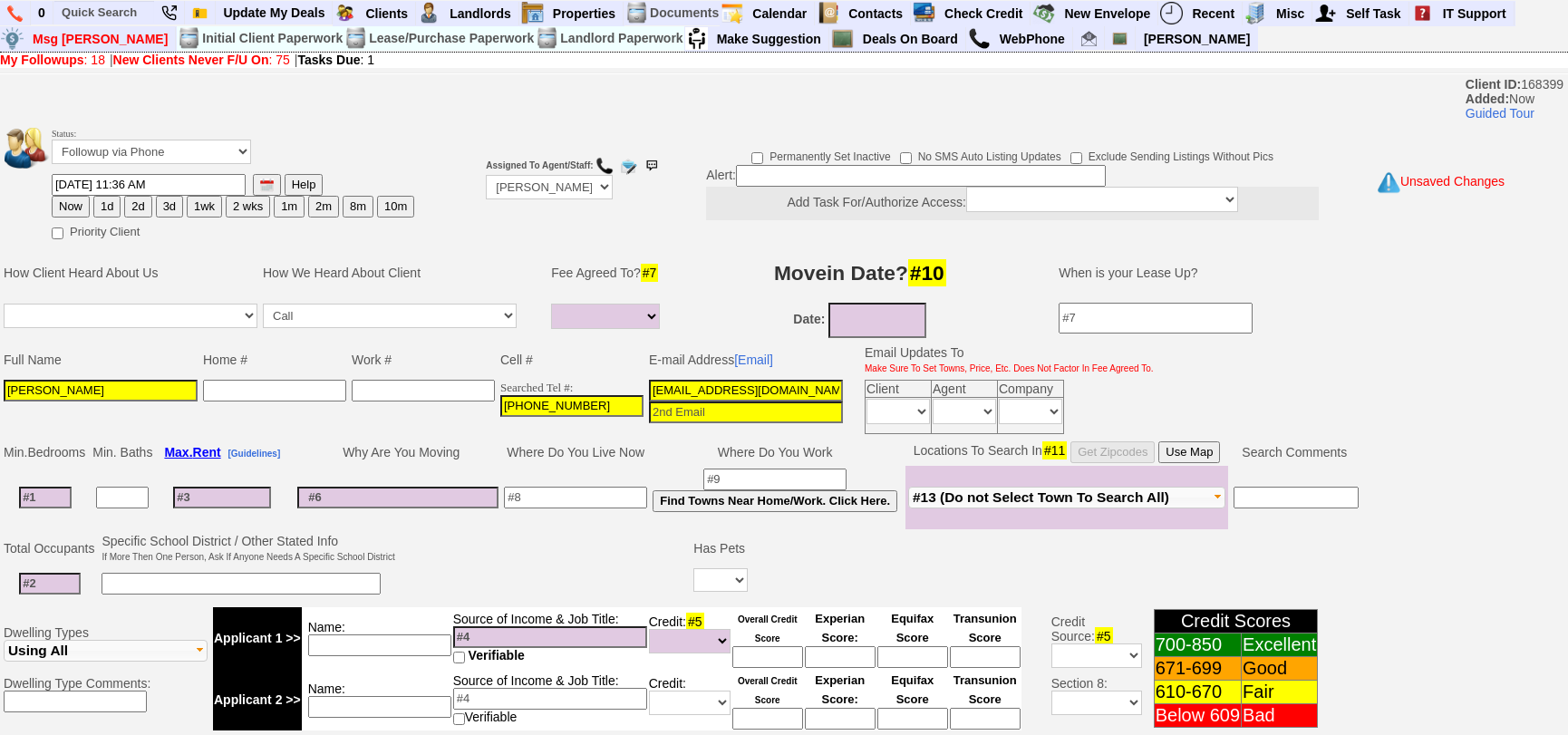
type input "10/09/2025 11:36 AM"
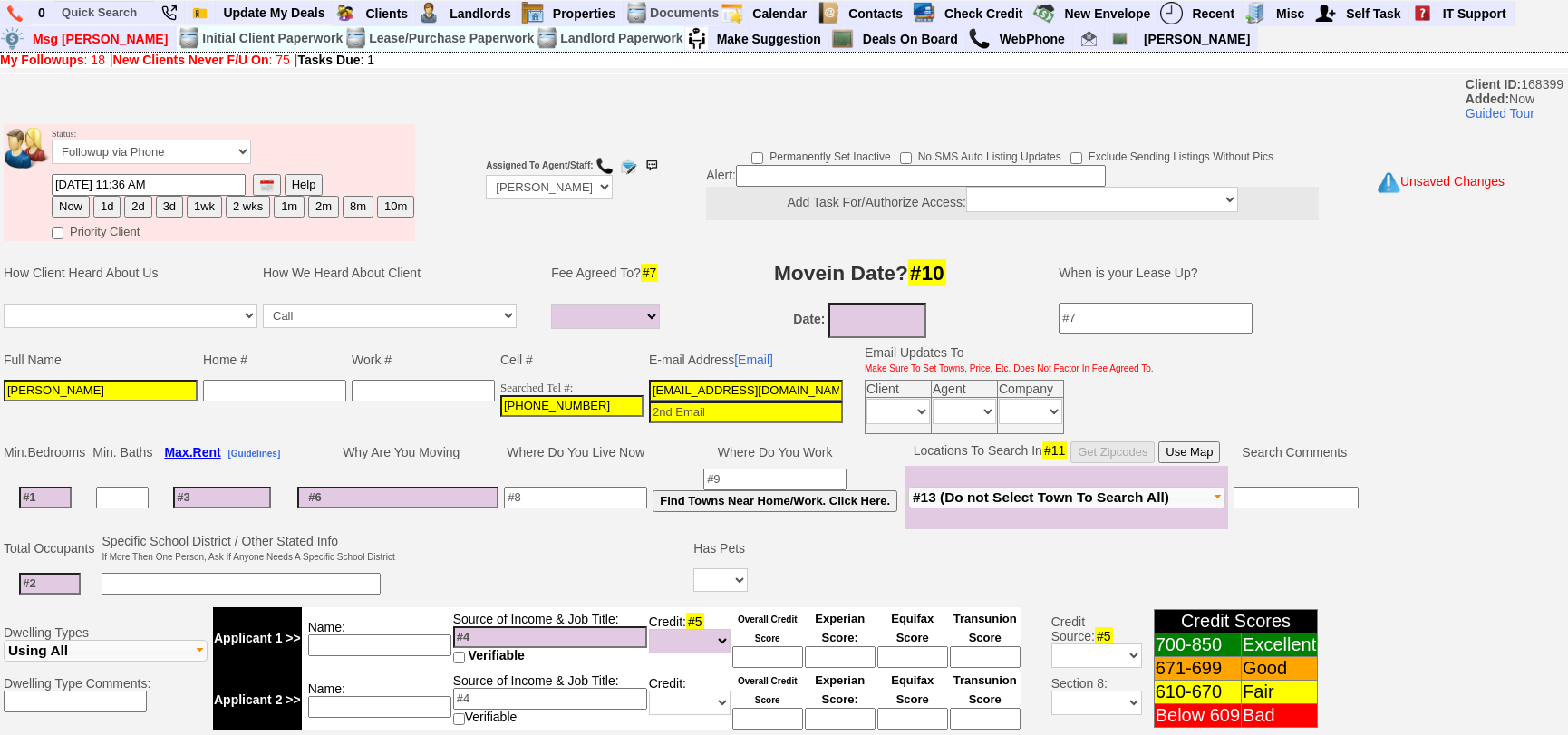
scroll to position [563, 0]
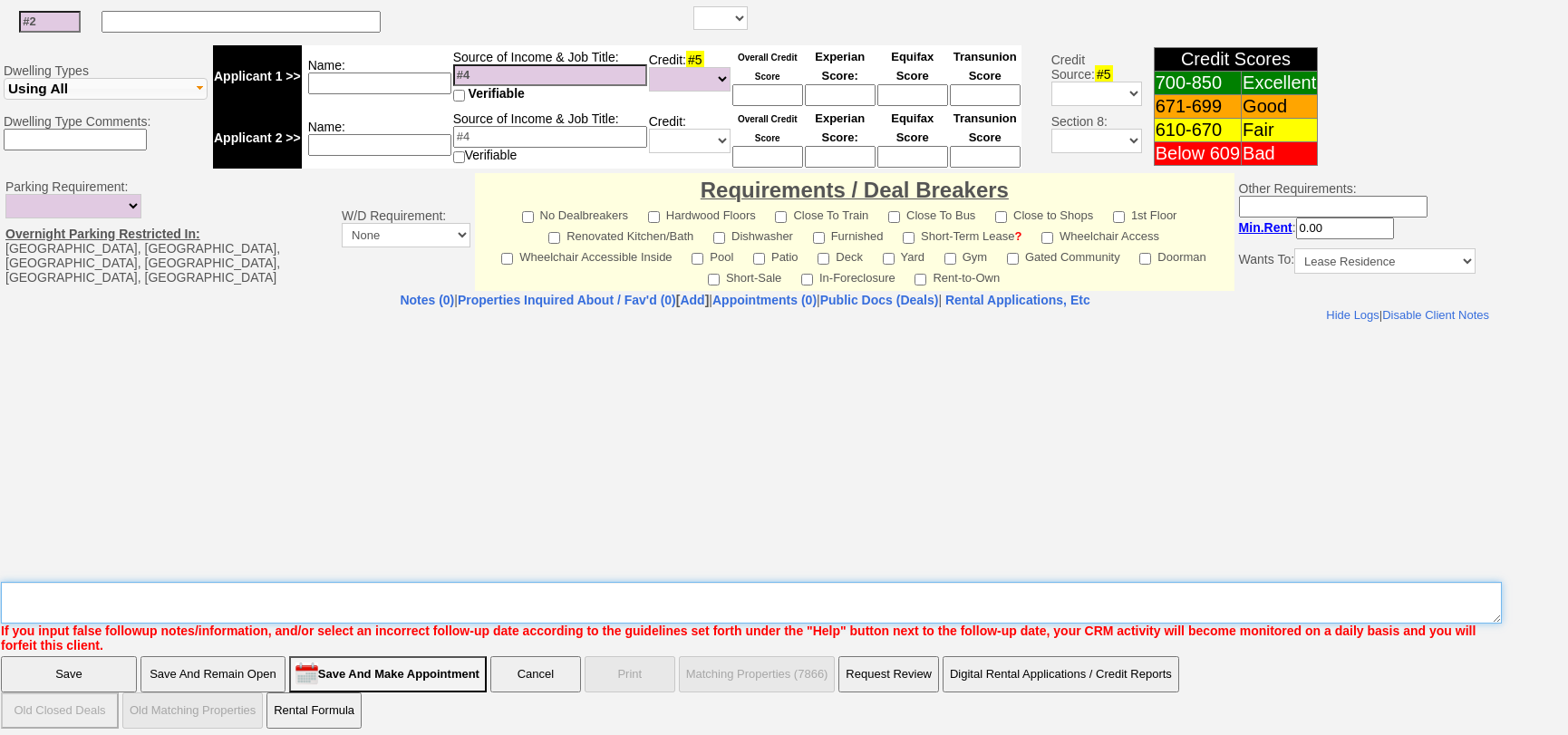
click at [689, 592] on textarea "Insert New Note Here" at bounding box center [751, 602] width 1502 height 41
type textarea "210 4G FU"
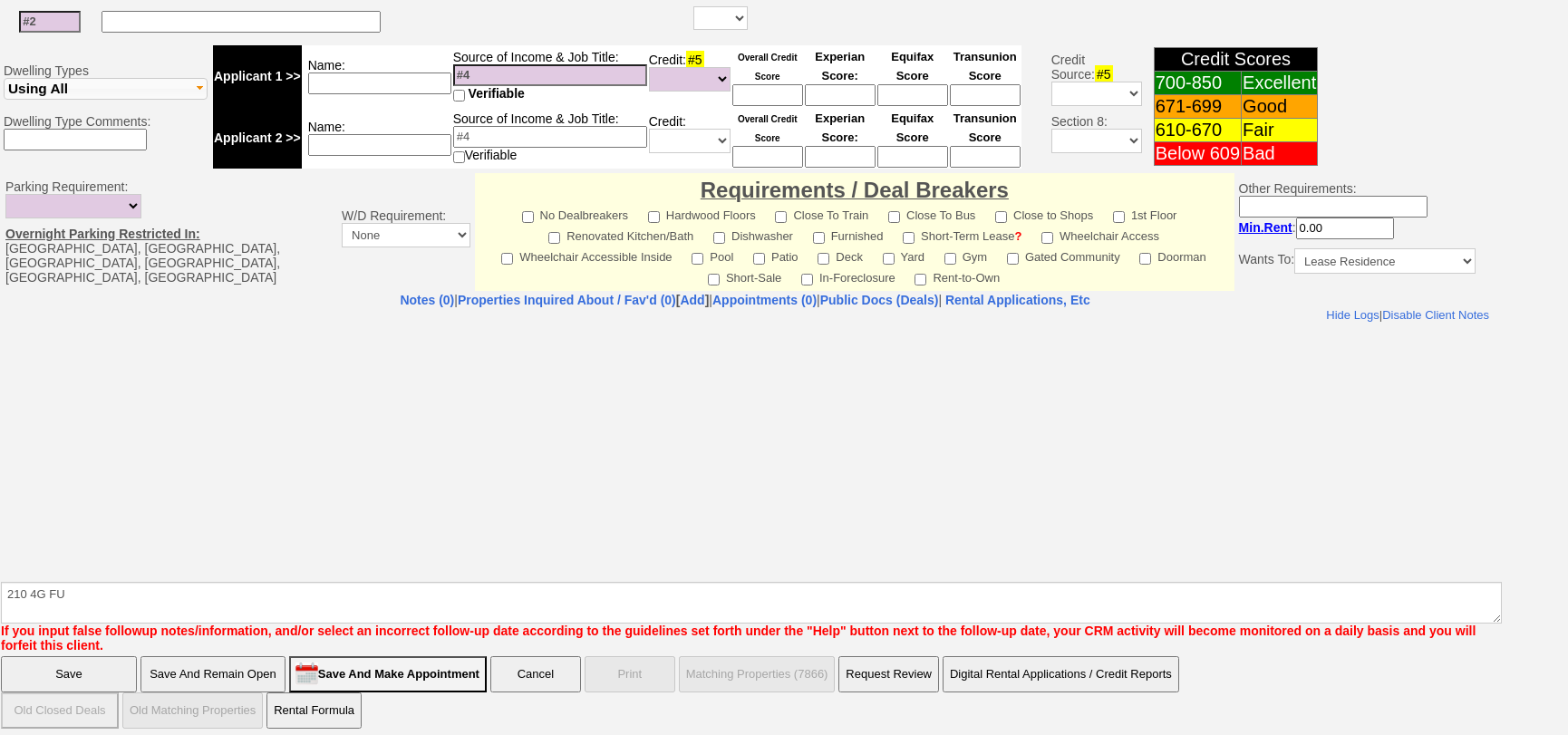
click input "Save" at bounding box center [68, 674] width 136 height 37
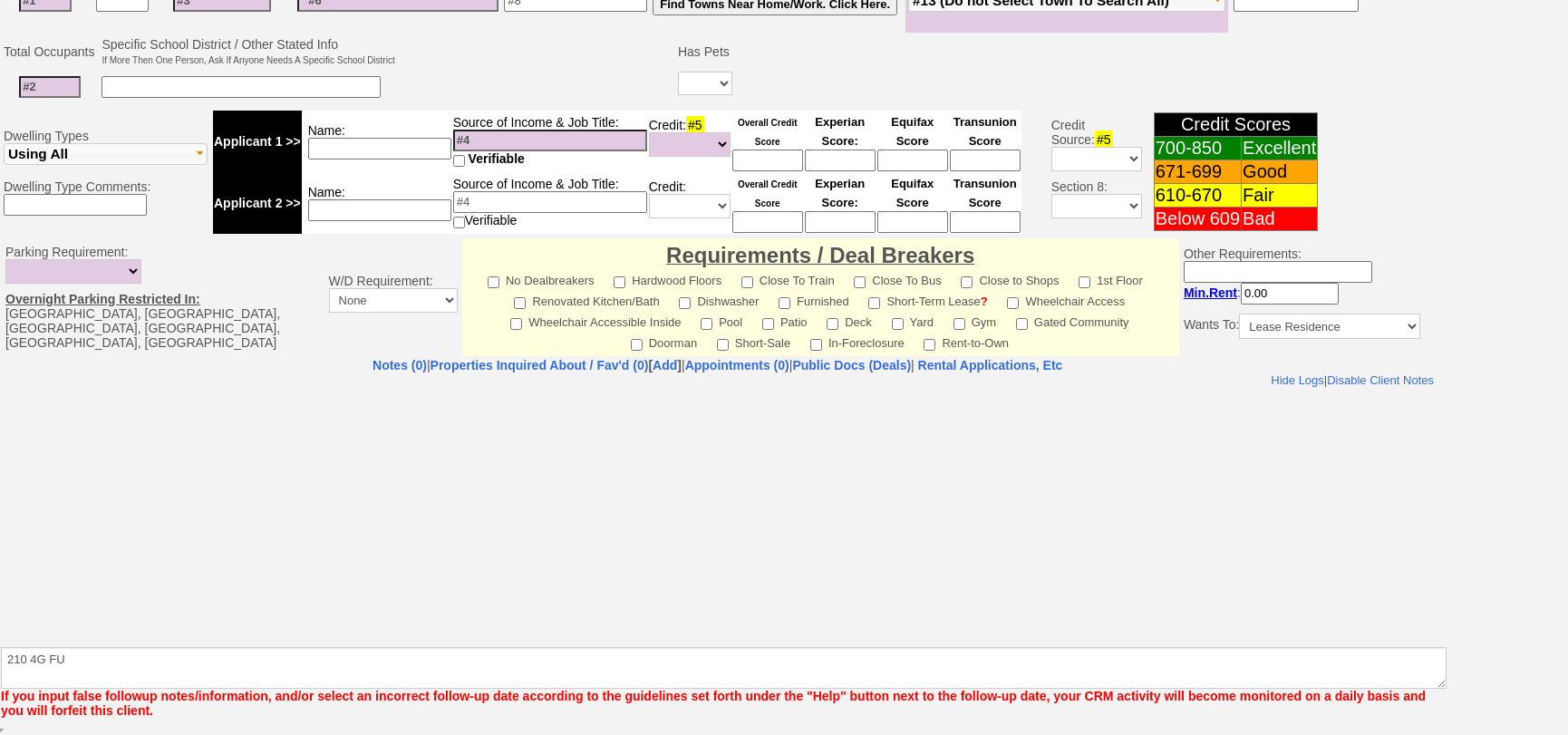
scroll to position [454, 0]
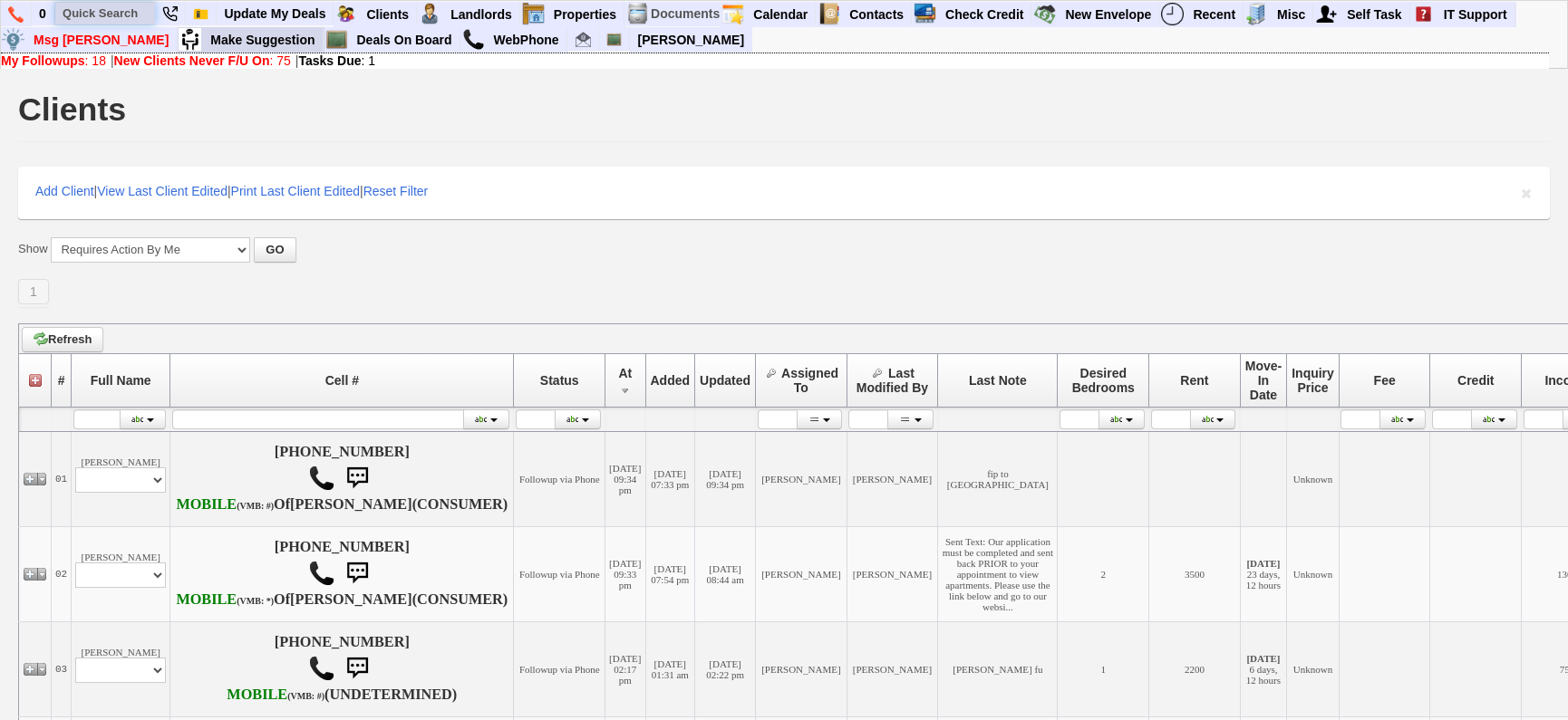
click at [94, 13] on input "text" at bounding box center [105, 13] width 100 height 23
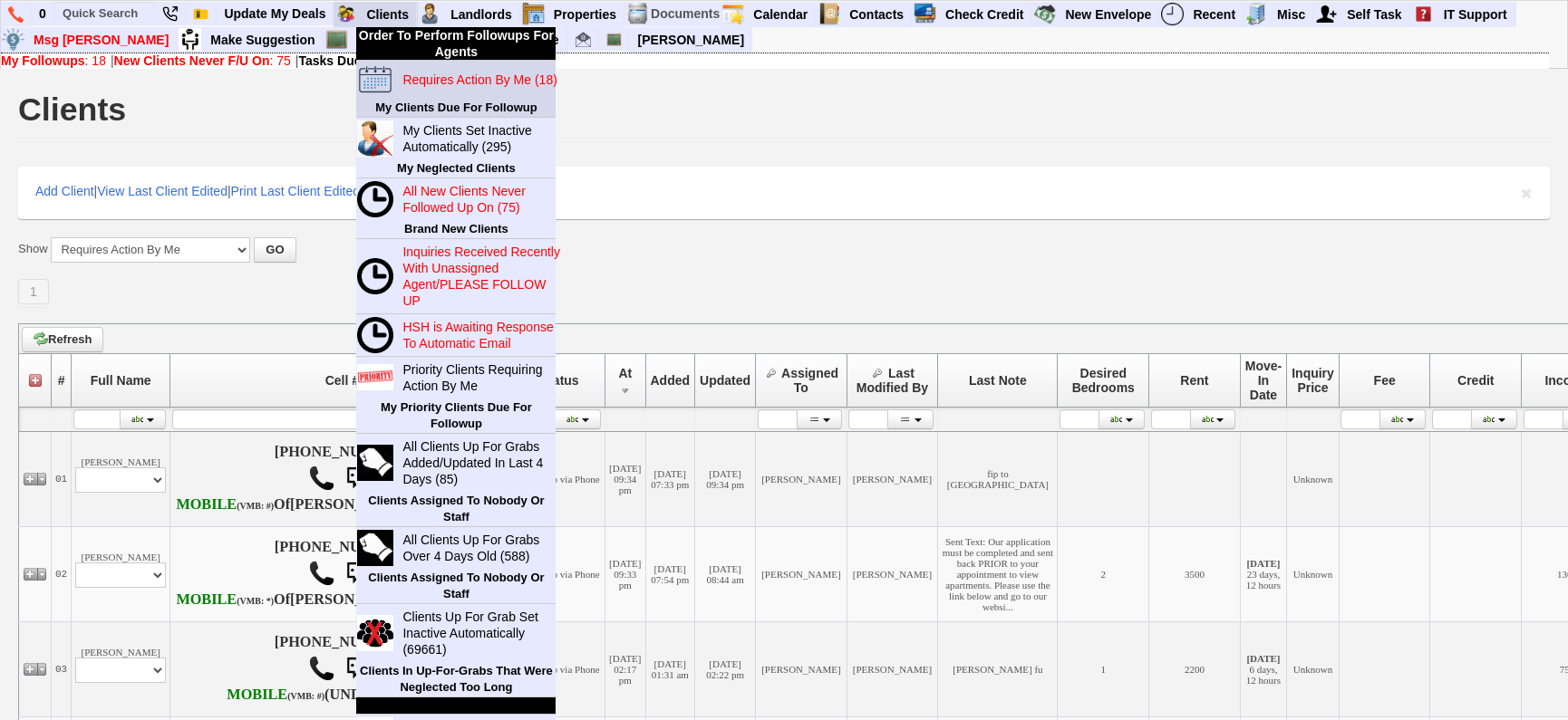
click at [439, 82] on blink "Requires Action By Me (18)" at bounding box center [480, 79] width 154 height 14
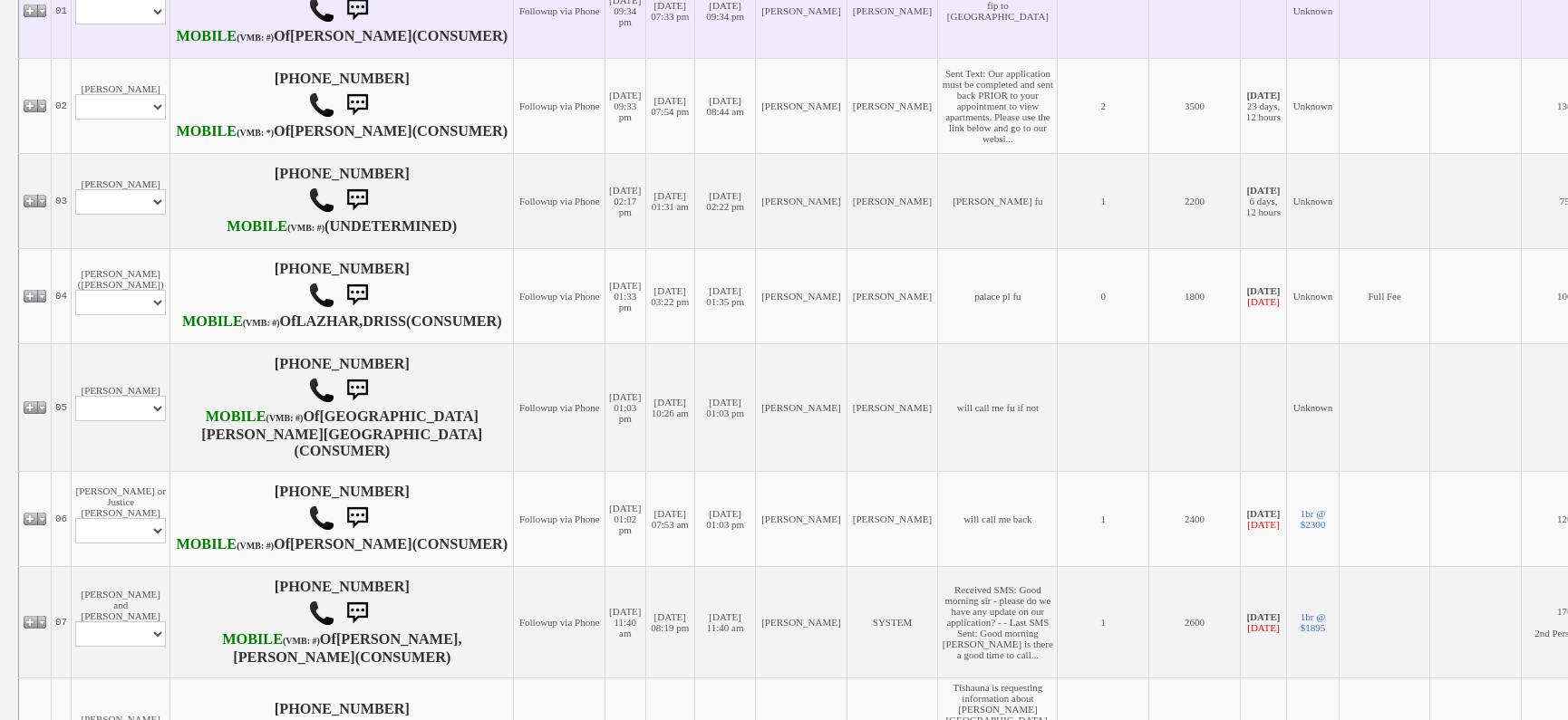
scroll to position [494, 0]
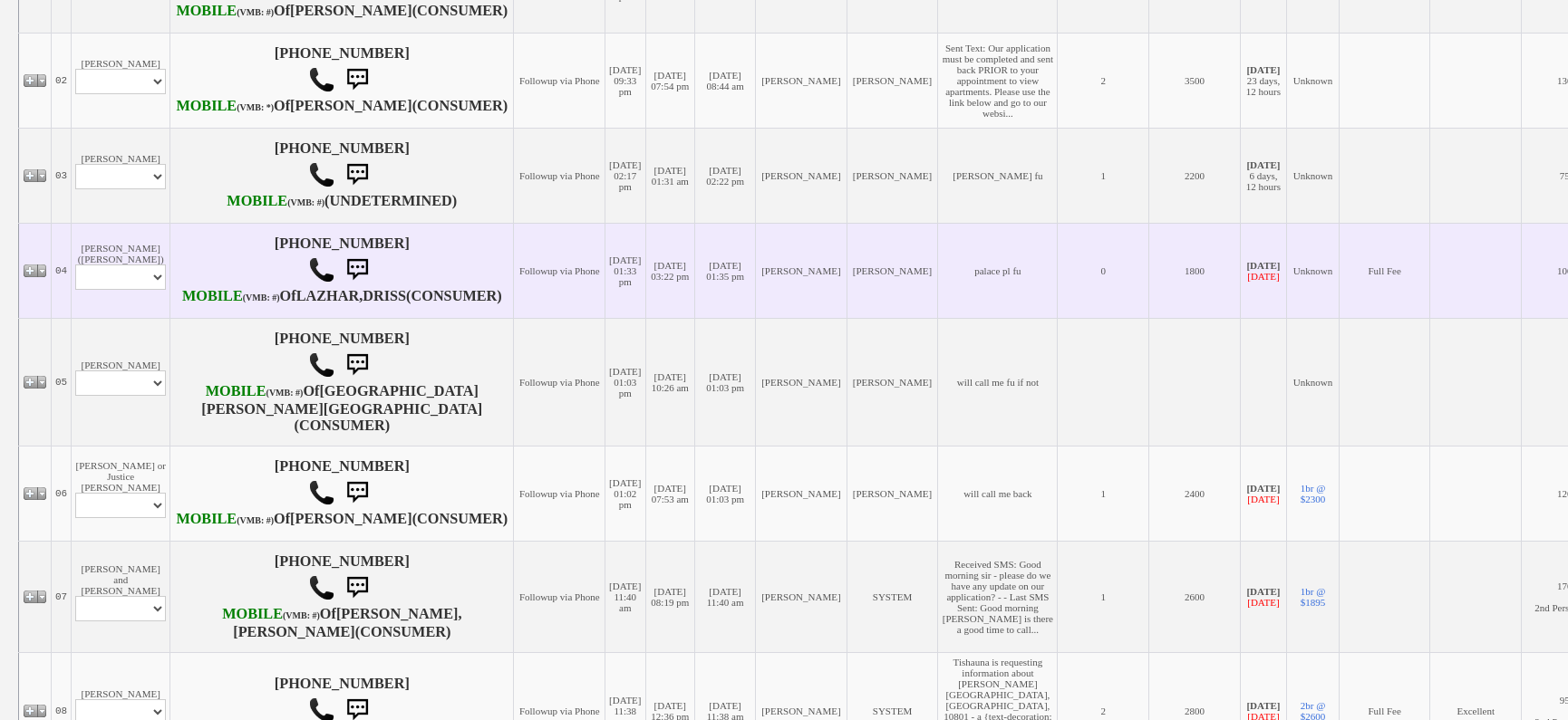
click at [162, 318] on td "[PERSON_NAME] ([PERSON_NAME]) Profile Edit Print Email Externally (Will Not Be …" at bounding box center [120, 270] width 99 height 95
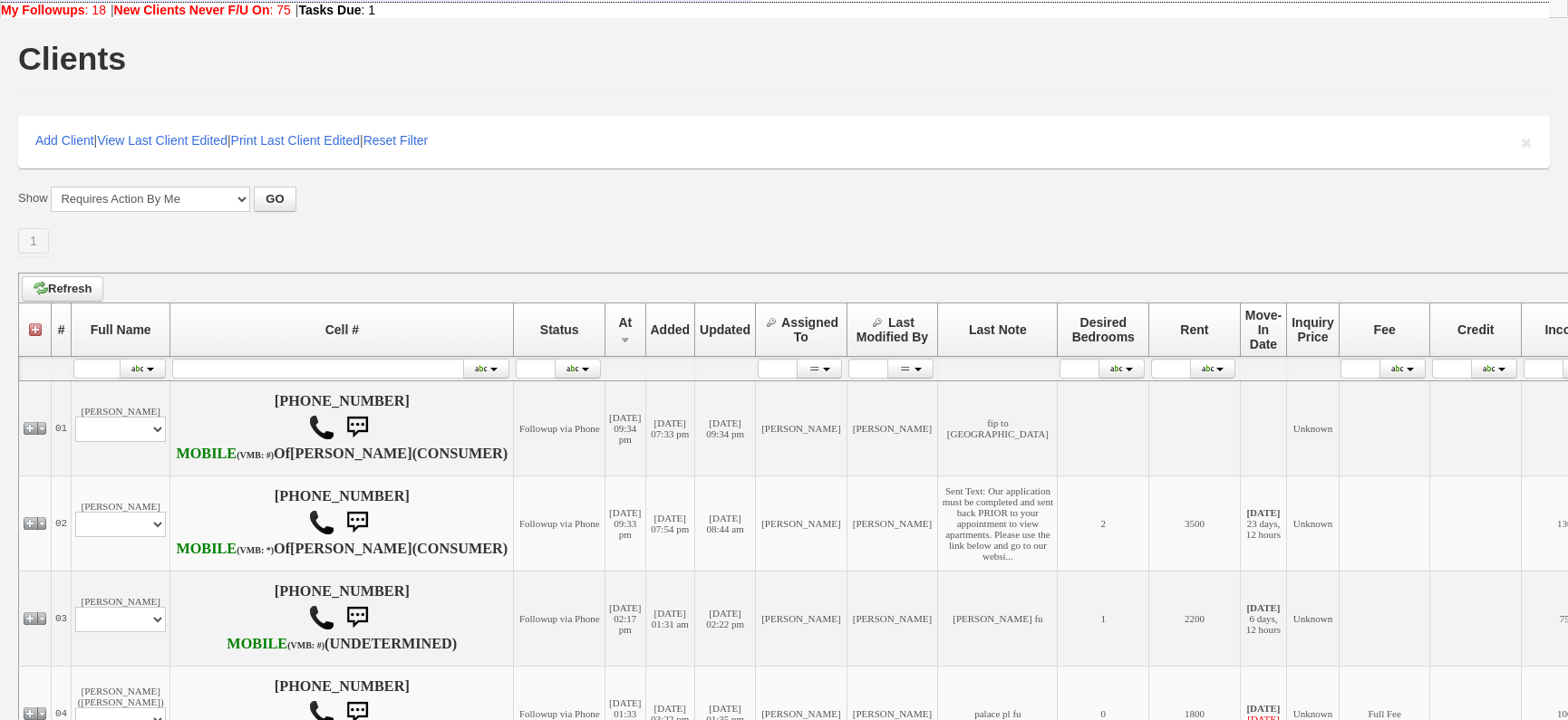
scroll to position [0, 0]
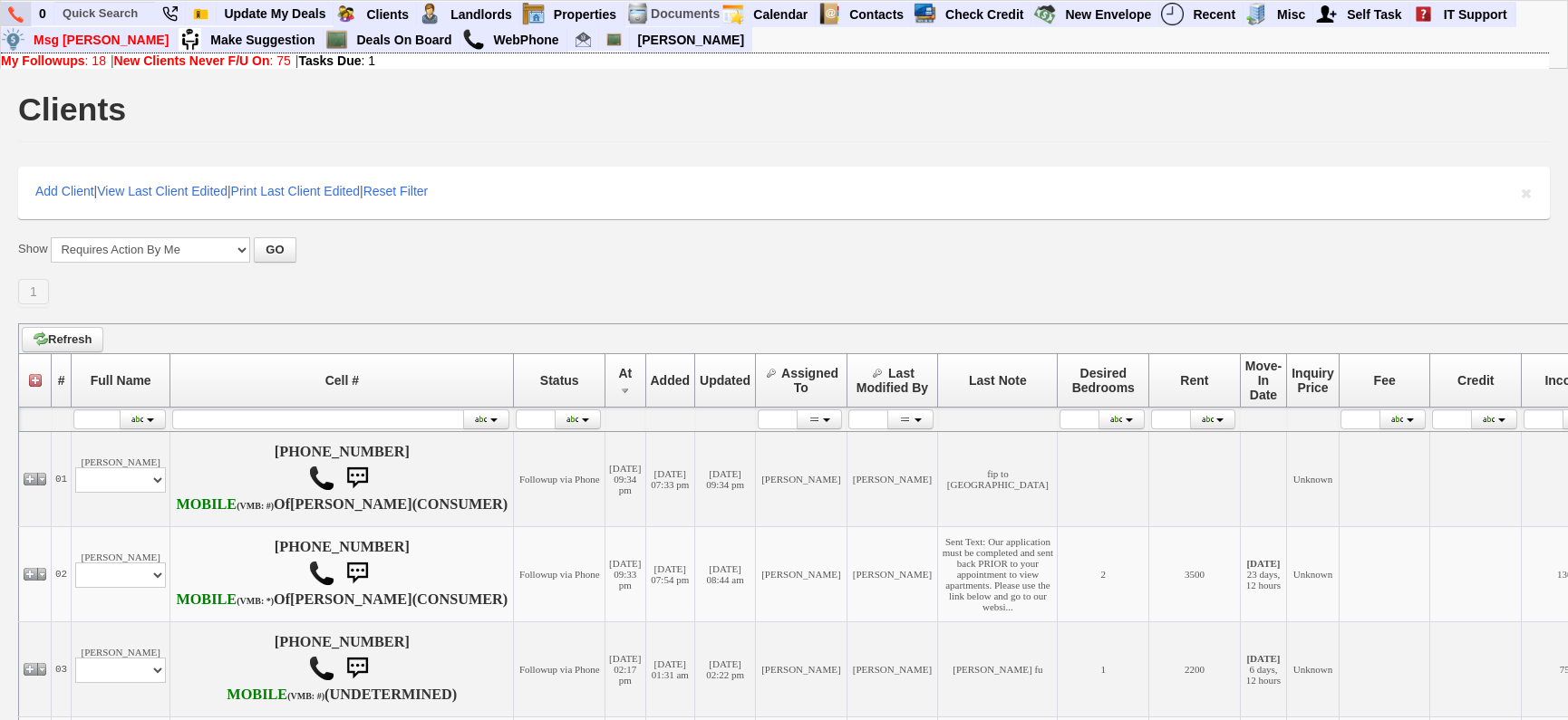
click at [23, 19] on link at bounding box center [16, 13] width 31 height 24
